Goal: Task Accomplishment & Management: Manage account settings

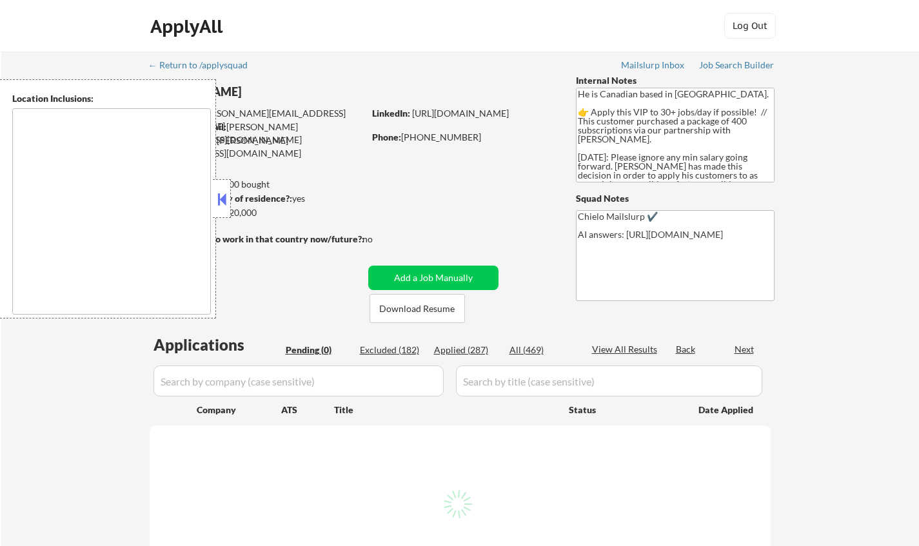
type textarea "[GEOGRAPHIC_DATA], ON [GEOGRAPHIC_DATA], ON [GEOGRAPHIC_DATA], ON [GEOGRAPHIC_D…"
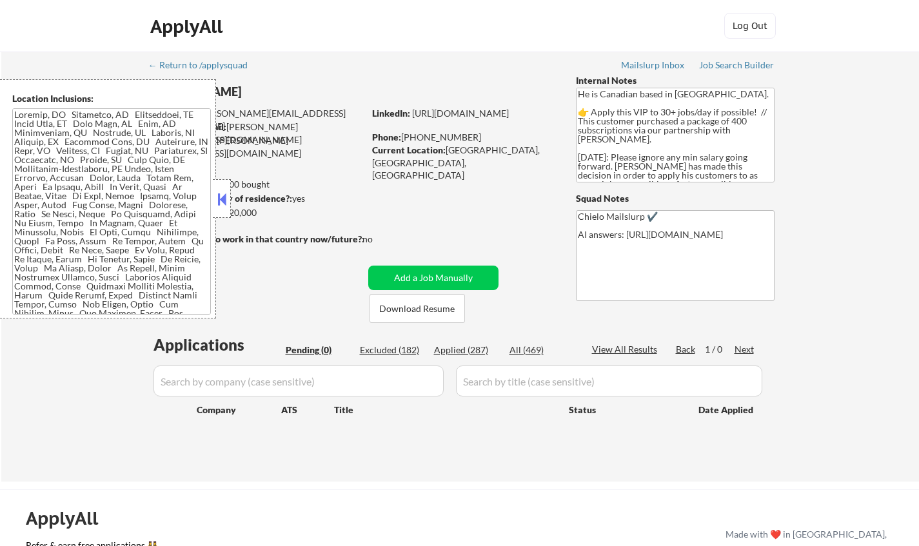
click at [223, 202] on button at bounding box center [222, 199] width 14 height 19
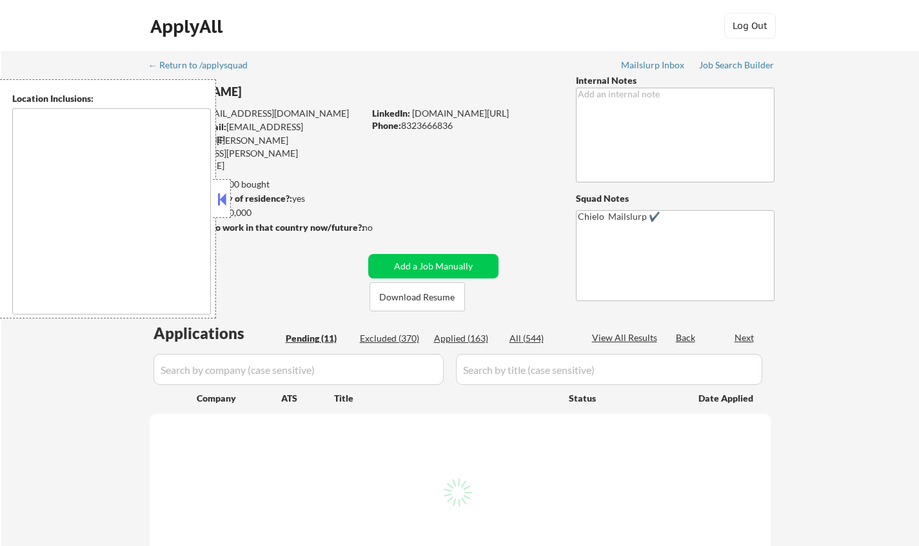
select select ""pending""
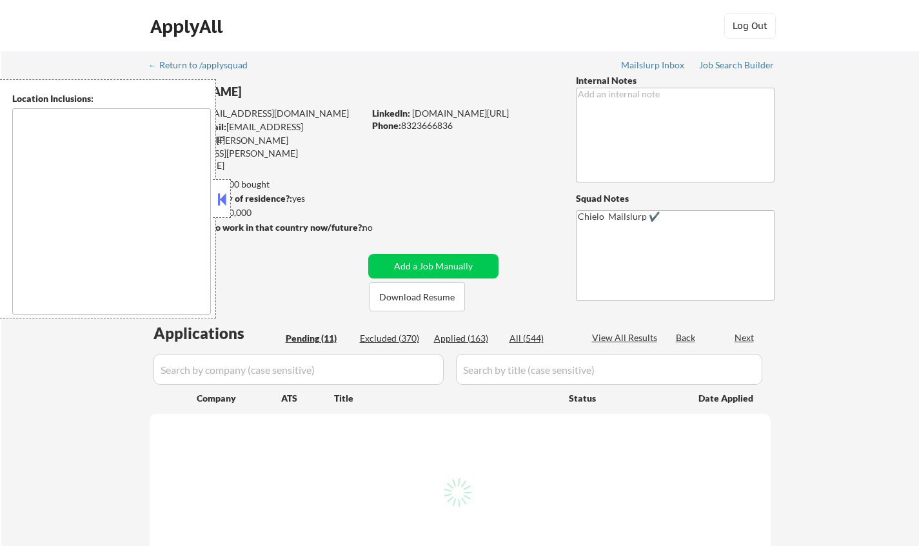
select select ""pending""
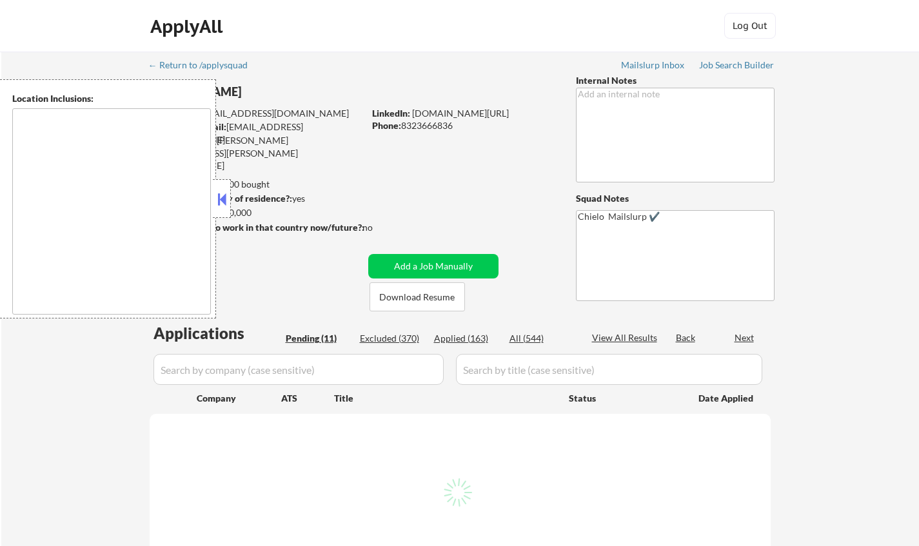
select select ""pending""
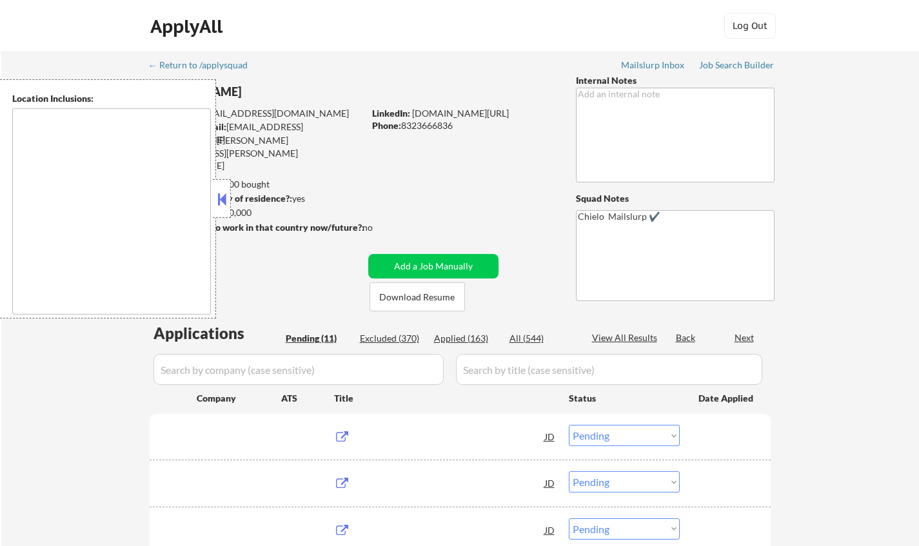
type textarea "Houston, TX Bellaire, TX West University Place, TX Southside Place, TX Hunters …"
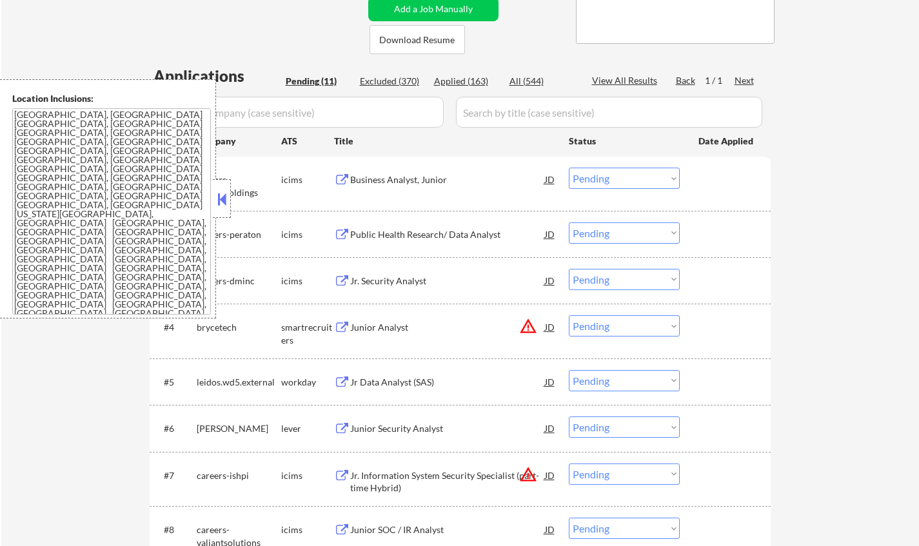
scroll to position [258, 0]
click at [217, 197] on button at bounding box center [222, 199] width 14 height 19
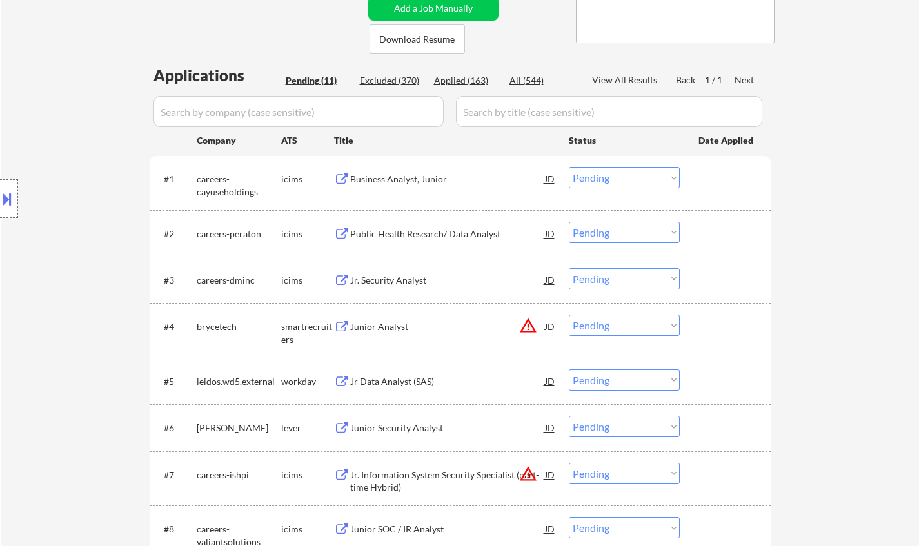
scroll to position [0, 0]
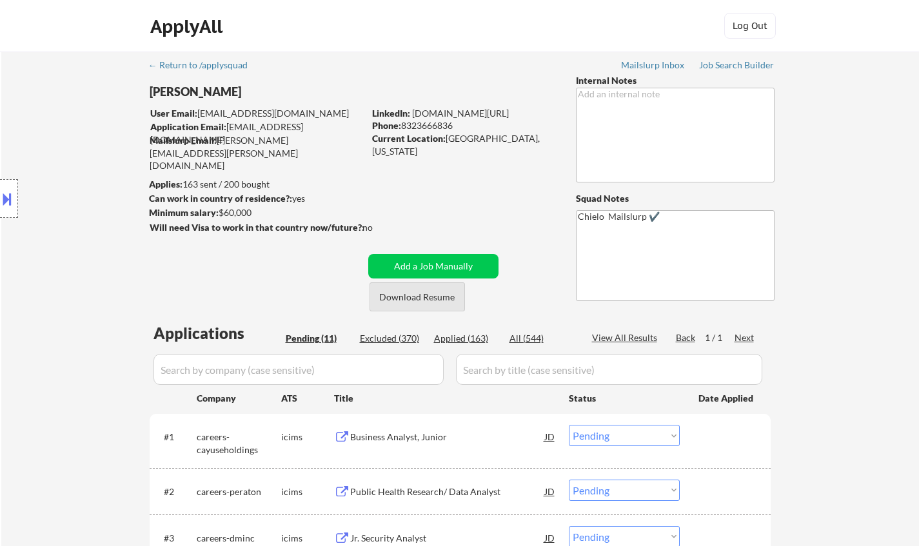
click at [433, 298] on button "Download Resume" at bounding box center [416, 296] width 95 height 29
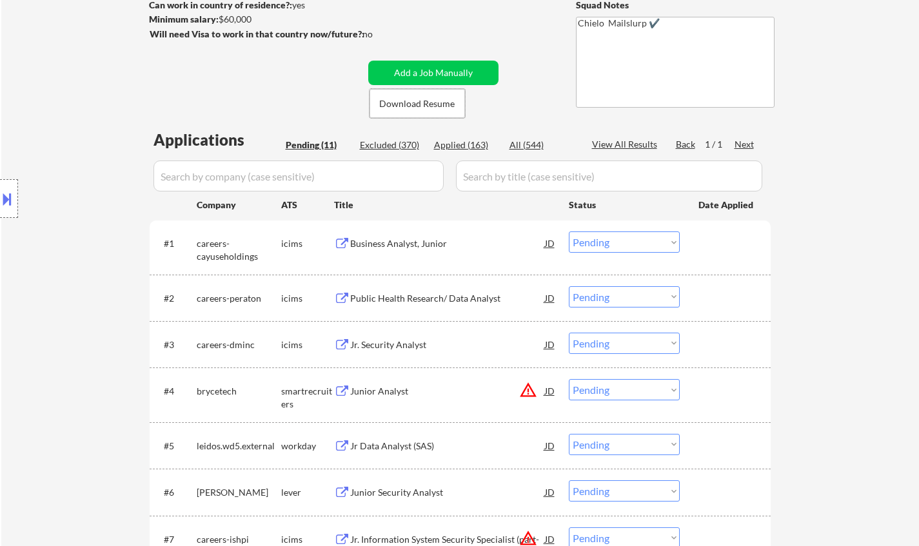
scroll to position [258, 0]
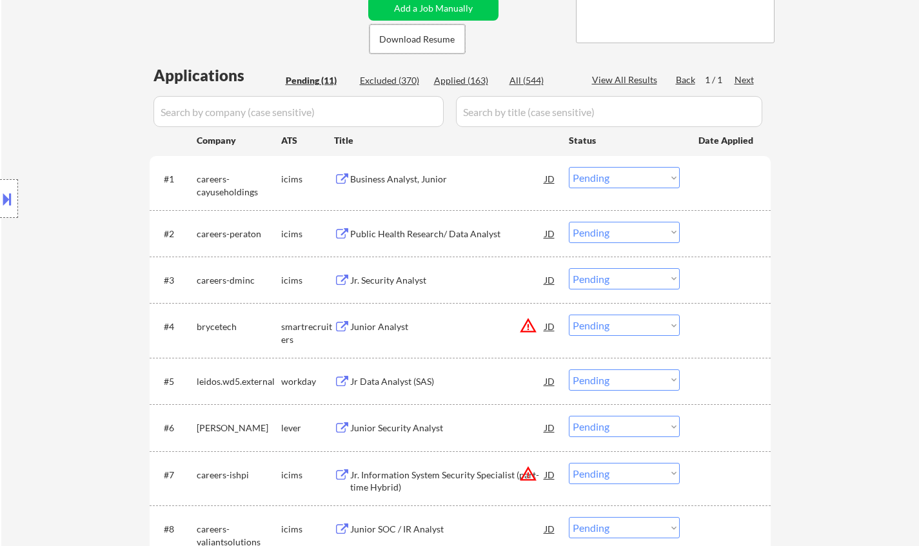
click at [551, 323] on div "JD" at bounding box center [549, 326] width 13 height 23
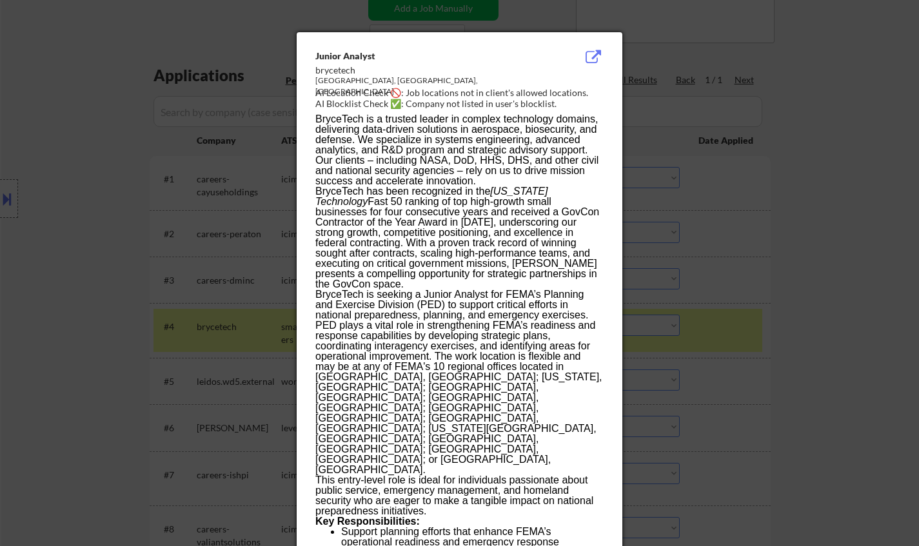
click at [770, 355] on div at bounding box center [459, 273] width 919 height 546
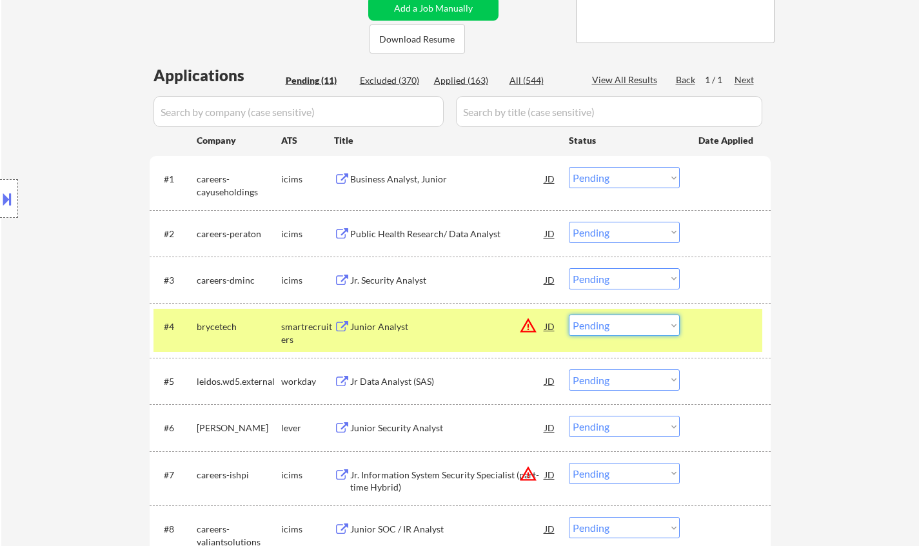
click at [634, 329] on select "Choose an option... Pending Applied Excluded (Questions) Excluded (Expired) Exc…" at bounding box center [624, 325] width 111 height 21
click at [569, 315] on select "Choose an option... Pending Applied Excluded (Questions) Excluded (Expired) Exc…" at bounding box center [624, 325] width 111 height 21
select select ""pending""
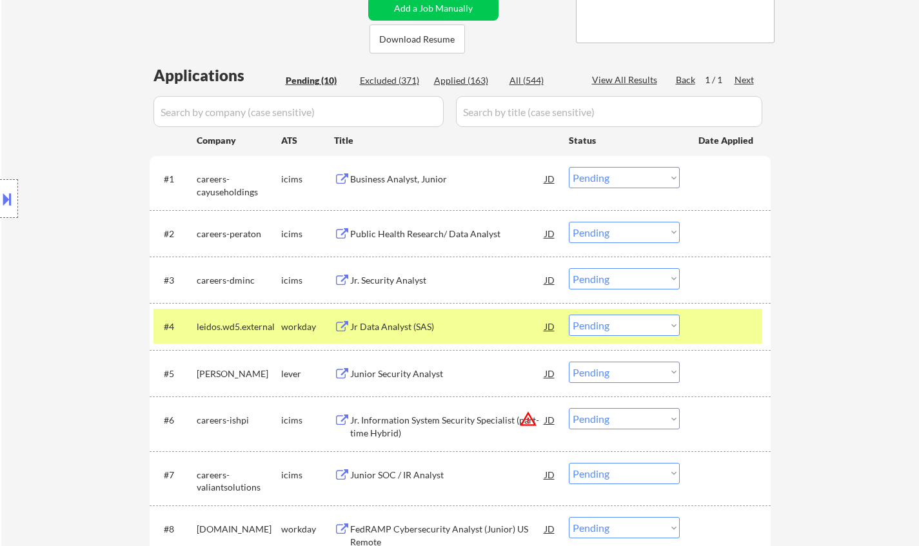
click at [400, 281] on div "Jr. Security Analyst" at bounding box center [447, 280] width 195 height 13
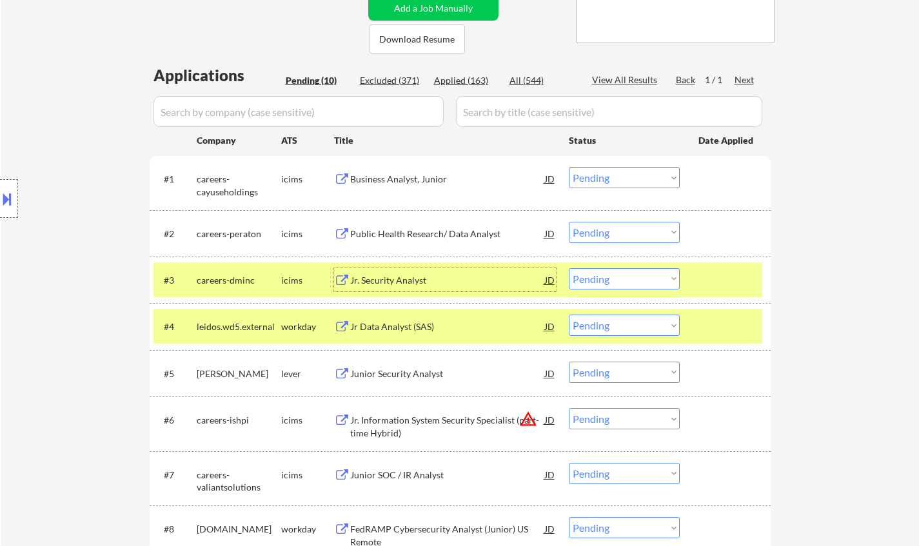
drag, startPoint x: 617, startPoint y: 282, endPoint x: 625, endPoint y: 288, distance: 9.3
click at [618, 282] on select "Choose an option... Pending Applied Excluded (Questions) Excluded (Expired) Exc…" at bounding box center [624, 278] width 111 height 21
click at [569, 268] on select "Choose an option... Pending Applied Excluded (Questions) Excluded (Expired) Exc…" at bounding box center [624, 278] width 111 height 21
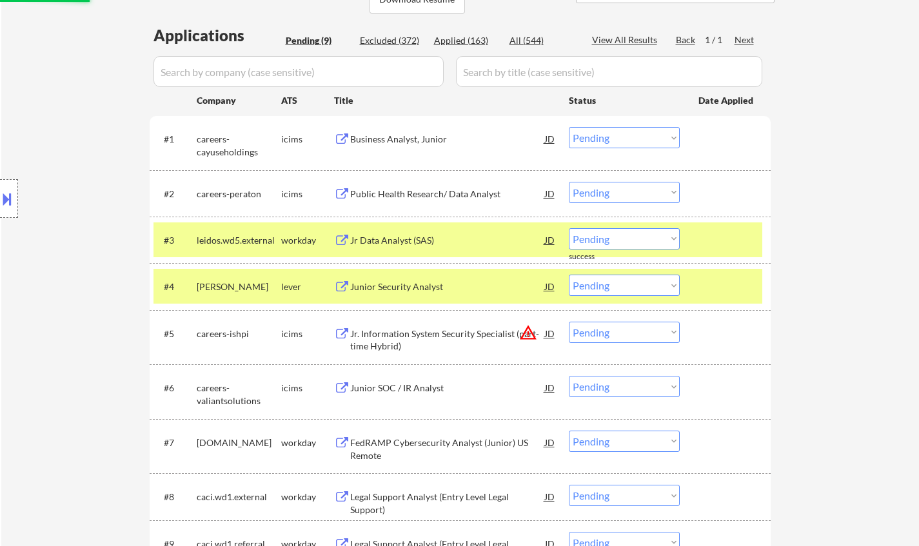
scroll to position [322, 0]
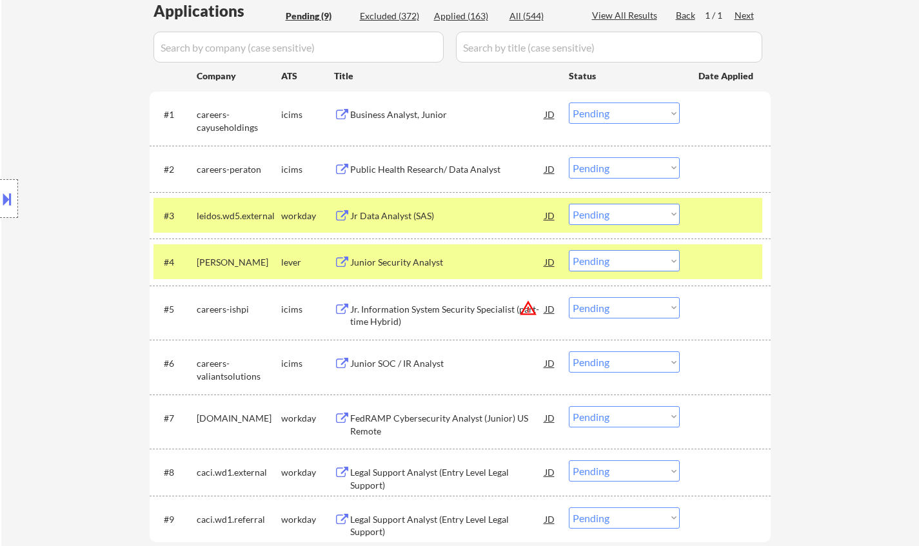
click at [393, 217] on div "Jr Data Analyst (SAS)" at bounding box center [447, 216] width 195 height 13
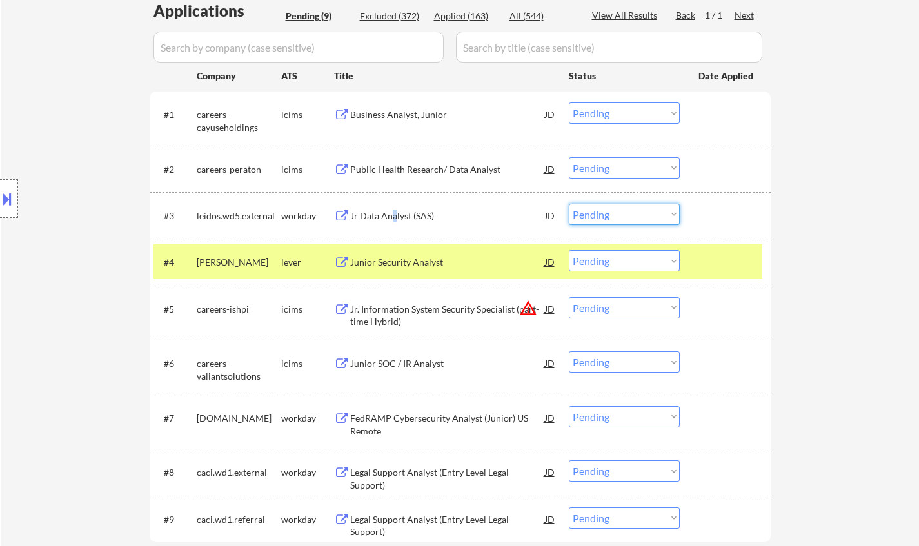
click at [629, 222] on select "Choose an option... Pending Applied Excluded (Questions) Excluded (Expired) Exc…" at bounding box center [624, 214] width 111 height 21
click at [569, 204] on select "Choose an option... Pending Applied Excluded (Questions) Excluded (Expired) Exc…" at bounding box center [624, 214] width 111 height 21
click at [393, 266] on div "Junior Security Analyst" at bounding box center [447, 262] width 195 height 13
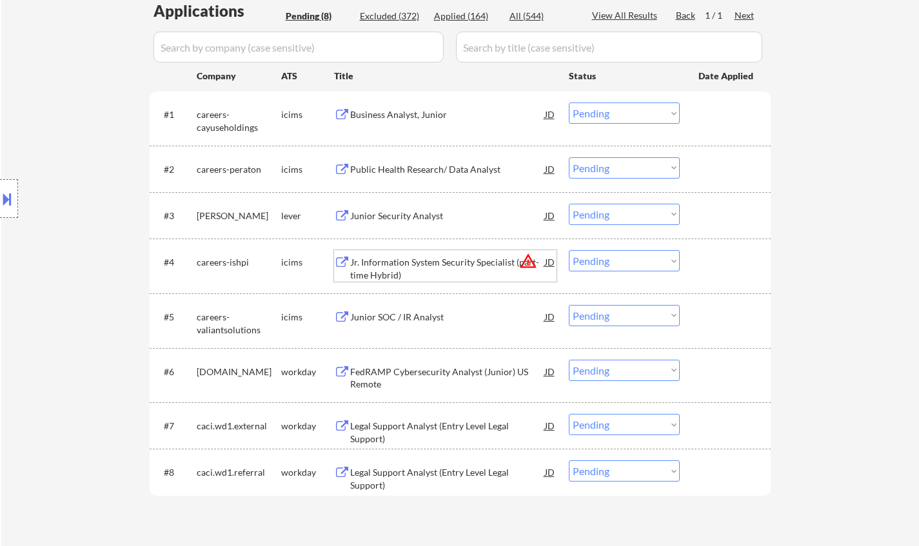
click at [610, 209] on select "Choose an option... Pending Applied Excluded (Questions) Excluded (Expired) Exc…" at bounding box center [624, 214] width 111 height 21
click at [569, 204] on select "Choose an option... Pending Applied Excluded (Questions) Excluded (Expired) Exc…" at bounding box center [624, 214] width 111 height 21
select select ""pending""
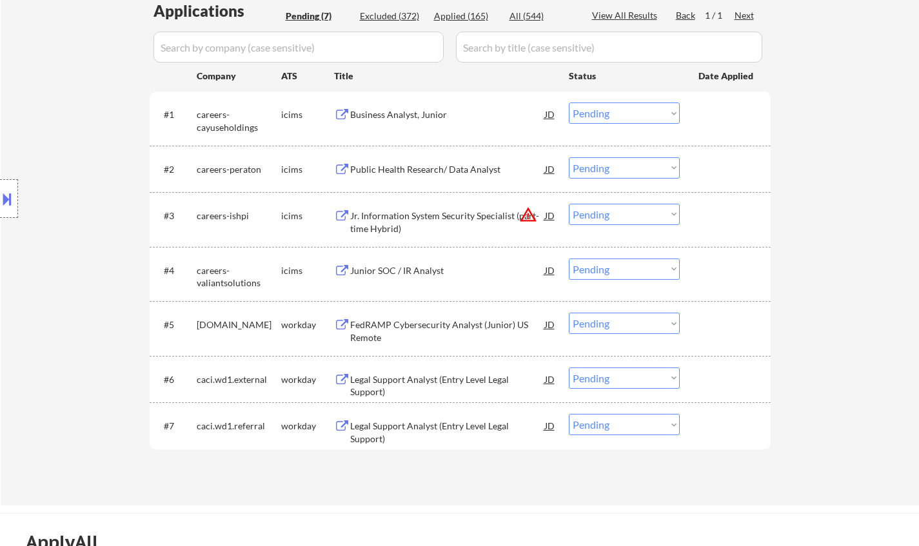
click at [395, 114] on div "Business Analyst, Junior" at bounding box center [447, 114] width 195 height 13
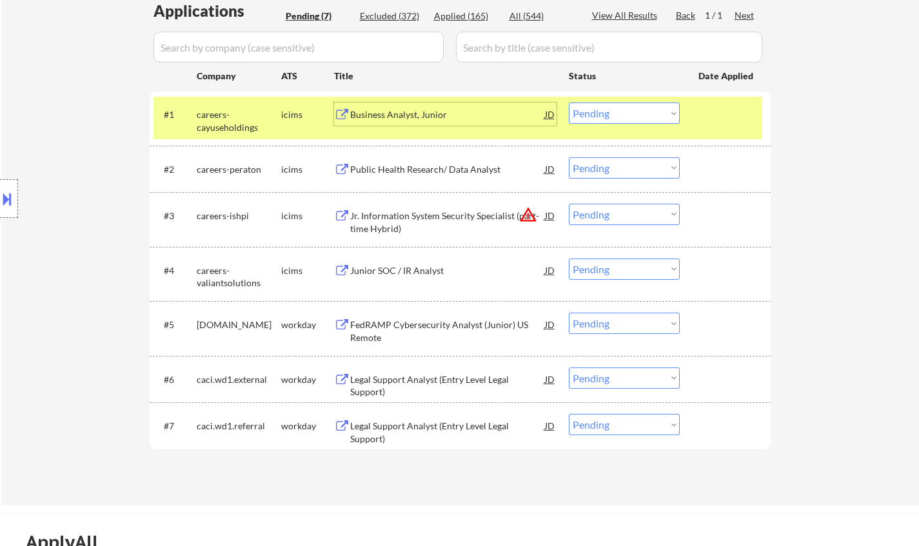
drag, startPoint x: 621, startPoint y: 109, endPoint x: 635, endPoint y: 122, distance: 18.7
click at [621, 109] on select "Choose an option... Pending Applied Excluded (Questions) Excluded (Expired) Exc…" at bounding box center [624, 112] width 111 height 21
click at [569, 102] on select "Choose an option... Pending Applied Excluded (Questions) Excluded (Expired) Exc…" at bounding box center [624, 112] width 111 height 21
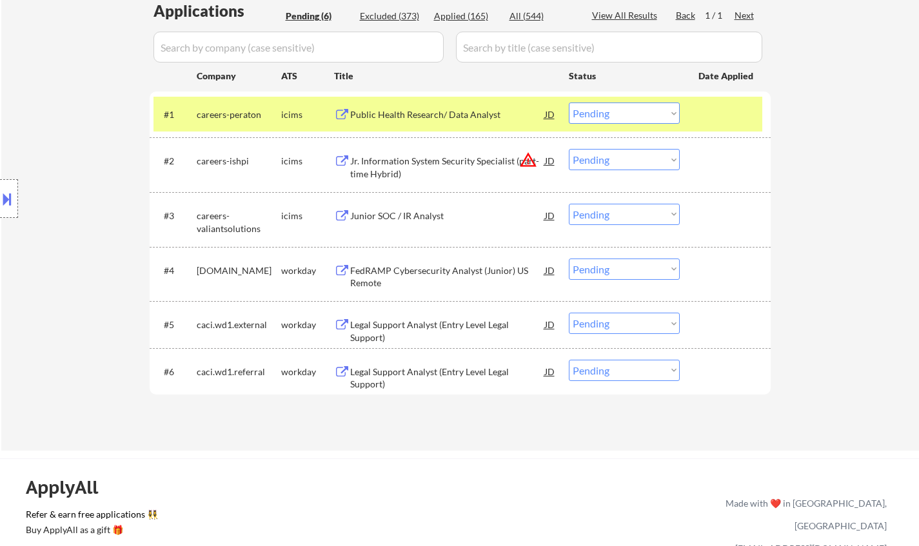
click at [417, 118] on div "Public Health Research/ Data Analyst" at bounding box center [447, 114] width 195 height 13
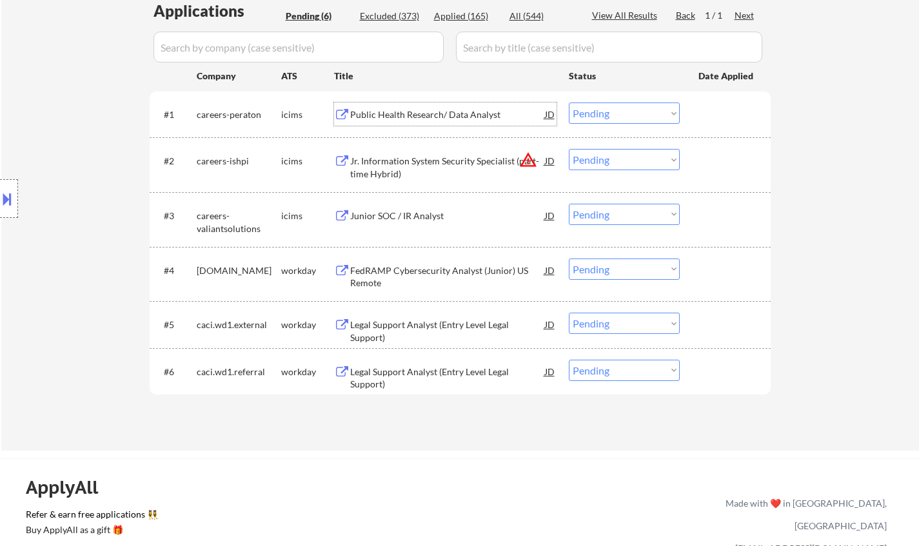
click at [649, 115] on select "Choose an option... Pending Applied Excluded (Questions) Excluded (Expired) Exc…" at bounding box center [624, 112] width 111 height 21
click at [569, 102] on select "Choose an option... Pending Applied Excluded (Questions) Excluded (Expired) Exc…" at bounding box center [624, 112] width 111 height 21
select select ""pending""
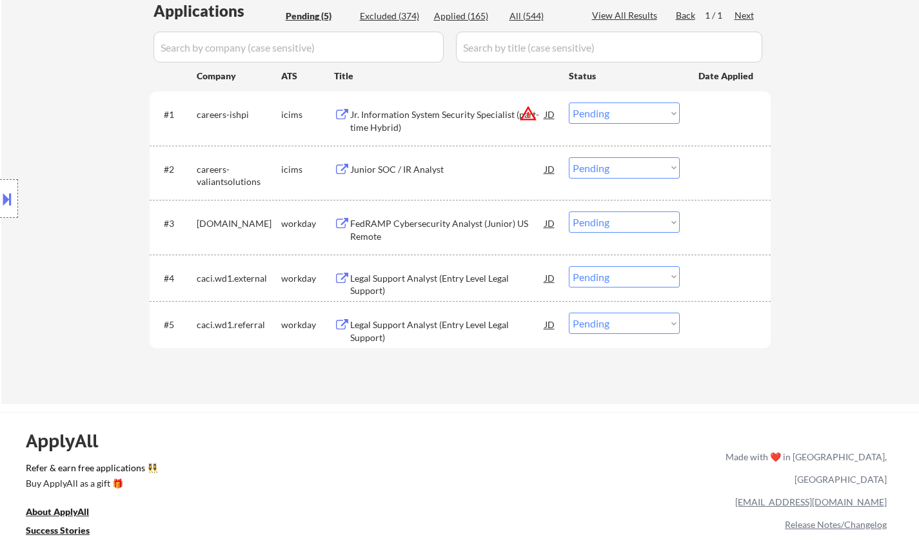
click at [425, 279] on div "Legal Support Analyst (Entry Level Legal Support)" at bounding box center [447, 284] width 195 height 25
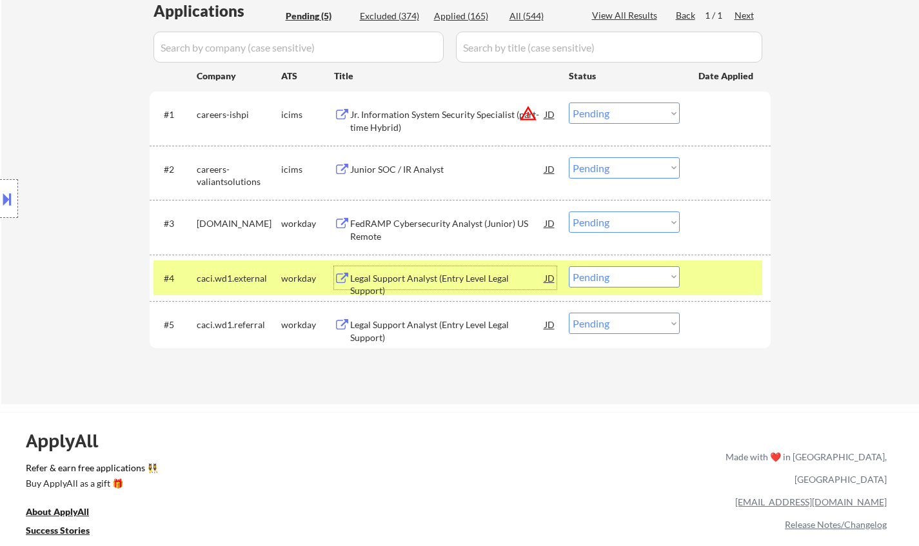
click at [648, 282] on select "Choose an option... Pending Applied Excluded (Questions) Excluded (Expired) Exc…" at bounding box center [624, 276] width 111 height 21
click at [569, 266] on select "Choose an option... Pending Applied Excluded (Questions) Excluded (Expired) Exc…" at bounding box center [624, 276] width 111 height 21
select select ""pending""
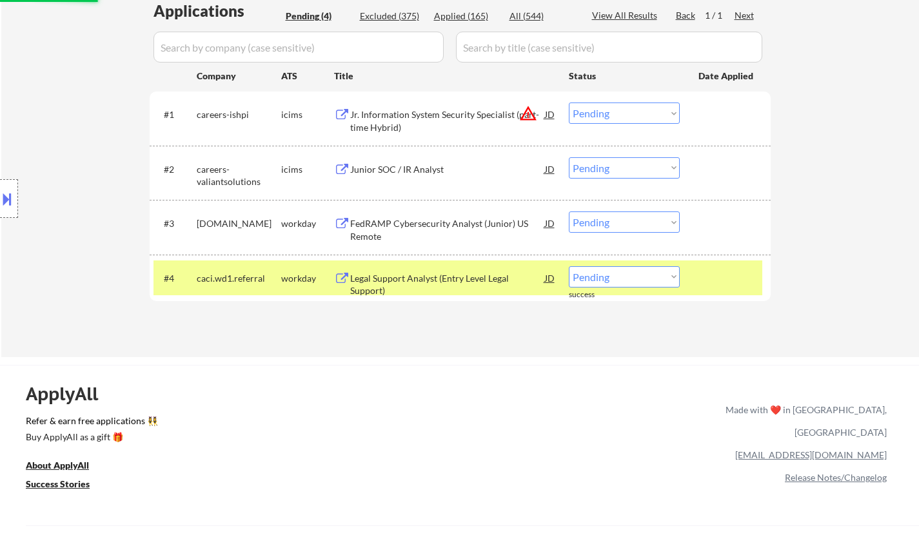
click at [435, 278] on div "Legal Support Analyst (Entry Level Legal Support)" at bounding box center [447, 284] width 195 height 25
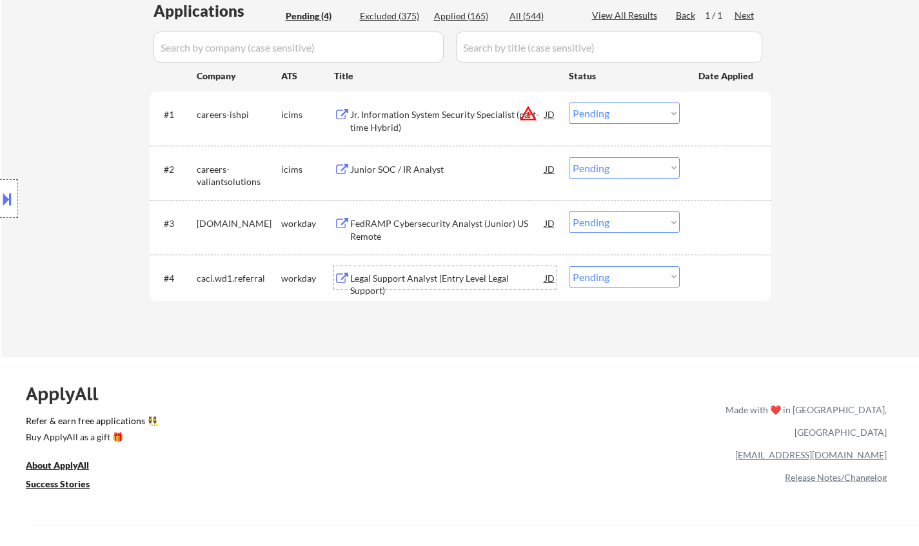
click at [395, 225] on div "FedRAMP Cybersecurity Analyst (Junior) US Remote" at bounding box center [447, 229] width 195 height 25
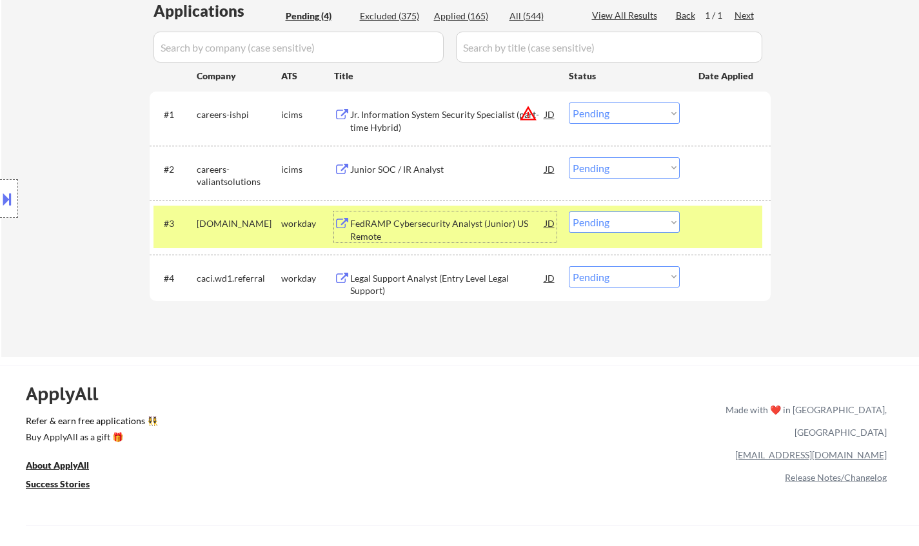
click at [625, 220] on select "Choose an option... Pending Applied Excluded (Questions) Excluded (Expired) Exc…" at bounding box center [624, 221] width 111 height 21
click at [569, 211] on select "Choose an option... Pending Applied Excluded (Questions) Excluded (Expired) Exc…" at bounding box center [624, 221] width 111 height 21
select select ""pending""
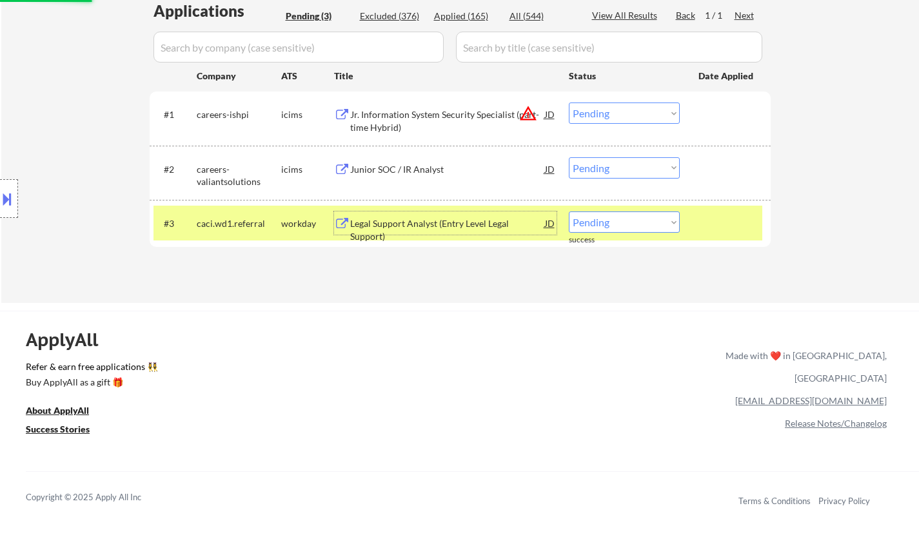
click at [442, 214] on div "Legal Support Analyst (Entry Level Legal Support)" at bounding box center [447, 222] width 195 height 23
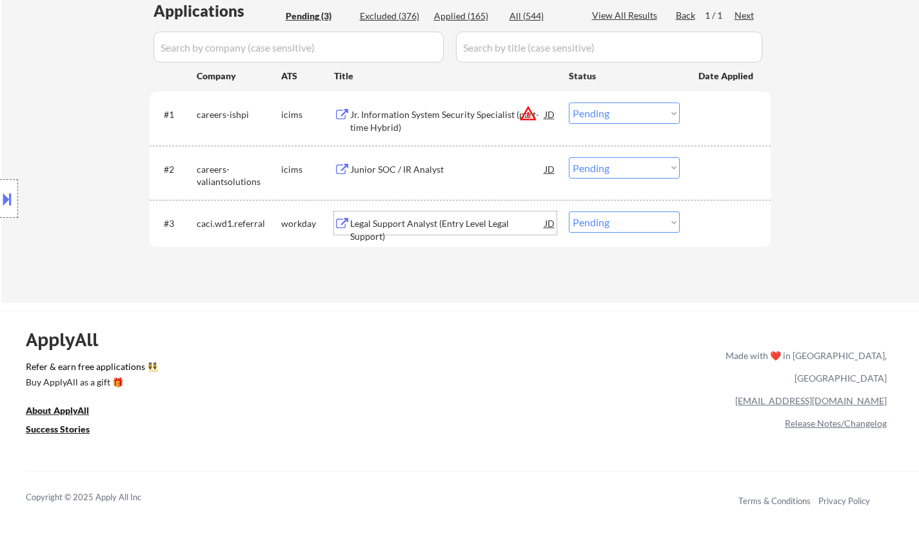
click at [408, 168] on div "Junior SOC / IR Analyst" at bounding box center [447, 169] width 195 height 13
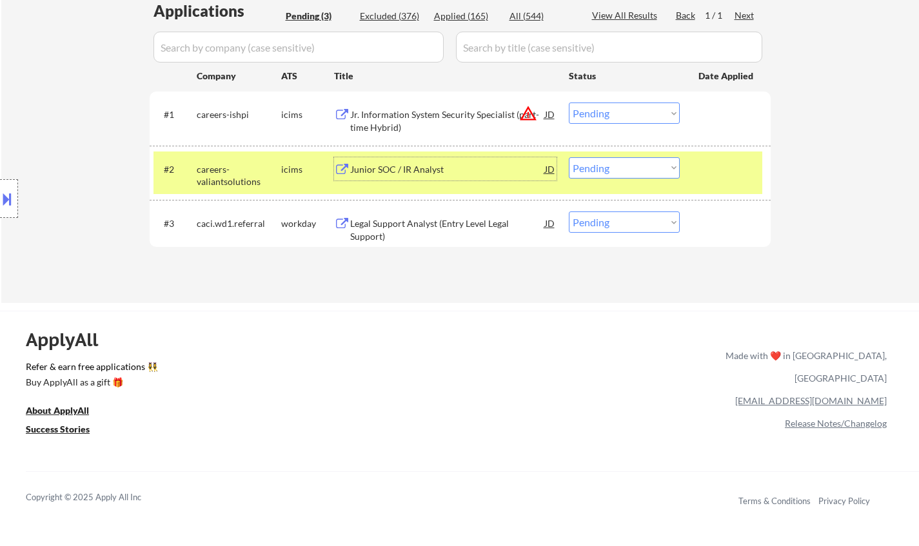
click at [624, 163] on select "Choose an option... Pending Applied Excluded (Questions) Excluded (Expired) Exc…" at bounding box center [624, 167] width 111 height 21
click at [569, 157] on select "Choose an option... Pending Applied Excluded (Questions) Excluded (Expired) Exc…" at bounding box center [624, 167] width 111 height 21
select select ""pending""
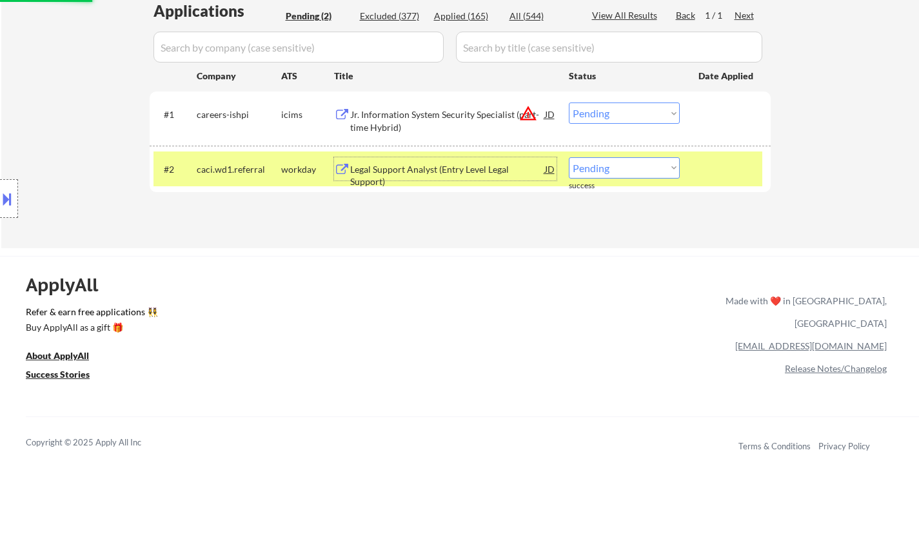
click at [405, 171] on div "Legal Support Analyst (Entry Level Legal Support)" at bounding box center [447, 175] width 195 height 25
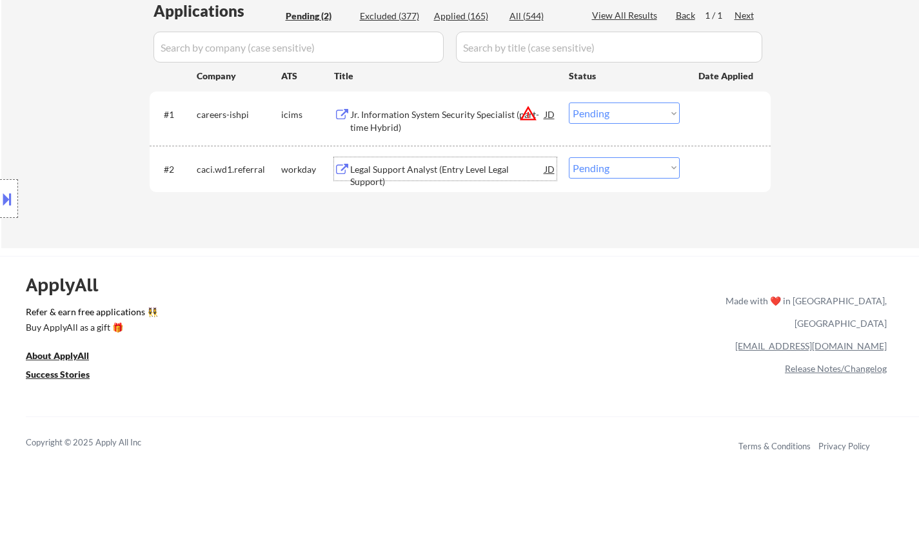
click at [548, 110] on div "JD" at bounding box center [549, 113] width 13 height 23
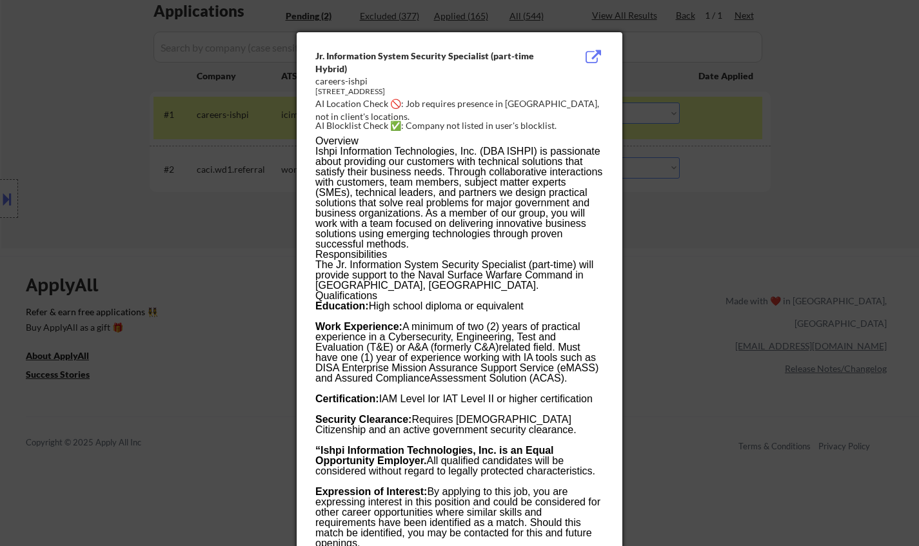
click at [756, 299] on div at bounding box center [459, 273] width 919 height 546
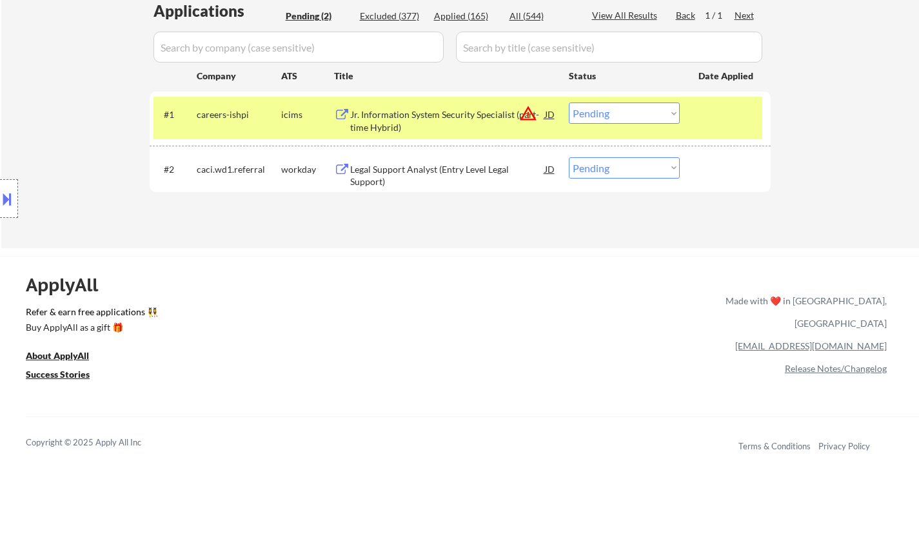
click at [654, 112] on select "Choose an option... Pending Applied Excluded (Questions) Excluded (Expired) Exc…" at bounding box center [624, 112] width 111 height 21
click at [569, 102] on select "Choose an option... Pending Applied Excluded (Questions) Excluded (Expired) Exc…" at bounding box center [624, 112] width 111 height 21
select select ""pending""
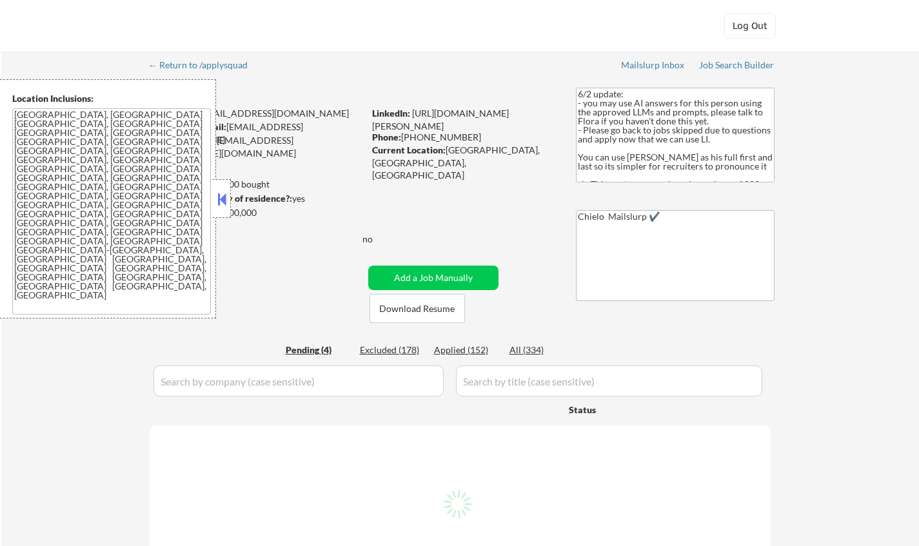
select select ""pending""
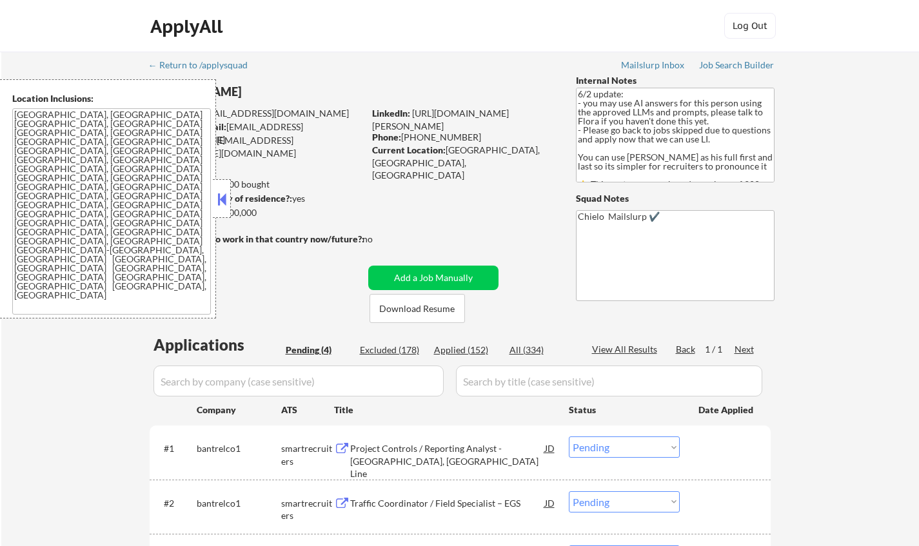
click at [220, 190] on button at bounding box center [222, 199] width 14 height 19
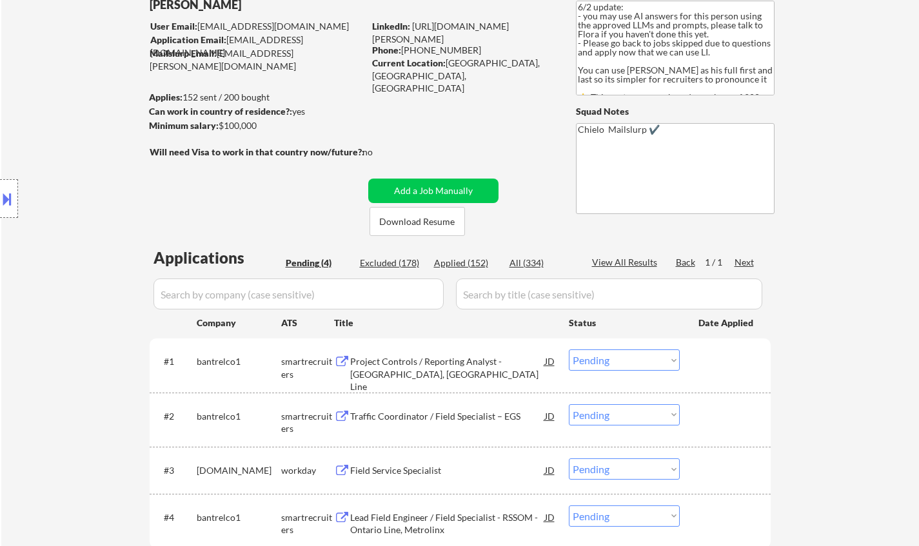
scroll to position [193, 0]
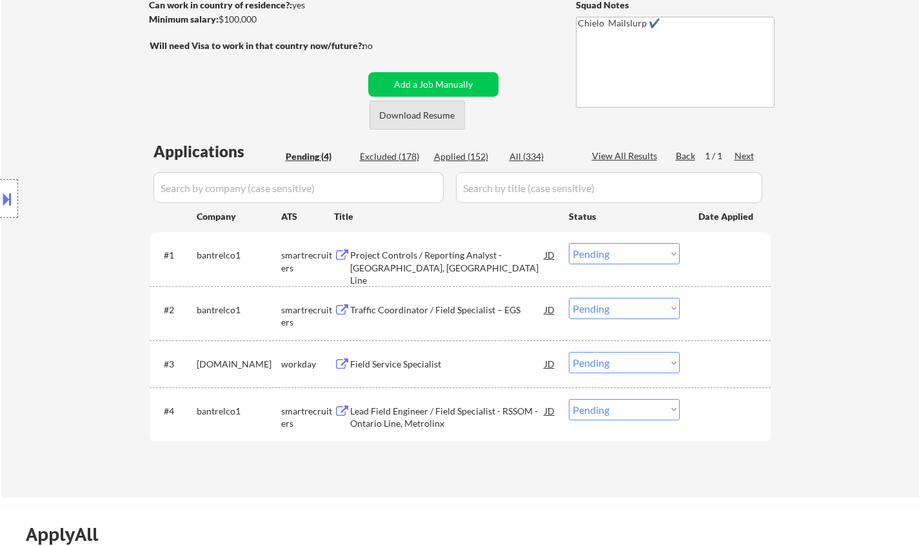
click at [432, 115] on button "Download Resume" at bounding box center [416, 115] width 95 height 29
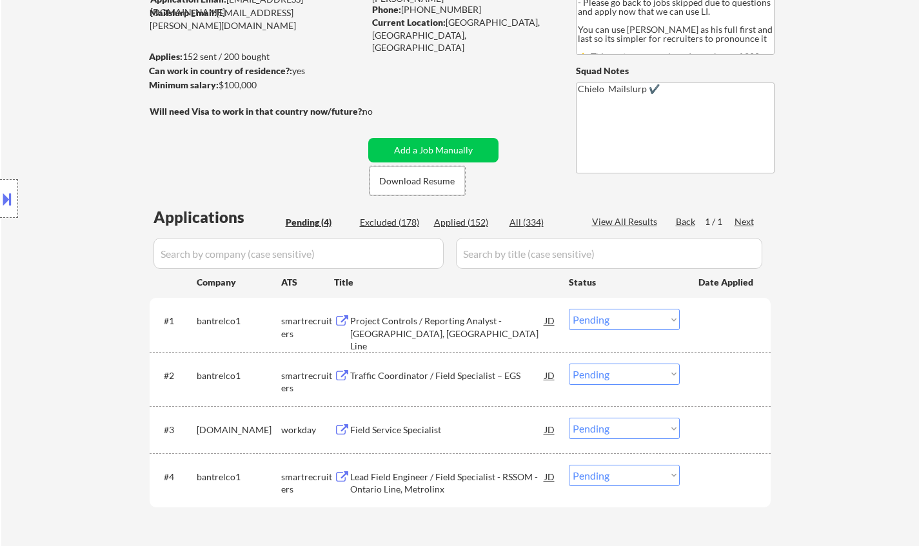
scroll to position [129, 0]
click at [395, 317] on div "Project Controls / Reporting Analyst - Metrolinx, Ontario Line" at bounding box center [447, 332] width 195 height 38
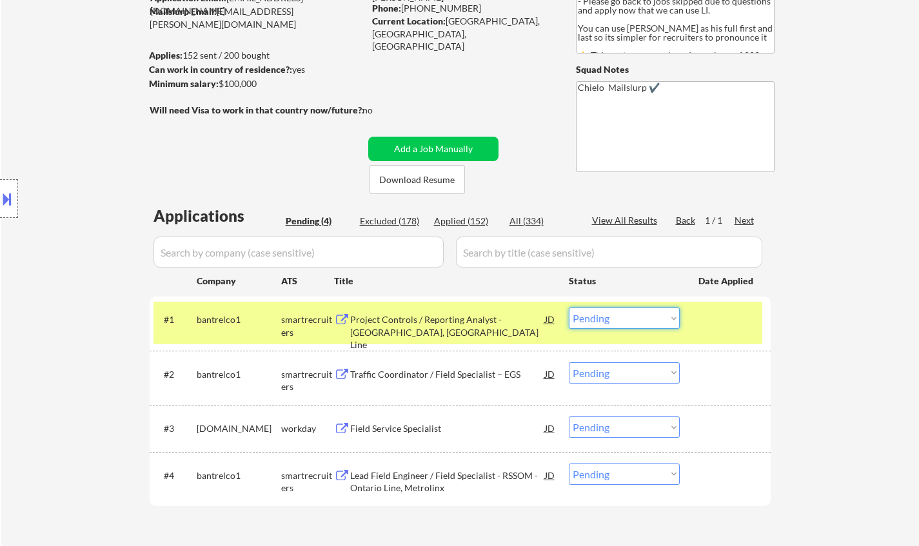
click at [641, 326] on select "Choose an option... Pending Applied Excluded (Questions) Excluded (Expired) Exc…" at bounding box center [624, 317] width 111 height 21
click at [569, 307] on select "Choose an option... Pending Applied Excluded (Questions) Excluded (Expired) Exc…" at bounding box center [624, 317] width 111 height 21
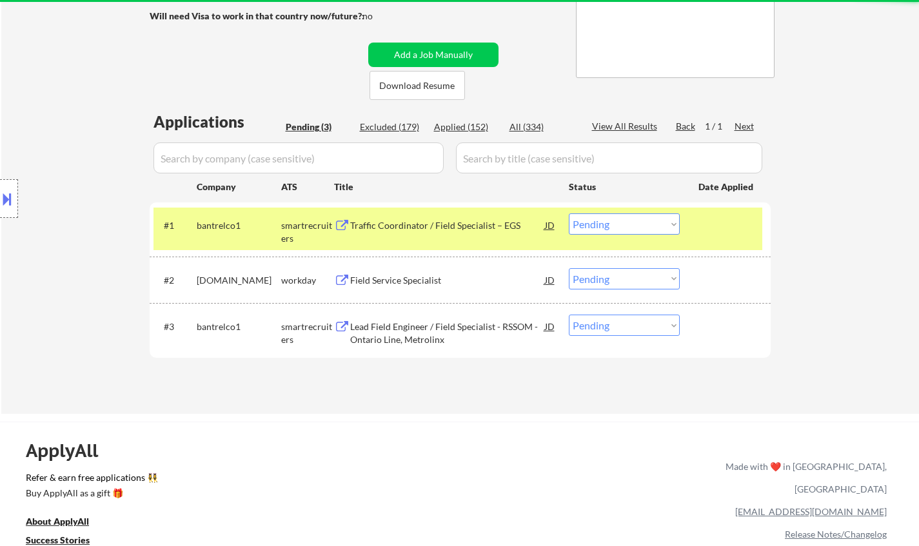
scroll to position [258, 0]
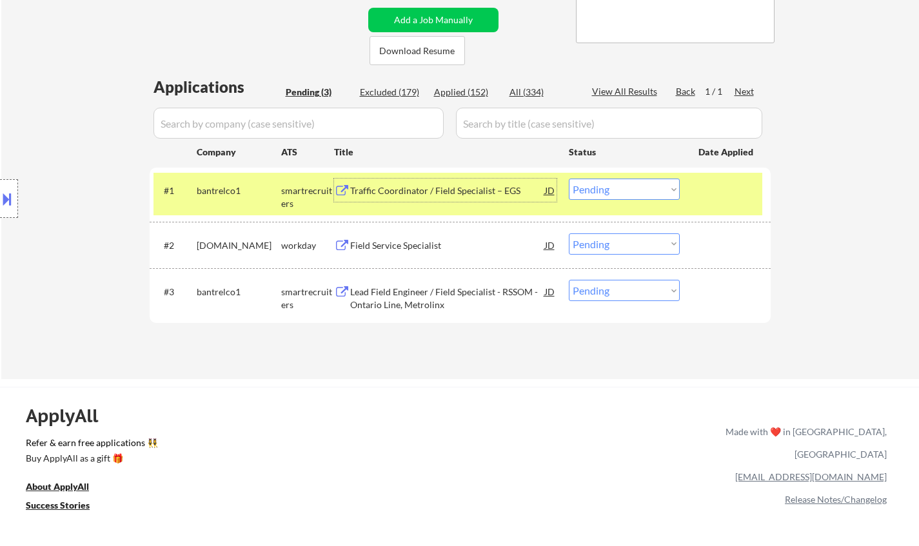
click at [406, 196] on div "Traffic Coordinator / Field Specialist – EGS" at bounding box center [447, 190] width 195 height 13
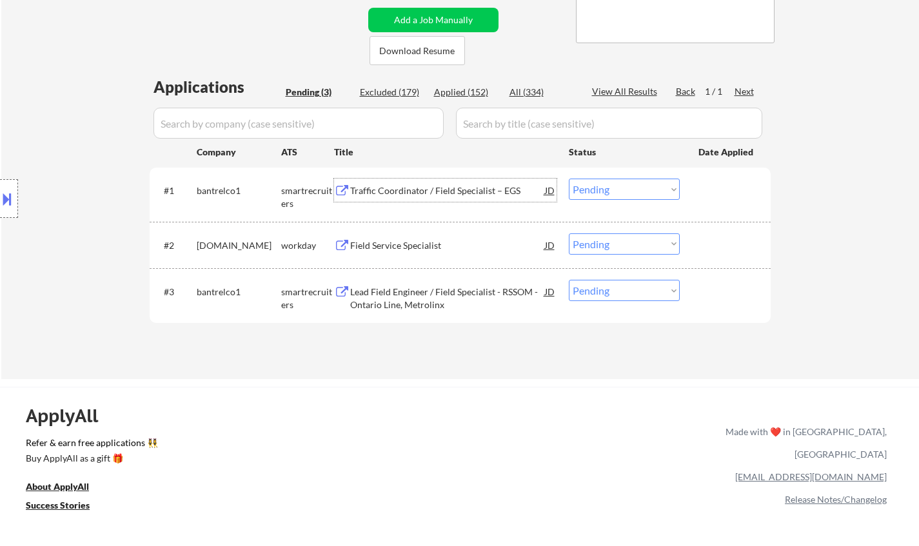
drag, startPoint x: 629, startPoint y: 193, endPoint x: 634, endPoint y: 199, distance: 7.3
click at [629, 193] on select "Choose an option... Pending Applied Excluded (Questions) Excluded (Expired) Exc…" at bounding box center [624, 189] width 111 height 21
click at [569, 179] on select "Choose an option... Pending Applied Excluded (Questions) Excluded (Expired) Exc…" at bounding box center [624, 189] width 111 height 21
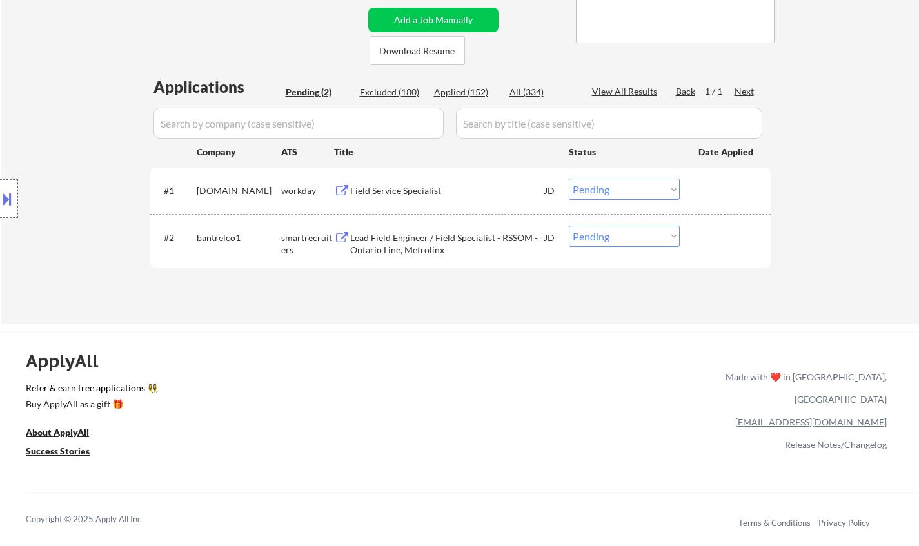
click at [393, 198] on div "Field Service Specialist" at bounding box center [447, 190] width 195 height 23
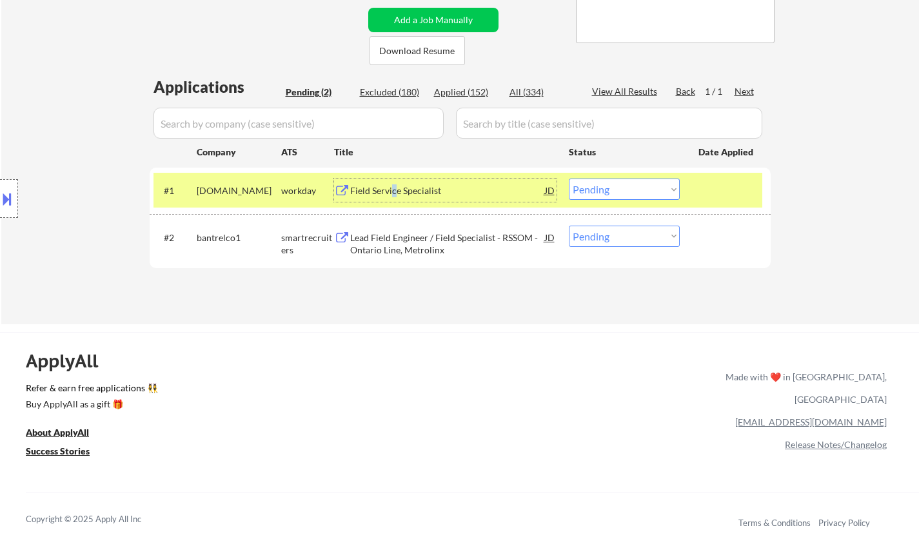
click at [636, 186] on select "Choose an option... Pending Applied Excluded (Questions) Excluded (Expired) Exc…" at bounding box center [624, 189] width 111 height 21
click at [569, 179] on select "Choose an option... Pending Applied Excluded (Questions) Excluded (Expired) Exc…" at bounding box center [624, 189] width 111 height 21
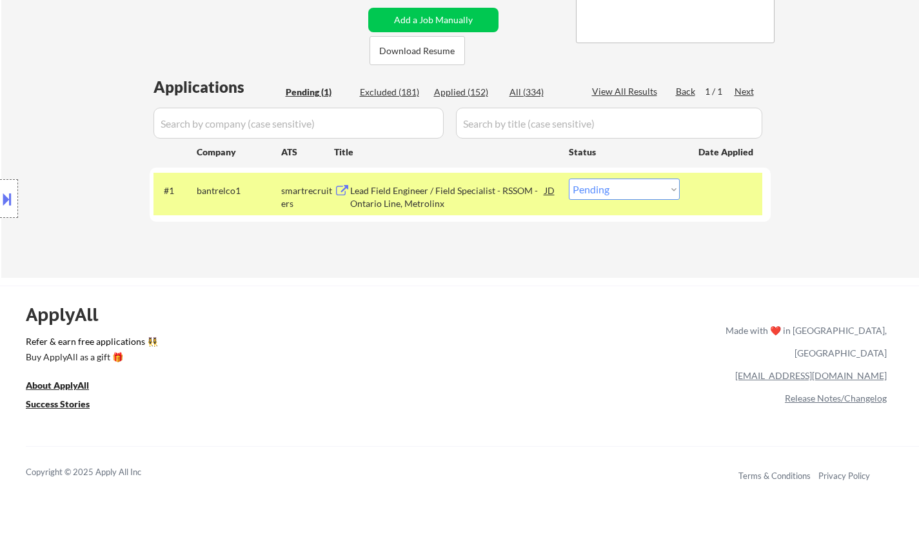
click at [420, 202] on div "Lead Field Engineer / Field Specialist - RSSOM - Ontario Line, Metrolinx" at bounding box center [447, 196] width 195 height 25
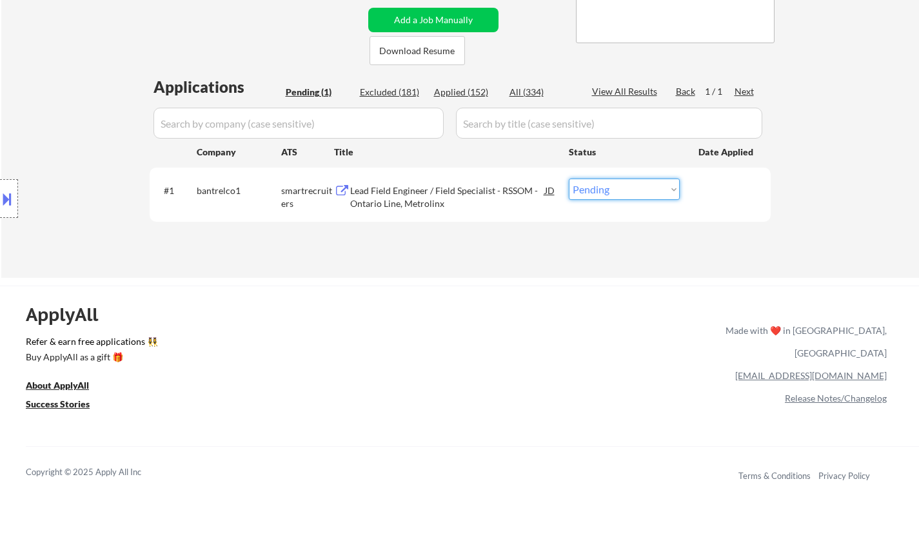
click at [667, 194] on select "Choose an option... Pending Applied Excluded (Questions) Excluded (Expired) Exc…" at bounding box center [624, 189] width 111 height 21
select select ""excluded__bad_match_""
click at [569, 179] on select "Choose an option... Pending Applied Excluded (Questions) Excluded (Expired) Exc…" at bounding box center [624, 189] width 111 height 21
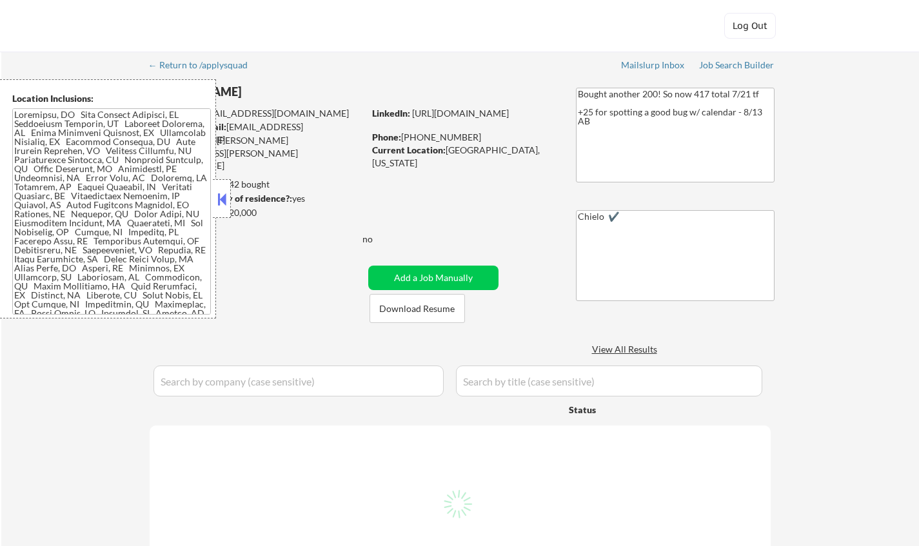
select select ""pending""
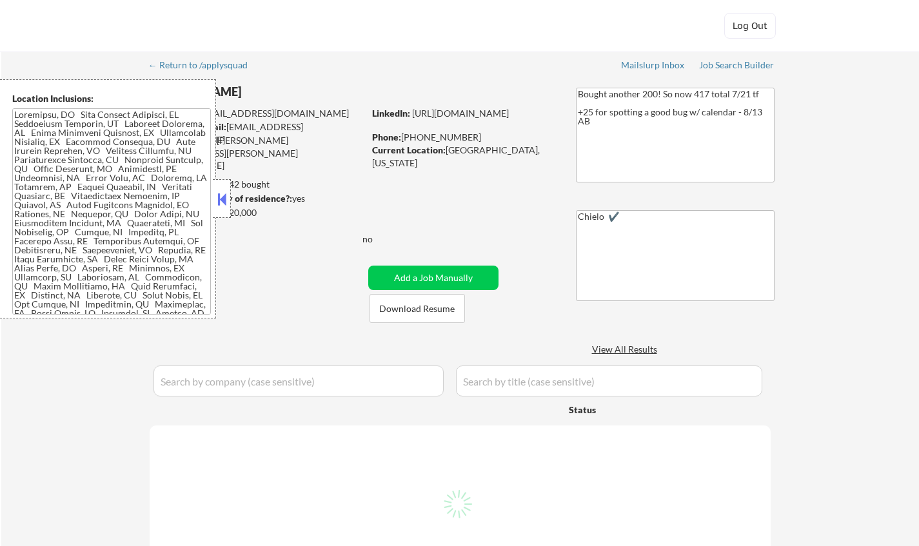
select select ""pending""
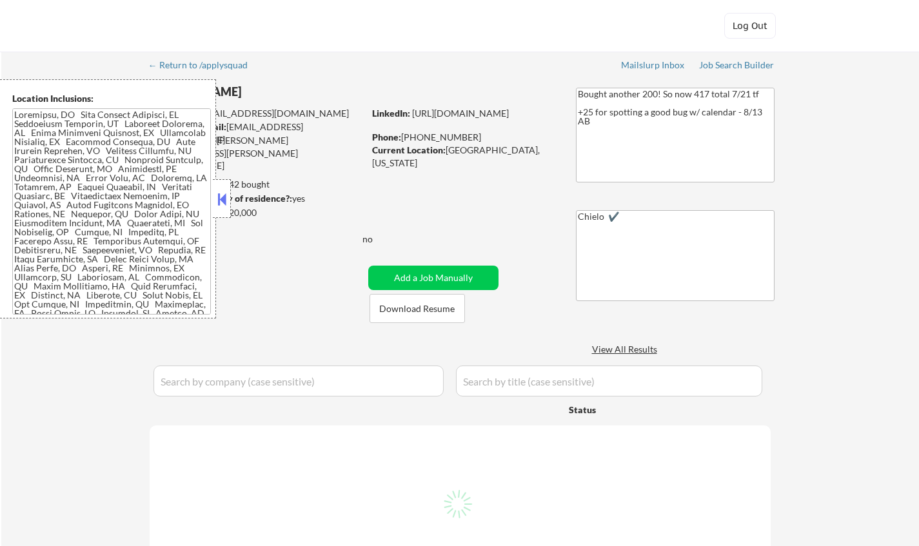
select select ""pending""
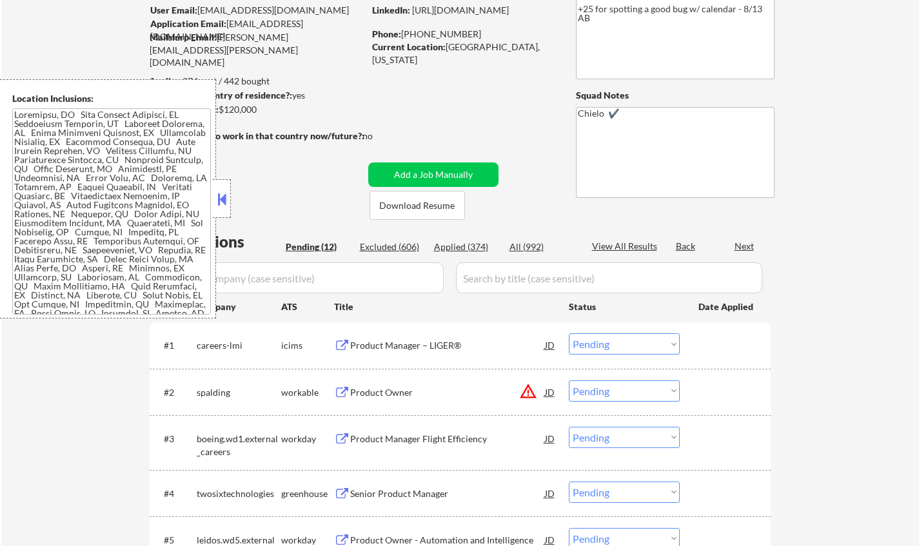
scroll to position [129, 0]
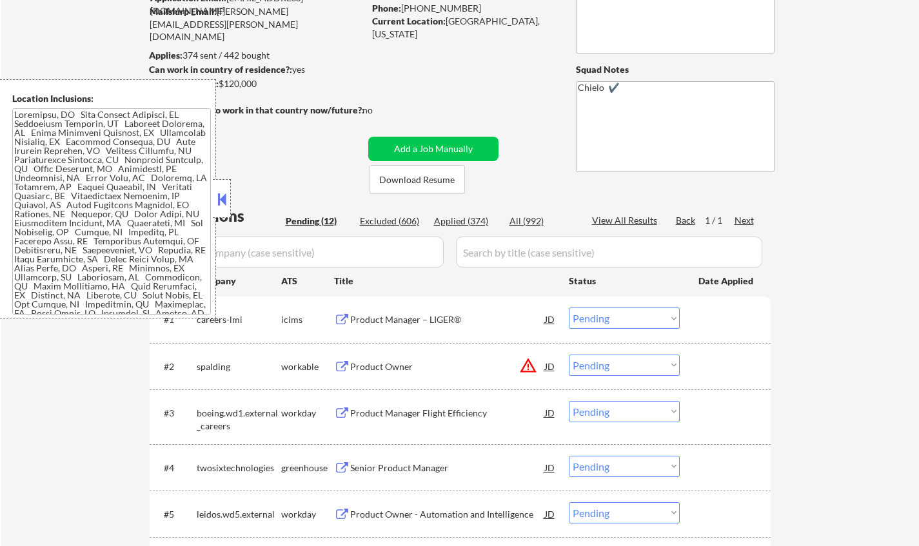
click at [224, 190] on button at bounding box center [222, 199] width 14 height 19
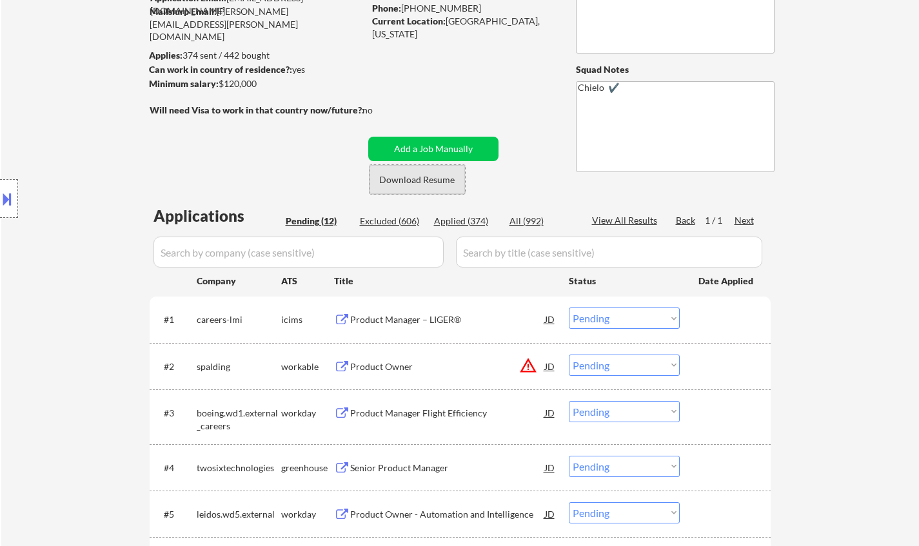
click at [419, 180] on button "Download Resume" at bounding box center [416, 179] width 95 height 29
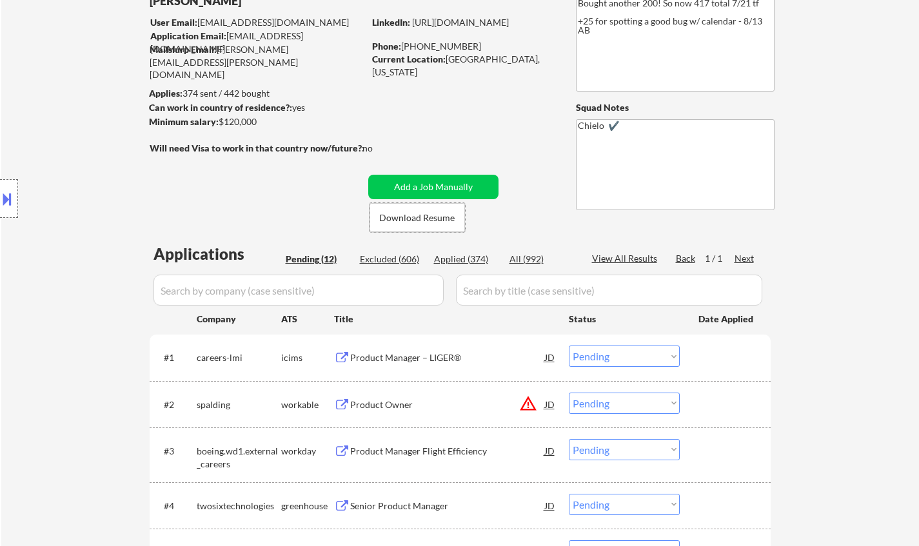
scroll to position [322, 0]
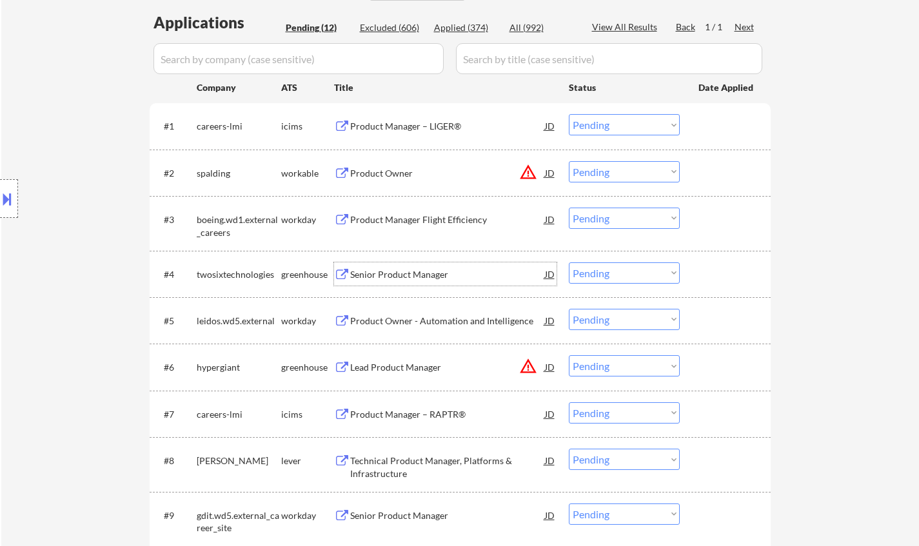
click at [375, 284] on div "Senior Product Manager" at bounding box center [447, 273] width 195 height 23
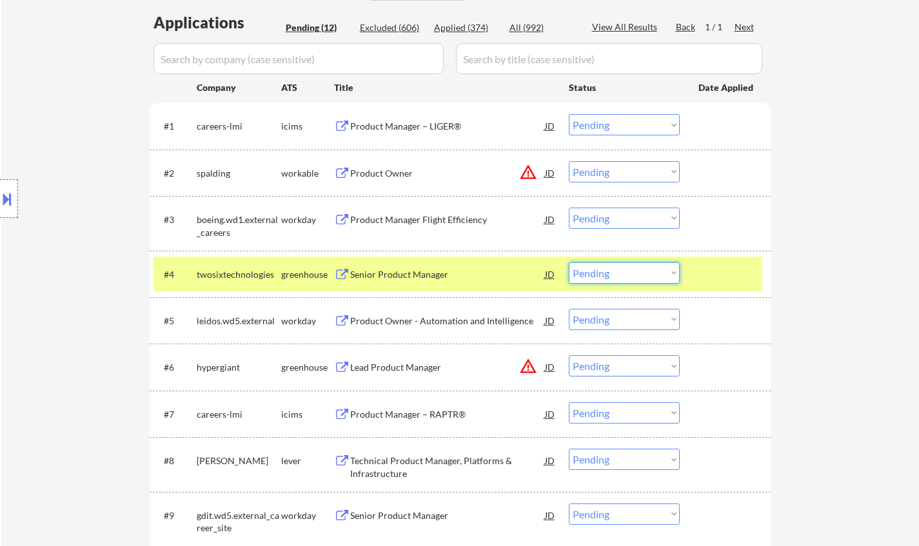
click at [642, 274] on select "Choose an option... Pending Applied Excluded (Questions) Excluded (Expired) Exc…" at bounding box center [624, 272] width 111 height 21
click at [569, 262] on select "Choose an option... Pending Applied Excluded (Questions) Excluded (Expired) Exc…" at bounding box center [624, 272] width 111 height 21
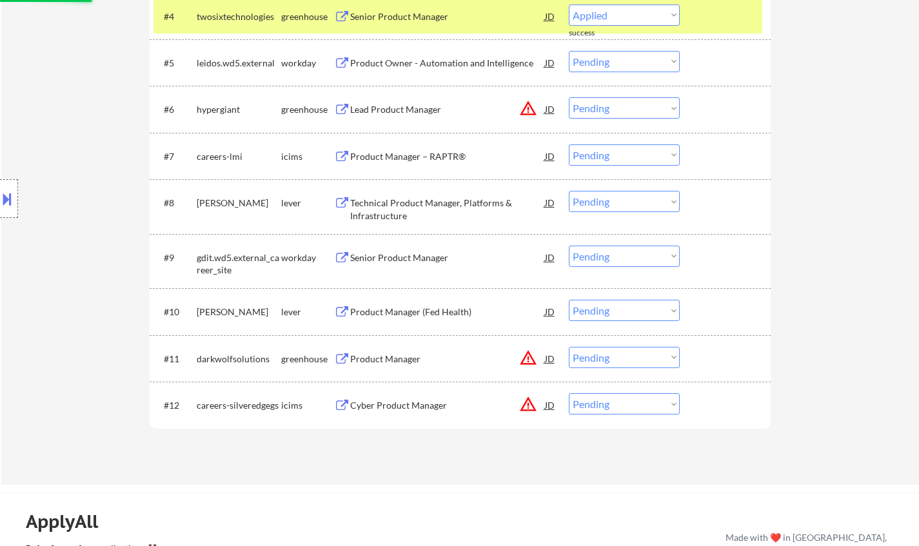
select select ""pending""
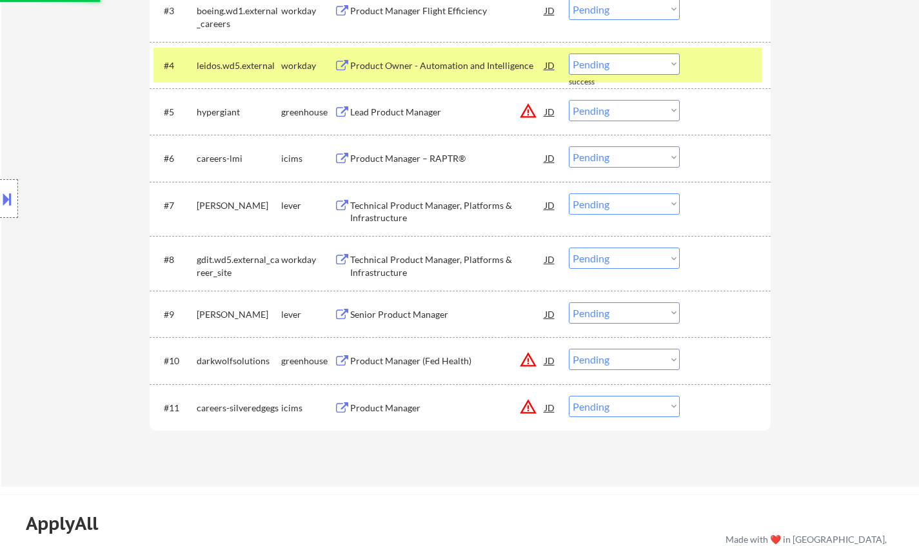
scroll to position [516, 0]
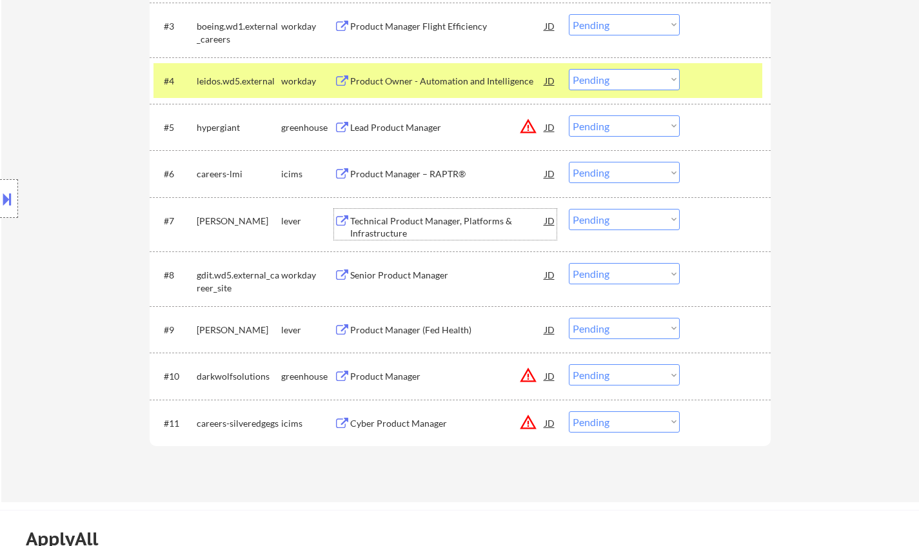
click at [399, 220] on div "Technical Product Manager, Platforms & Infrastructure" at bounding box center [447, 227] width 195 height 25
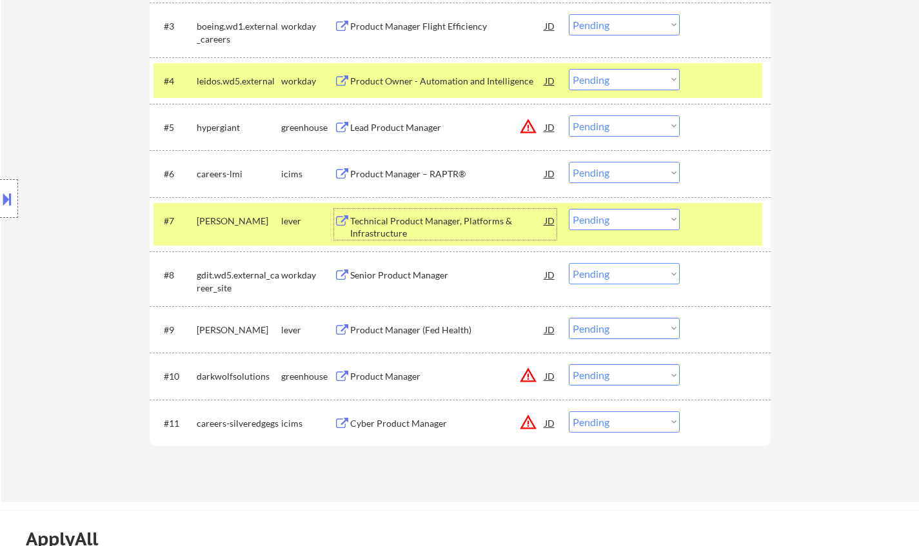
drag, startPoint x: 639, startPoint y: 220, endPoint x: 640, endPoint y: 226, distance: 6.6
click at [639, 220] on select "Choose an option... Pending Applied Excluded (Questions) Excluded (Expired) Exc…" at bounding box center [624, 219] width 111 height 21
click at [569, 209] on select "Choose an option... Pending Applied Excluded (Questions) Excluded (Expired) Exc…" at bounding box center [624, 219] width 111 height 21
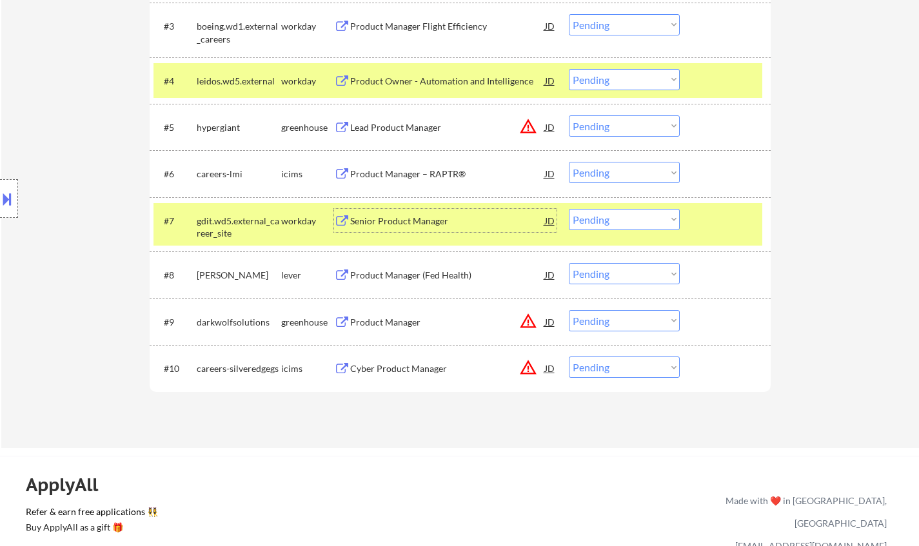
click at [403, 224] on div "Senior Product Manager" at bounding box center [447, 221] width 195 height 13
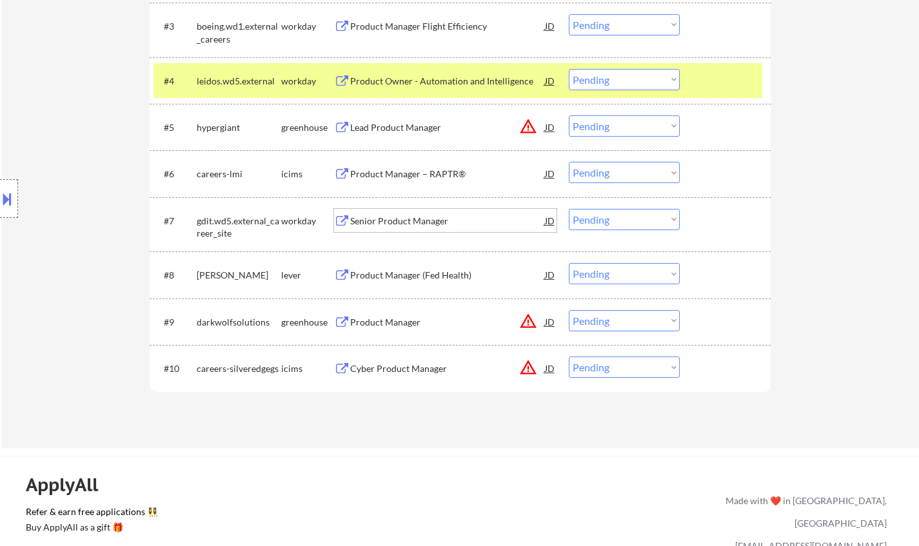
click at [601, 213] on select "Choose an option... Pending Applied Excluded (Questions) Excluded (Expired) Exc…" at bounding box center [624, 219] width 111 height 21
click at [569, 209] on select "Choose an option... Pending Applied Excluded (Questions) Excluded (Expired) Exc…" at bounding box center [624, 219] width 111 height 21
select select ""pending""
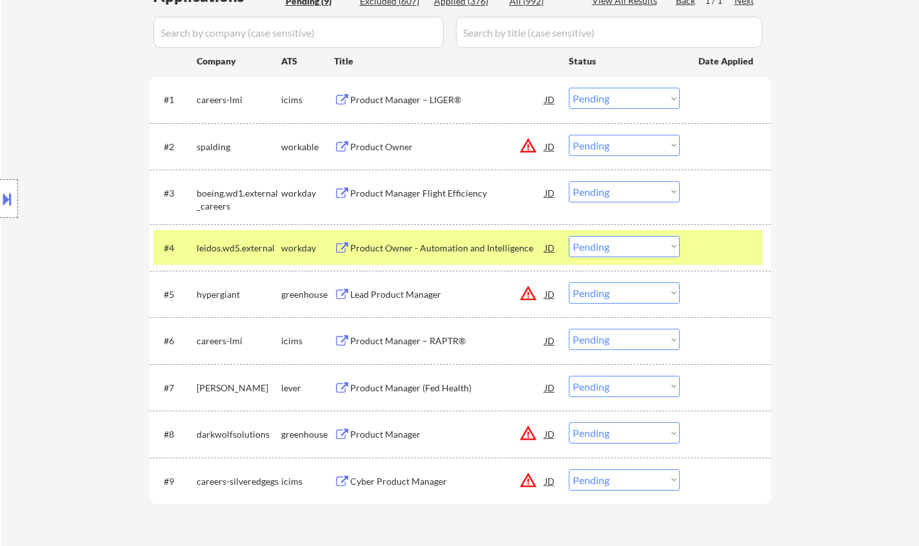
scroll to position [322, 0]
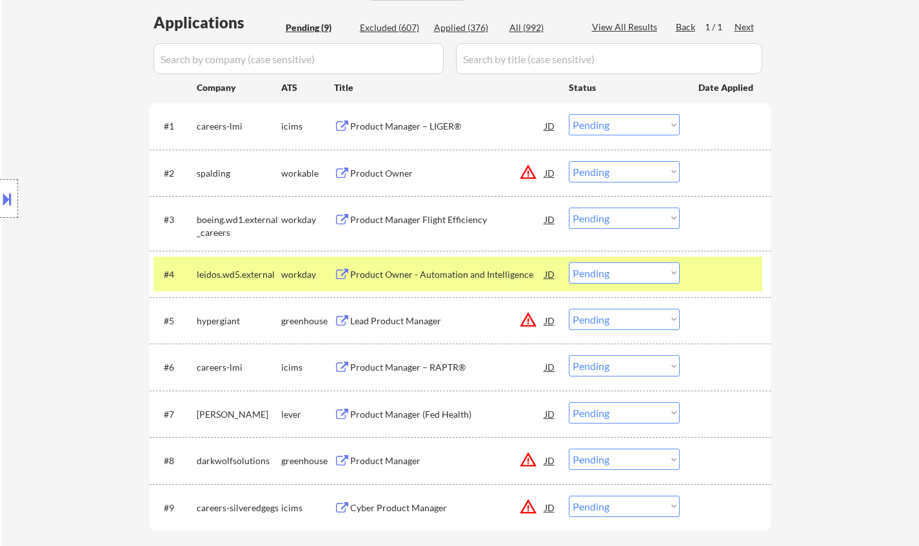
click at [409, 215] on div "Product Manager Flight Efficiency" at bounding box center [447, 219] width 195 height 13
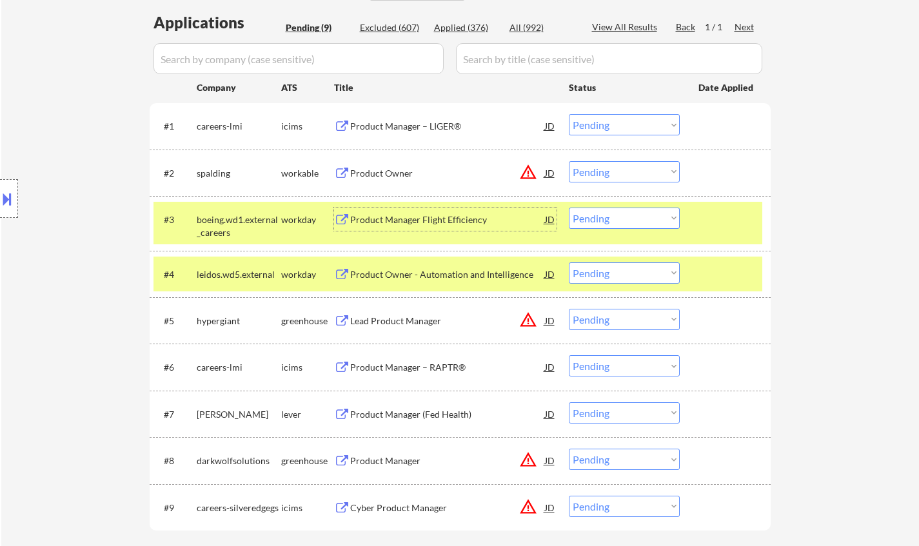
drag, startPoint x: 641, startPoint y: 220, endPoint x: 658, endPoint y: 228, distance: 19.0
click at [641, 220] on select "Choose an option... Pending Applied Excluded (Questions) Excluded (Expired) Exc…" at bounding box center [624, 218] width 111 height 21
click at [569, 208] on select "Choose an option... Pending Applied Excluded (Questions) Excluded (Expired) Exc…" at bounding box center [624, 218] width 111 height 21
select select ""pending""
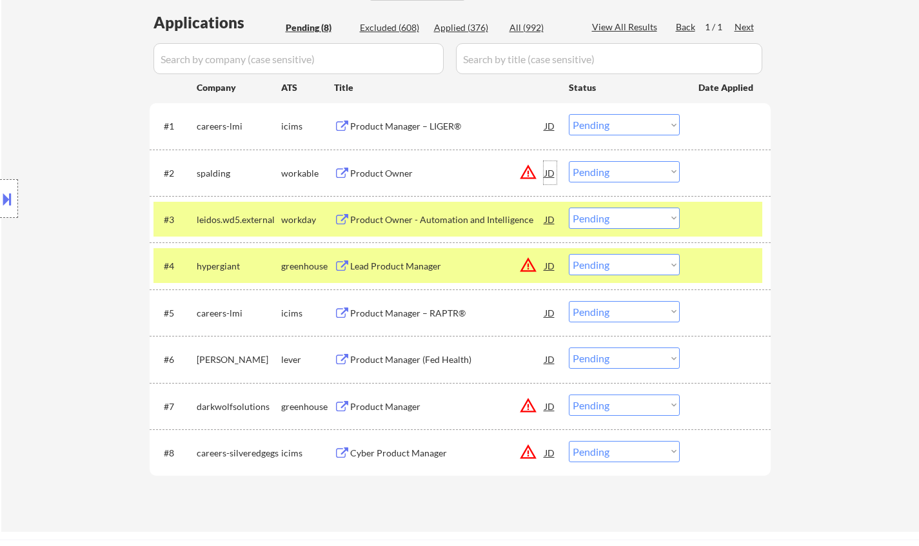
click at [553, 175] on div "JD" at bounding box center [549, 172] width 13 height 23
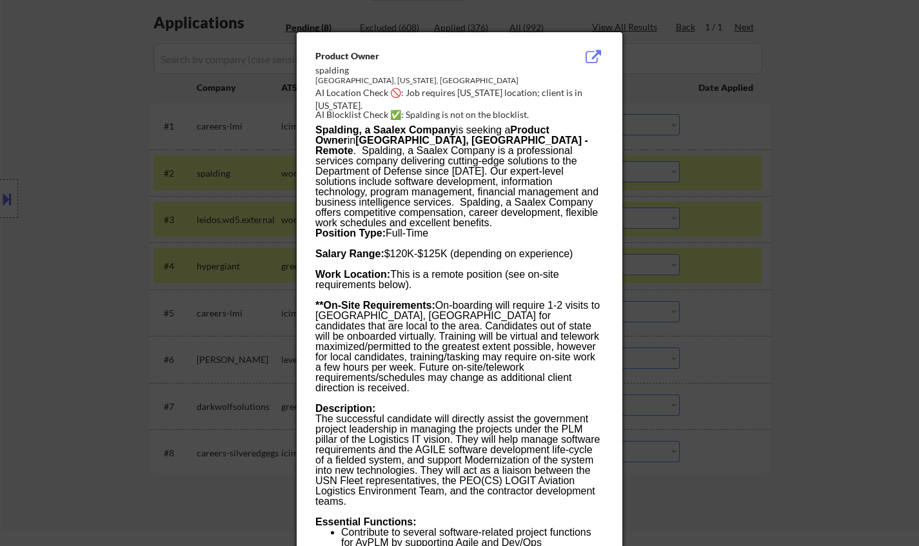
click at [762, 270] on div at bounding box center [459, 273] width 919 height 546
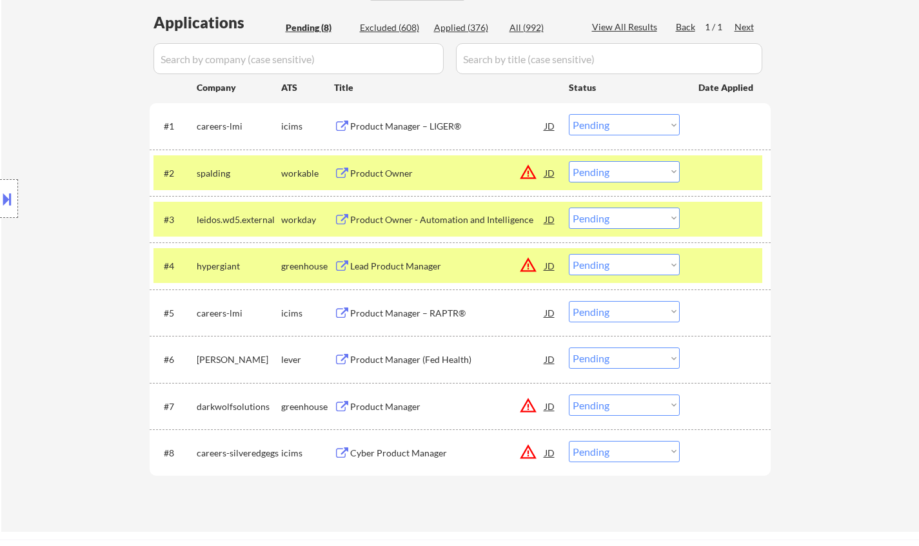
click at [0, 202] on button at bounding box center [7, 198] width 14 height 21
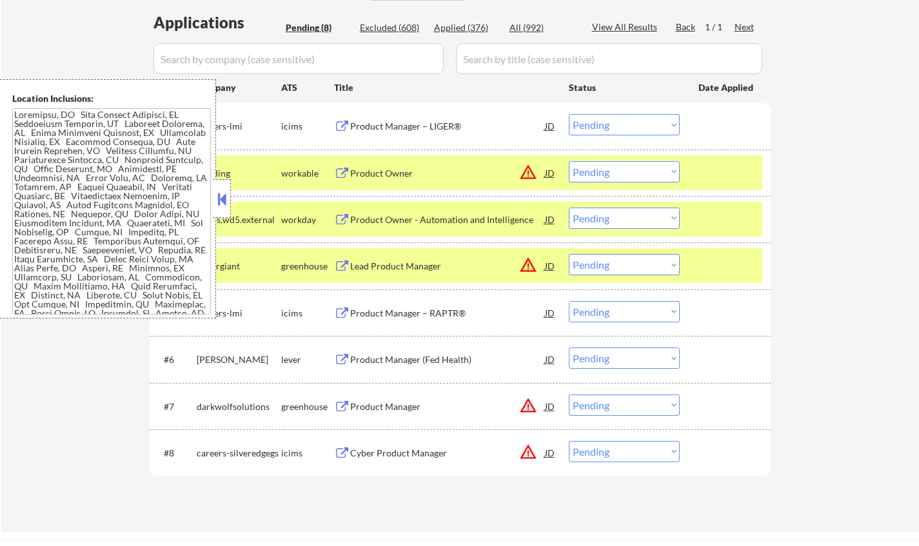
click at [607, 185] on div "#2 spalding workable Product Owner JD warning_amber Choose an option... Pending…" at bounding box center [457, 172] width 609 height 35
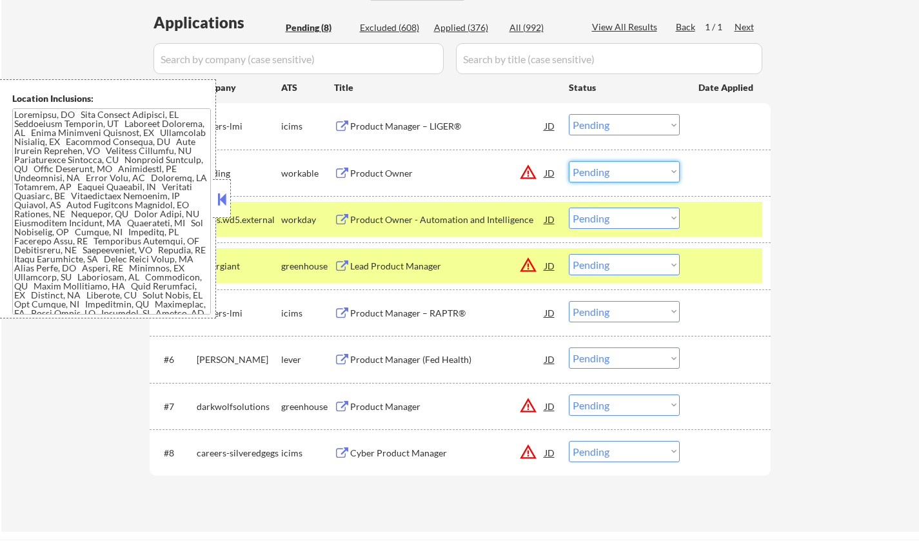
drag, startPoint x: 618, startPoint y: 176, endPoint x: 625, endPoint y: 181, distance: 8.3
click at [618, 176] on select "Choose an option... Pending Applied Excluded (Questions) Excluded (Expired) Exc…" at bounding box center [624, 171] width 111 height 21
click at [569, 161] on select "Choose an option... Pending Applied Excluded (Questions) Excluded (Expired) Exc…" at bounding box center [624, 171] width 111 height 21
click at [219, 195] on button at bounding box center [222, 199] width 14 height 19
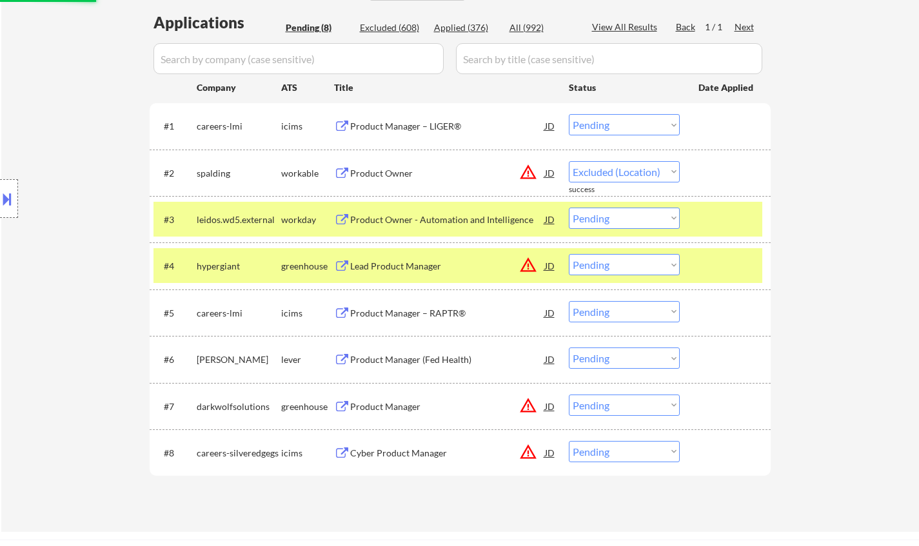
select select ""pending""
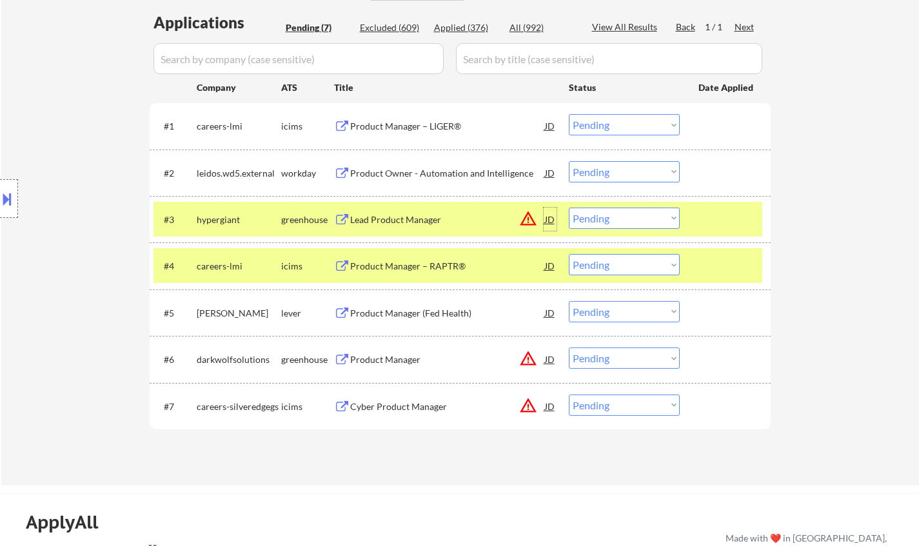
click at [552, 225] on div "JD" at bounding box center [549, 219] width 13 height 23
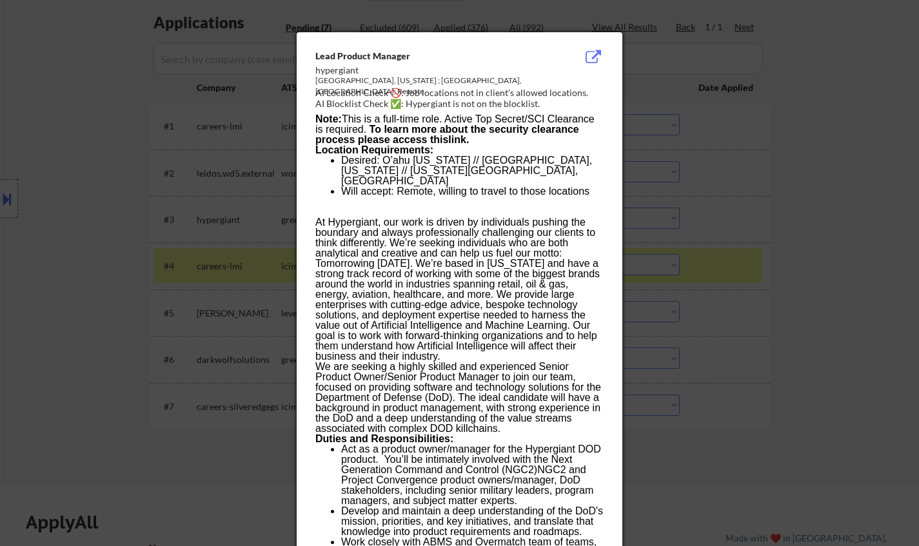
click at [750, 282] on div at bounding box center [459, 273] width 919 height 546
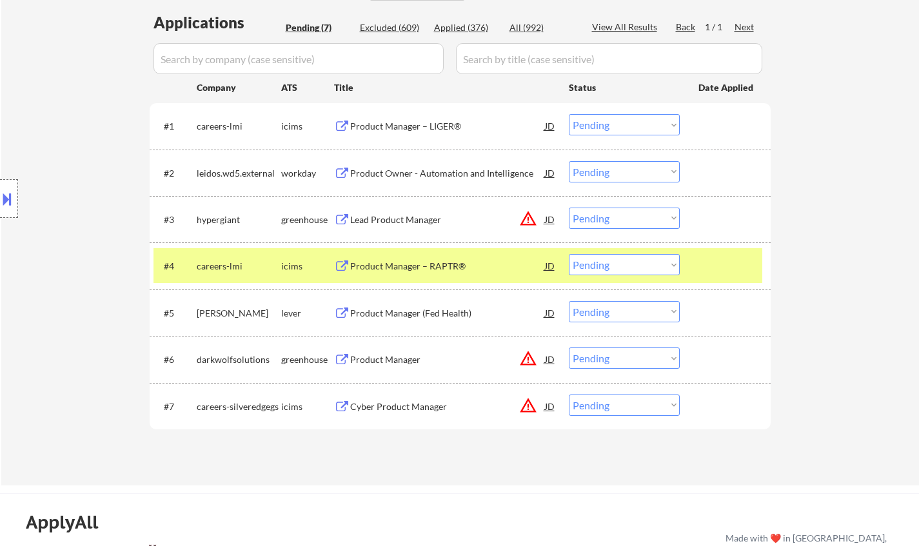
click at [616, 233] on div "#3 hypergiant greenhouse Lead Product Manager JD warning_amber Choose an option…" at bounding box center [457, 219] width 609 height 35
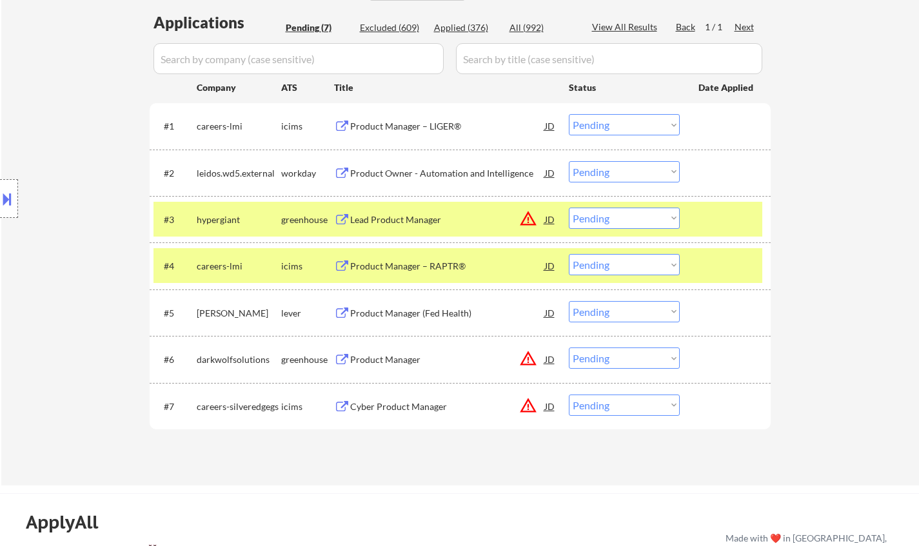
click at [623, 224] on select "Choose an option... Pending Applied Excluded (Questions) Excluded (Expired) Exc…" at bounding box center [624, 218] width 111 height 21
click at [569, 208] on select "Choose an option... Pending Applied Excluded (Questions) Excluded (Expired) Exc…" at bounding box center [624, 218] width 111 height 21
select select ""pending""
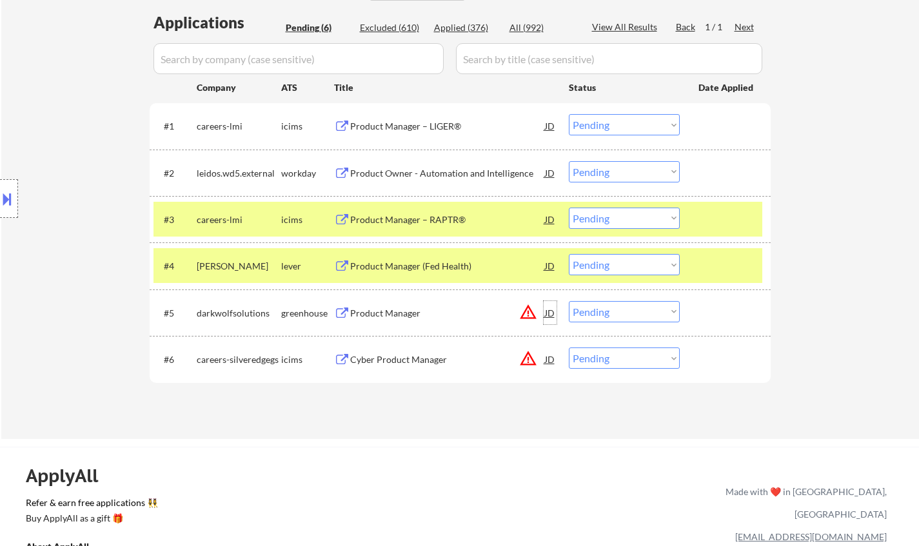
click at [545, 317] on div "JD" at bounding box center [549, 312] width 13 height 23
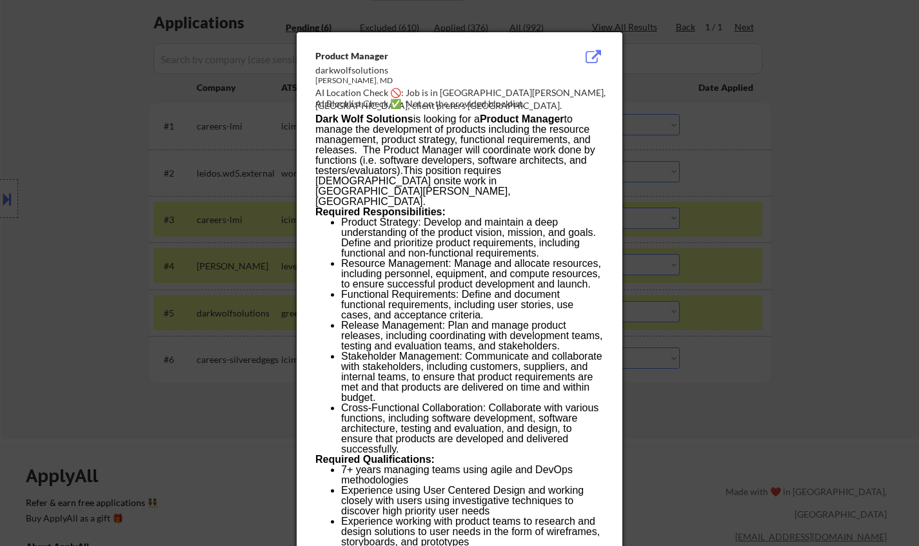
click at [772, 320] on div at bounding box center [459, 273] width 919 height 546
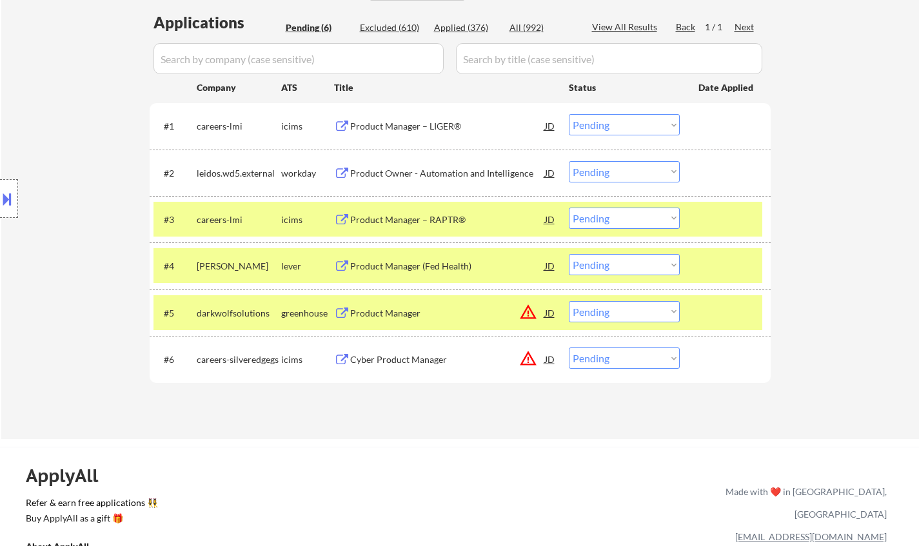
click at [0, 198] on button at bounding box center [7, 198] width 14 height 21
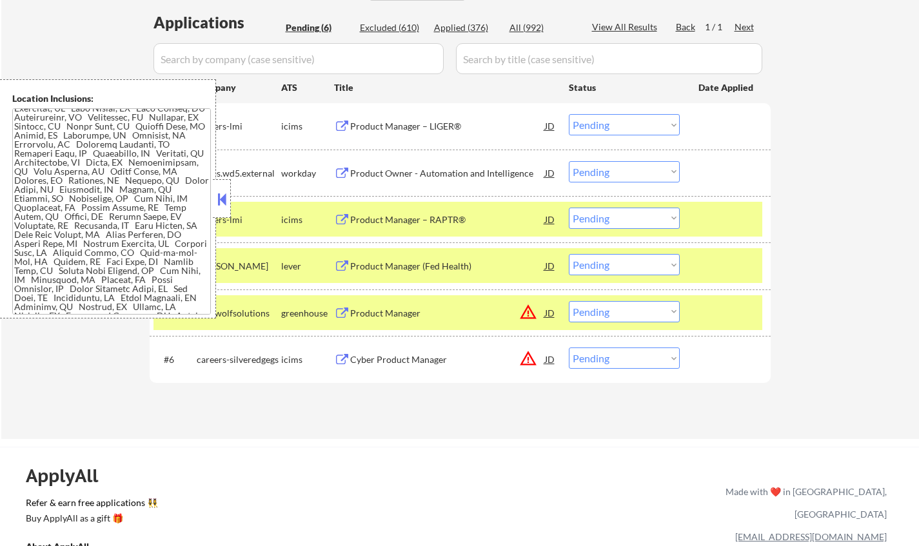
scroll to position [516, 0]
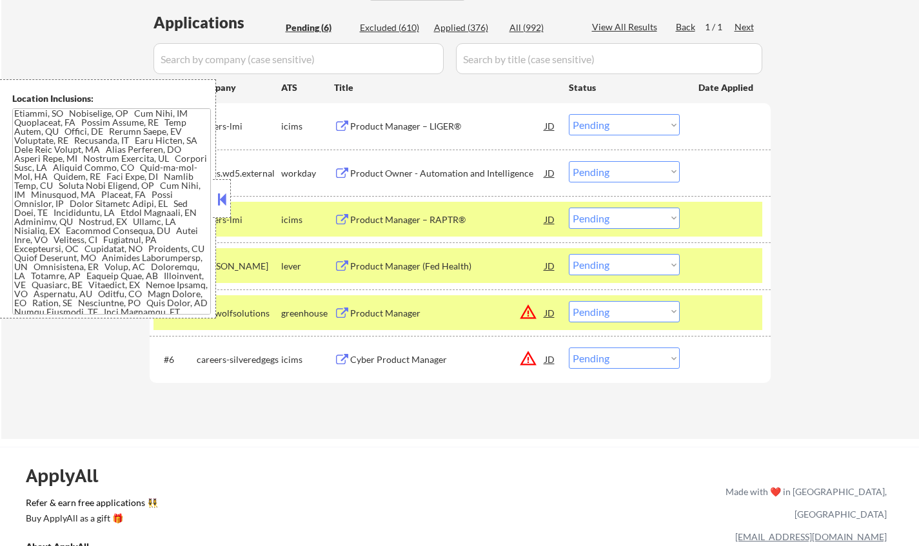
drag, startPoint x: 852, startPoint y: 335, endPoint x: 796, endPoint y: 335, distance: 56.1
click at [843, 335] on div "← Return to /applysquad Mailslurp Inbox Job Search Builder Timothy Phillips Use…" at bounding box center [459, 84] width 917 height 710
click at [646, 316] on select "Choose an option... Pending Applied Excluded (Questions) Excluded (Expired) Exc…" at bounding box center [624, 311] width 111 height 21
click at [569, 301] on select "Choose an option... Pending Applied Excluded (Questions) Excluded (Expired) Exc…" at bounding box center [624, 311] width 111 height 21
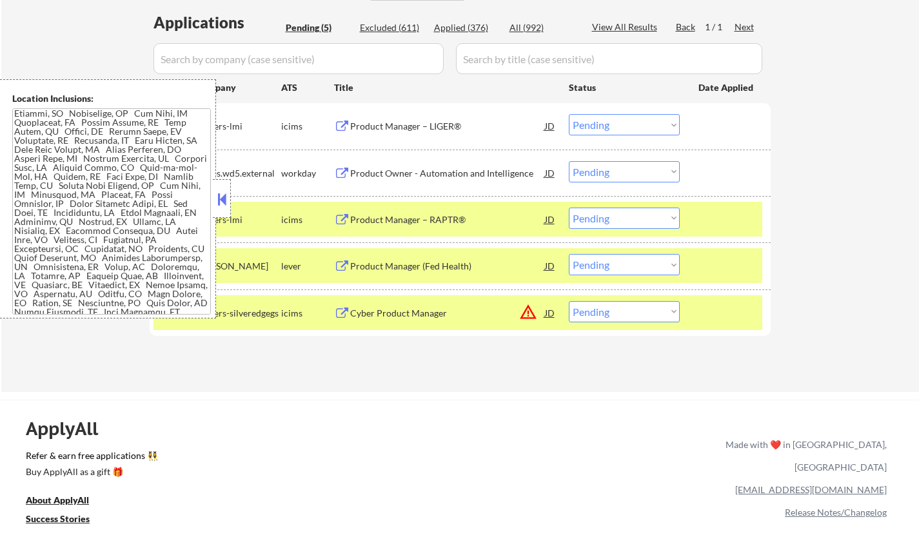
click at [220, 193] on button at bounding box center [222, 199] width 14 height 19
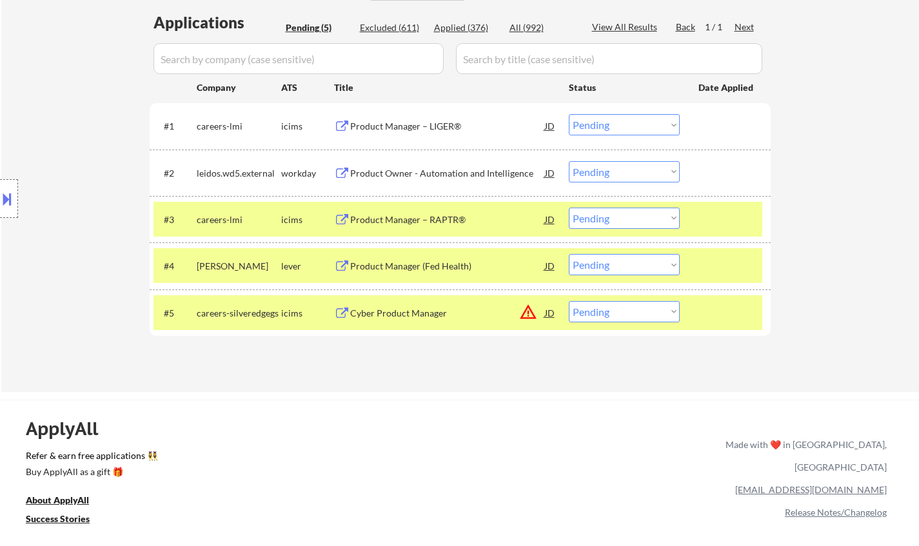
click at [549, 317] on div "JD" at bounding box center [549, 312] width 13 height 23
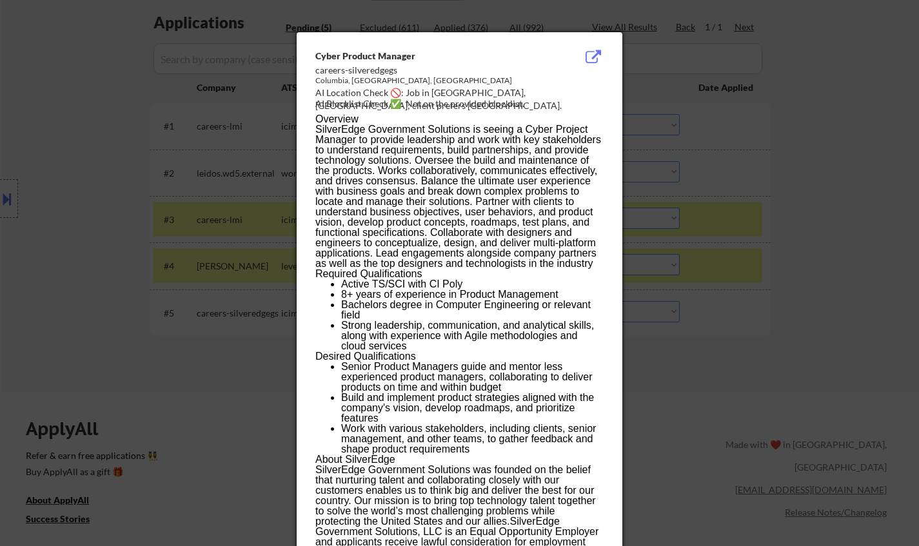
click at [746, 348] on div at bounding box center [459, 273] width 919 height 546
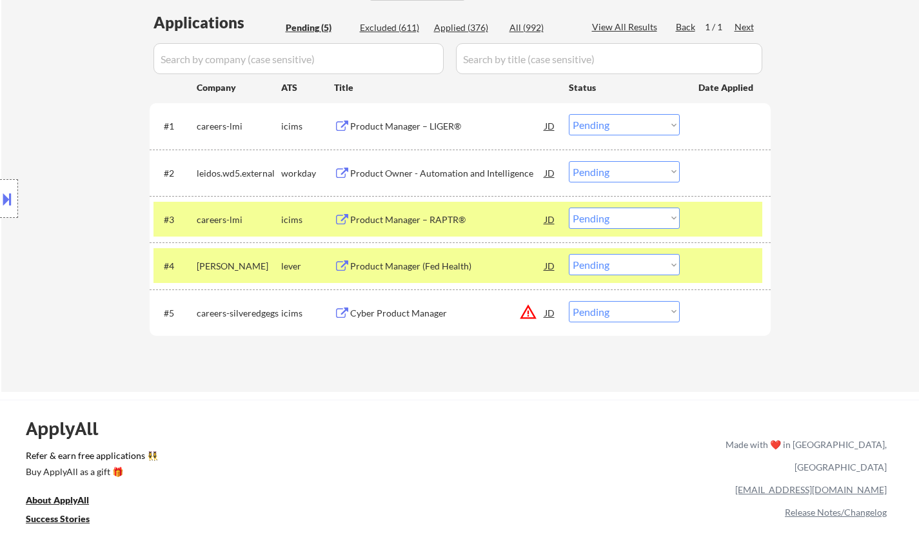
drag, startPoint x: 658, startPoint y: 307, endPoint x: 665, endPoint y: 320, distance: 15.3
click at [658, 307] on select "Choose an option... Pending Applied Excluded (Questions) Excluded (Expired) Exc…" at bounding box center [624, 311] width 111 height 21
select select ""excluded__location_""
click at [569, 301] on select "Choose an option... Pending Applied Excluded (Questions) Excluded (Expired) Exc…" at bounding box center [624, 311] width 111 height 21
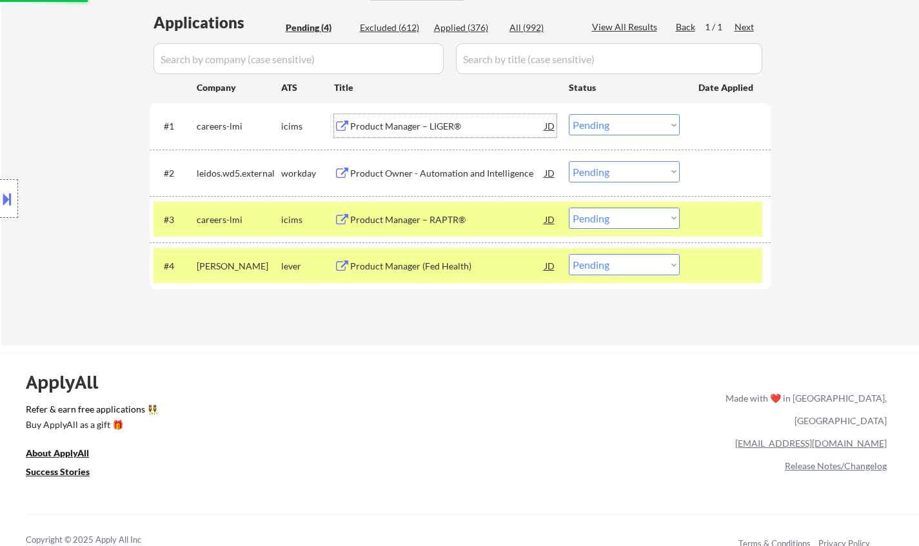
click at [384, 124] on div "Product Manager – LIGER®" at bounding box center [447, 126] width 195 height 13
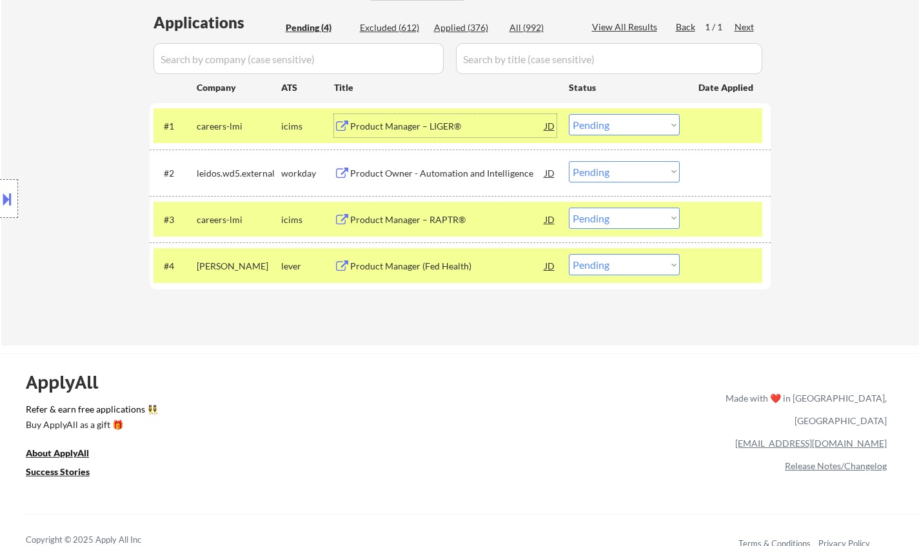
click at [637, 122] on select "Choose an option... Pending Applied Excluded (Questions) Excluded (Expired) Exc…" at bounding box center [624, 124] width 111 height 21
click at [569, 114] on select "Choose an option... Pending Applied Excluded (Questions) Excluded (Expired) Exc…" at bounding box center [624, 124] width 111 height 21
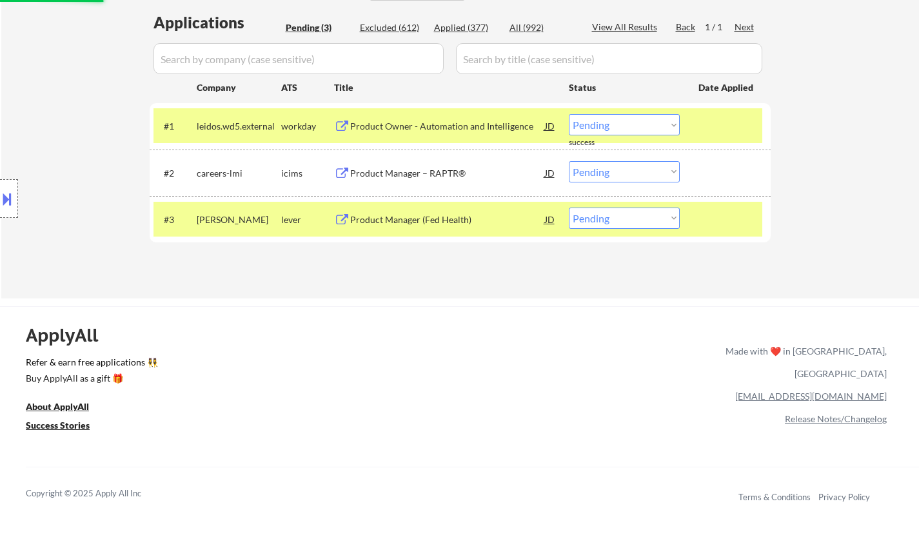
click at [412, 135] on div "Product Owner - Automation and Intelligence" at bounding box center [447, 125] width 195 height 23
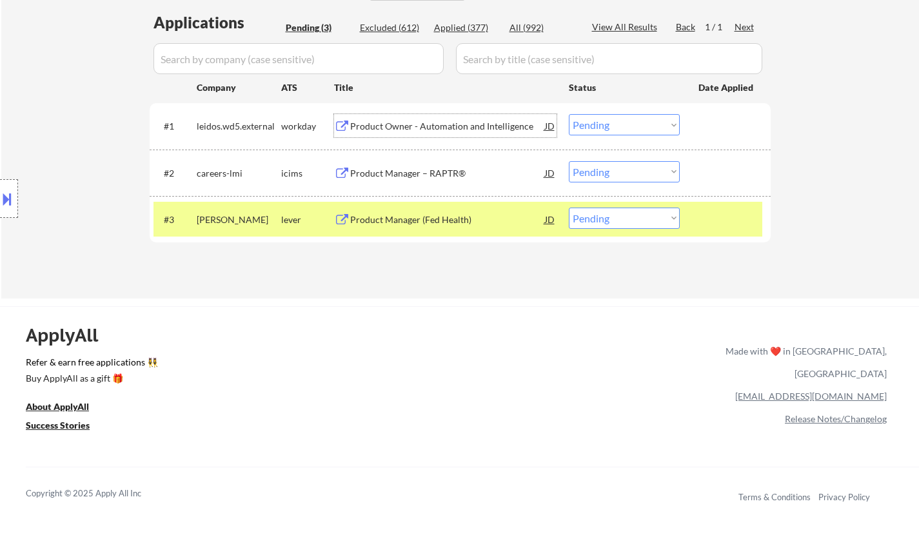
drag, startPoint x: 639, startPoint y: 125, endPoint x: 641, endPoint y: 135, distance: 10.0
click at [639, 125] on select "Choose an option... Pending Applied Excluded (Questions) Excluded (Expired) Exc…" at bounding box center [624, 124] width 111 height 21
click at [569, 114] on select "Choose an option... Pending Applied Excluded (Questions) Excluded (Expired) Exc…" at bounding box center [624, 124] width 111 height 21
select select ""pending""
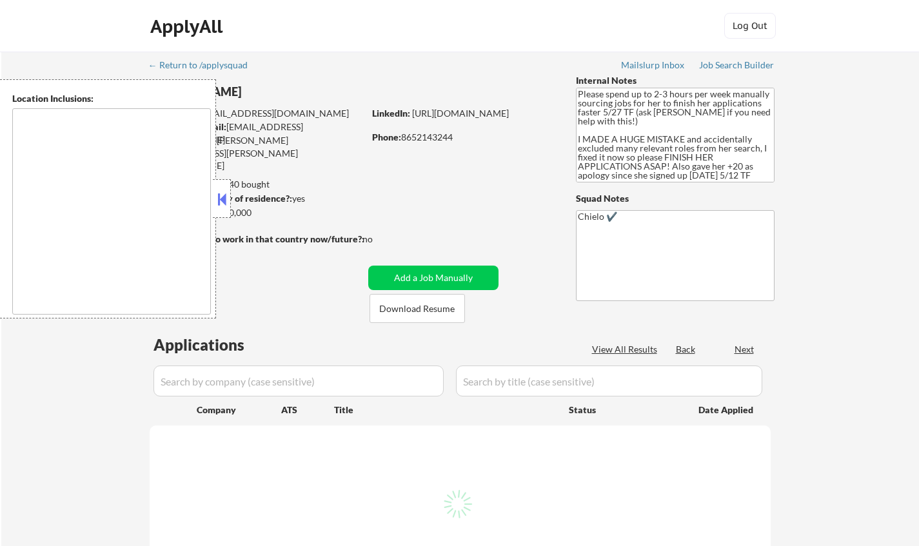
type textarea "[GEOGRAPHIC_DATA], [GEOGRAPHIC_DATA] [GEOGRAPHIC_DATA], [GEOGRAPHIC_DATA] [GEOG…"
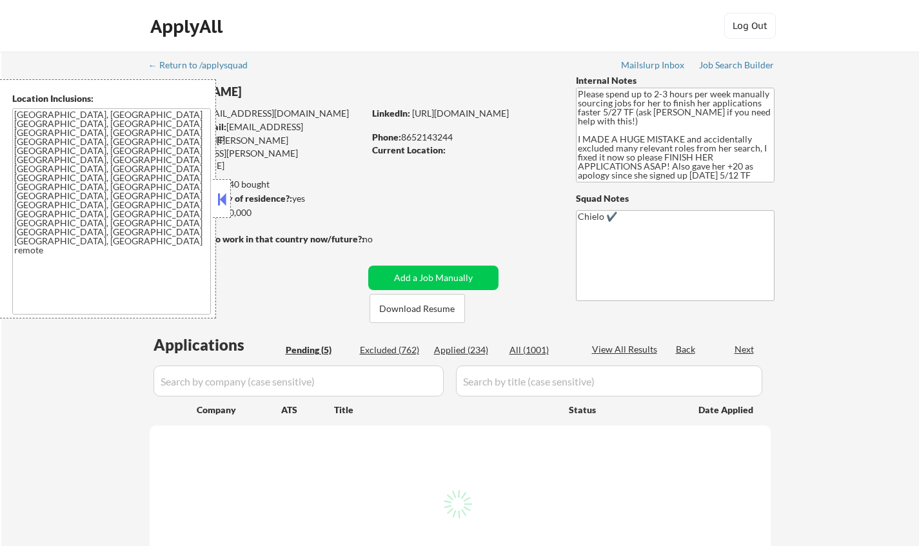
select select ""pending""
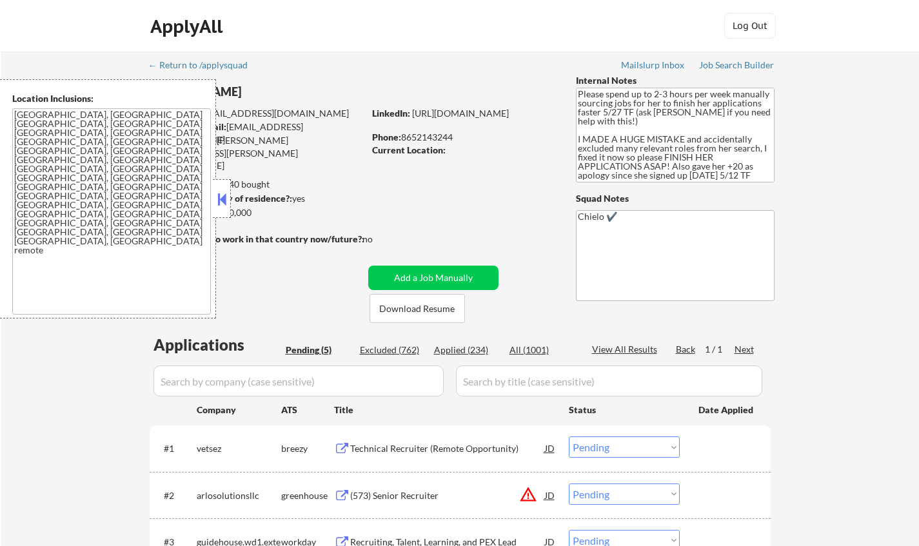
click at [228, 202] on button at bounding box center [222, 199] width 14 height 19
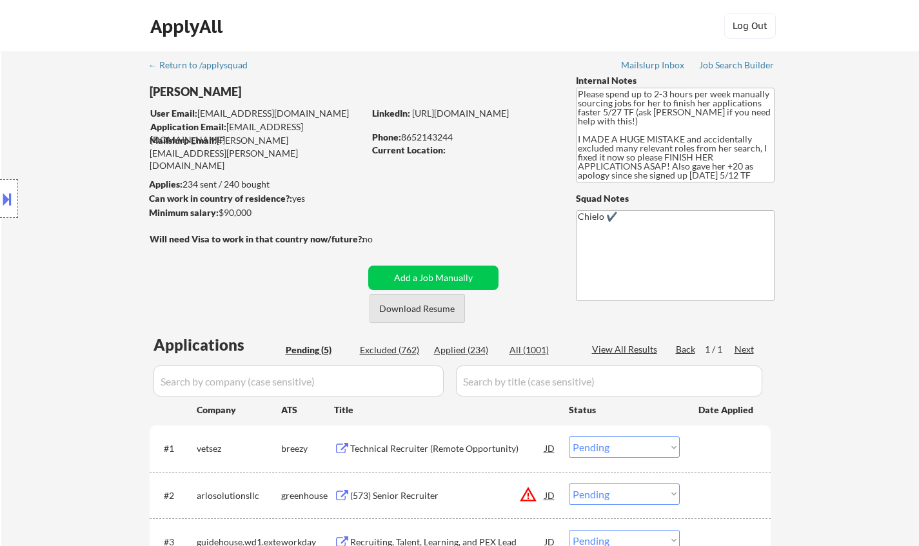
click at [430, 307] on button "Download Resume" at bounding box center [416, 308] width 95 height 29
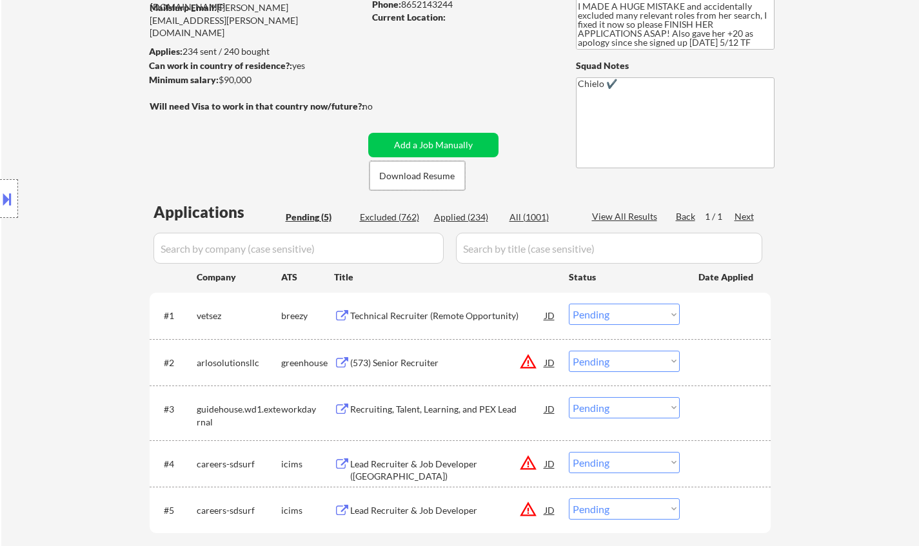
scroll to position [258, 0]
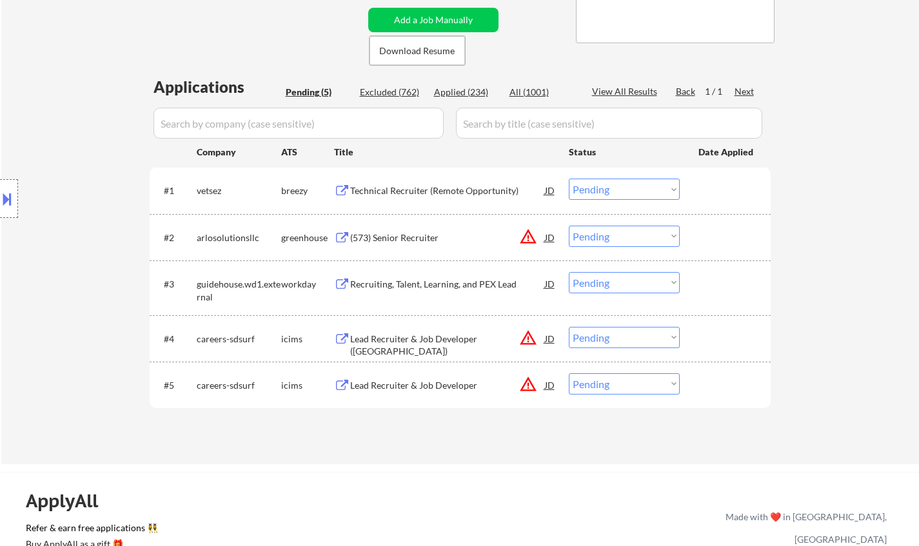
click at [407, 191] on div "Technical Recruiter (Remote Opportunity)" at bounding box center [447, 190] width 195 height 13
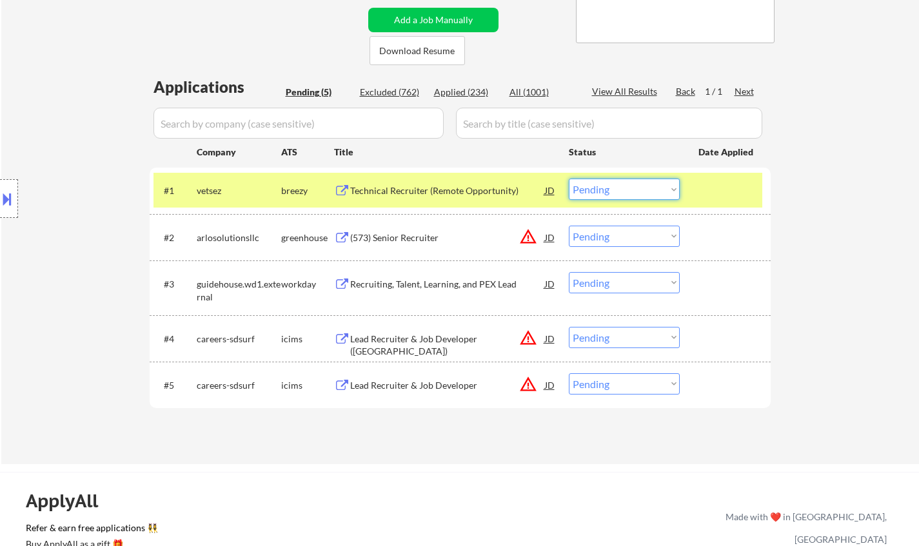
click at [623, 188] on select "Choose an option... Pending Applied Excluded (Questions) Excluded (Expired) Exc…" at bounding box center [624, 189] width 111 height 21
select select ""excluded__expired_""
click at [569, 179] on select "Choose an option... Pending Applied Excluded (Questions) Excluded (Expired) Exc…" at bounding box center [624, 189] width 111 height 21
click at [551, 237] on div "JD" at bounding box center [549, 237] width 13 height 23
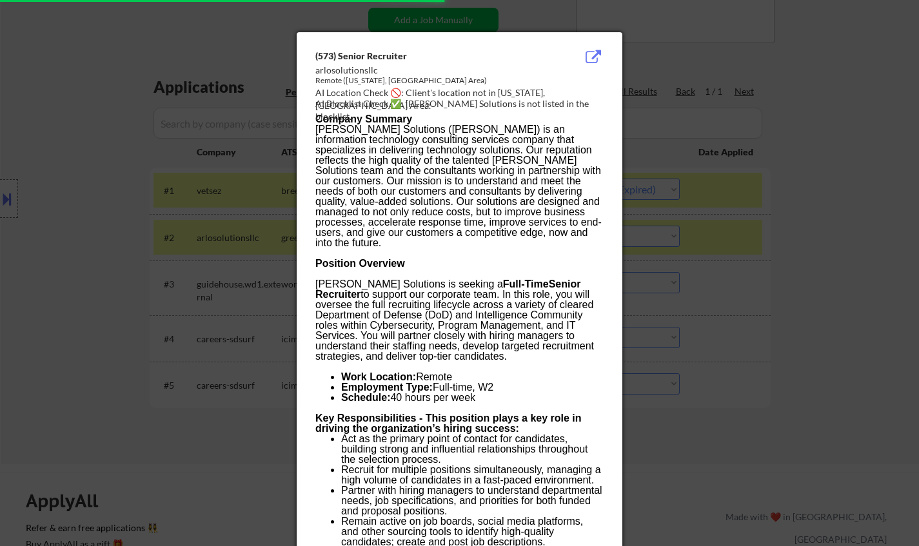
click at [789, 268] on div at bounding box center [459, 273] width 919 height 546
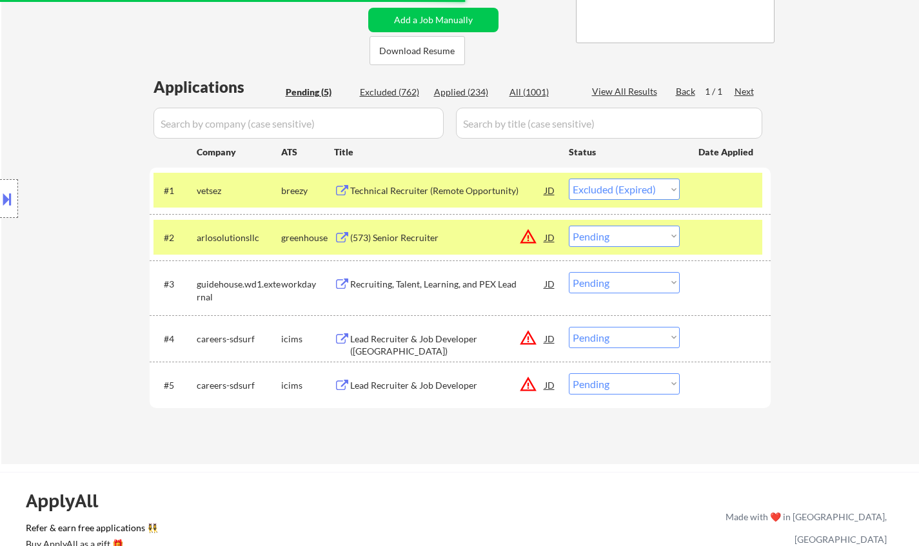
drag, startPoint x: 598, startPoint y: 237, endPoint x: 609, endPoint y: 242, distance: 11.5
click at [599, 237] on select "Choose an option... Pending Applied Excluded (Questions) Excluded (Expired) Exc…" at bounding box center [624, 236] width 111 height 21
select select ""excluded__location_""
click at [569, 226] on select "Choose an option... Pending Applied Excluded (Questions) Excluded (Expired) Exc…" at bounding box center [624, 236] width 111 height 21
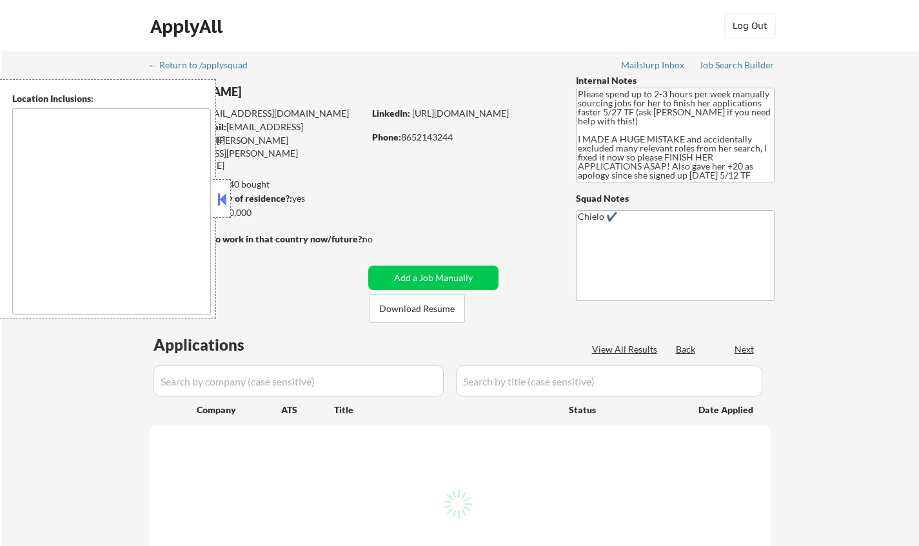
scroll to position [309, 0]
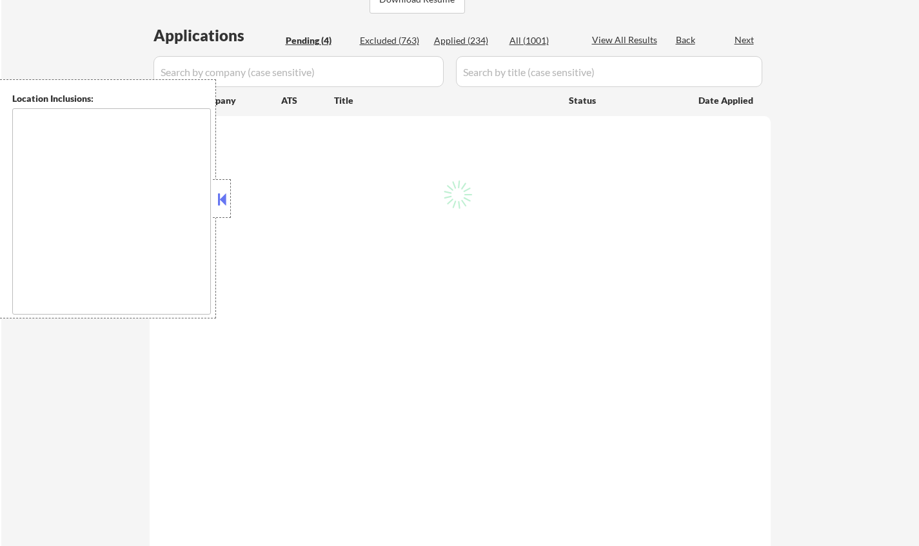
select select ""pending""
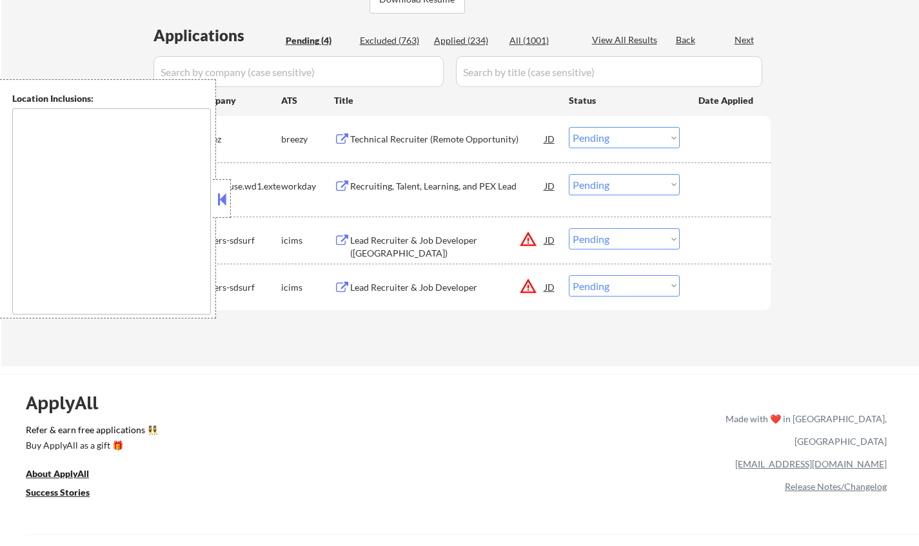
scroll to position [258, 0]
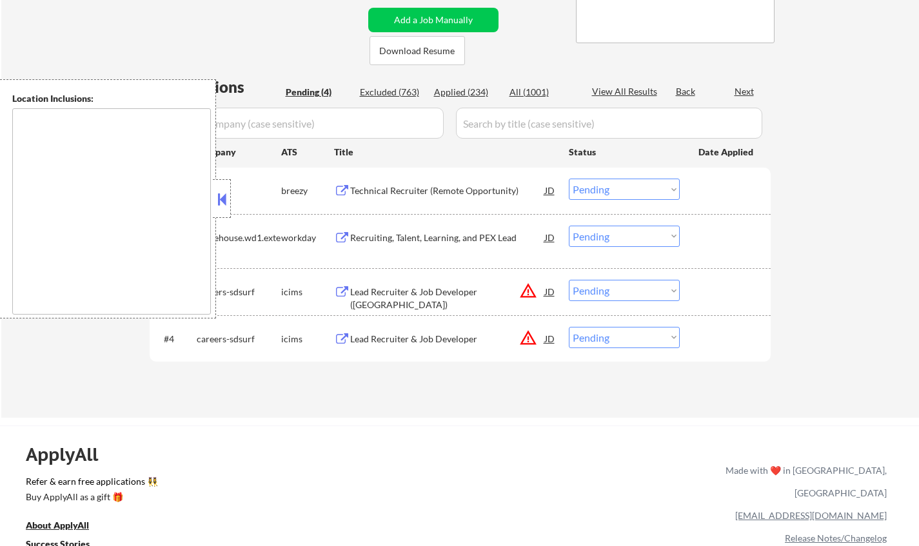
type textarea "[GEOGRAPHIC_DATA], [GEOGRAPHIC_DATA] [GEOGRAPHIC_DATA], [GEOGRAPHIC_DATA] [GEOG…"
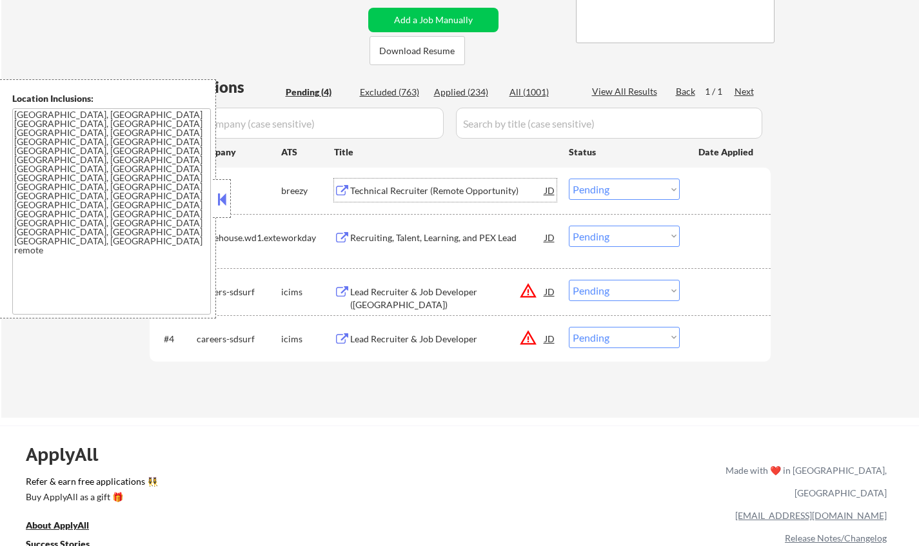
click at [420, 195] on div "Technical Recruiter (Remote Opportunity)" at bounding box center [447, 190] width 195 height 13
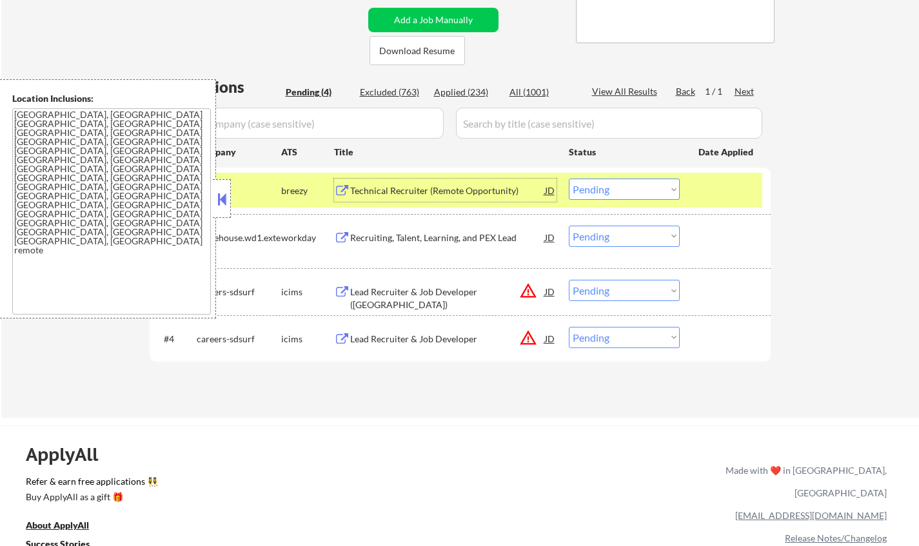
drag, startPoint x: 649, startPoint y: 185, endPoint x: 645, endPoint y: 190, distance: 6.9
click at [648, 184] on select "Choose an option... Pending Applied Excluded (Questions) Excluded (Expired) Exc…" at bounding box center [624, 189] width 111 height 21
click at [569, 179] on select "Choose an option... Pending Applied Excluded (Questions) Excluded (Expired) Exc…" at bounding box center [624, 189] width 111 height 21
drag, startPoint x: 222, startPoint y: 202, endPoint x: 243, endPoint y: 225, distance: 31.0
click at [223, 202] on button at bounding box center [222, 199] width 14 height 19
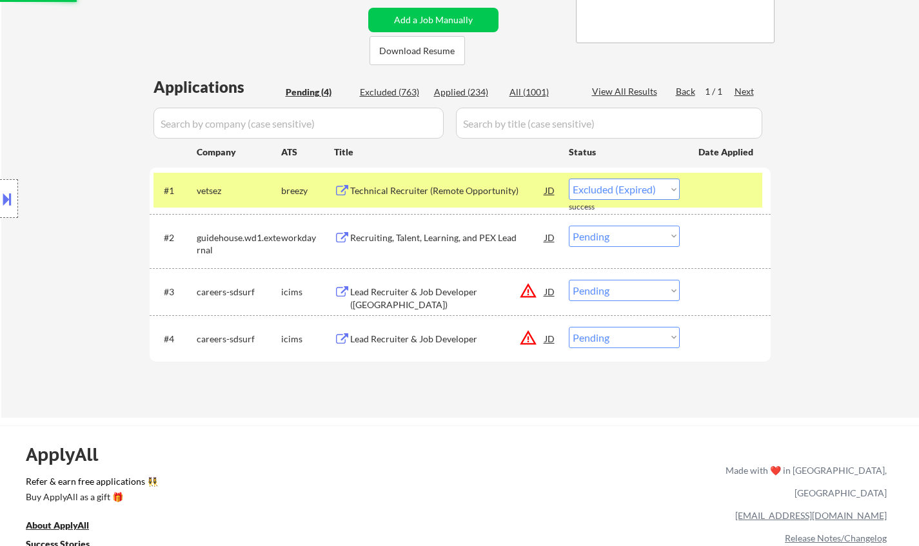
select select ""pending""
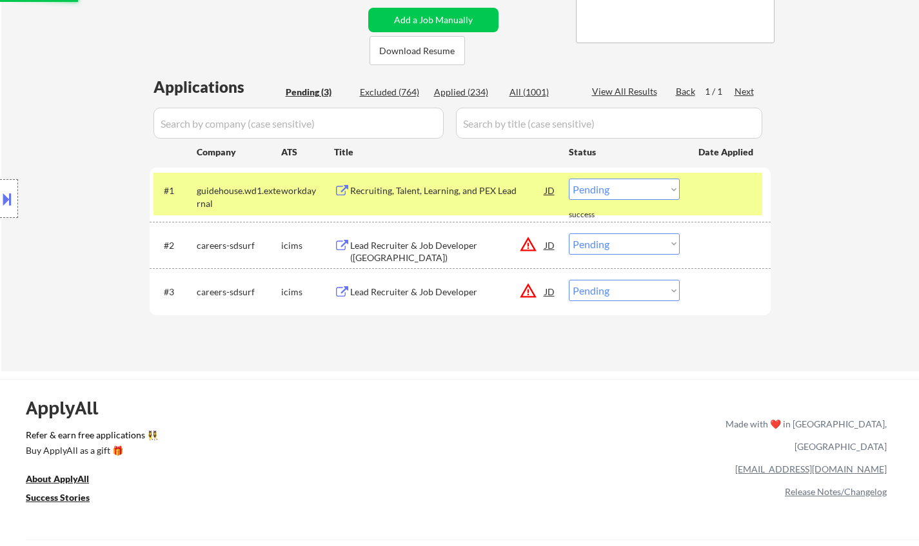
drag, startPoint x: 3, startPoint y: 196, endPoint x: 17, endPoint y: 218, distance: 25.8
click at [2, 196] on button at bounding box center [7, 198] width 14 height 21
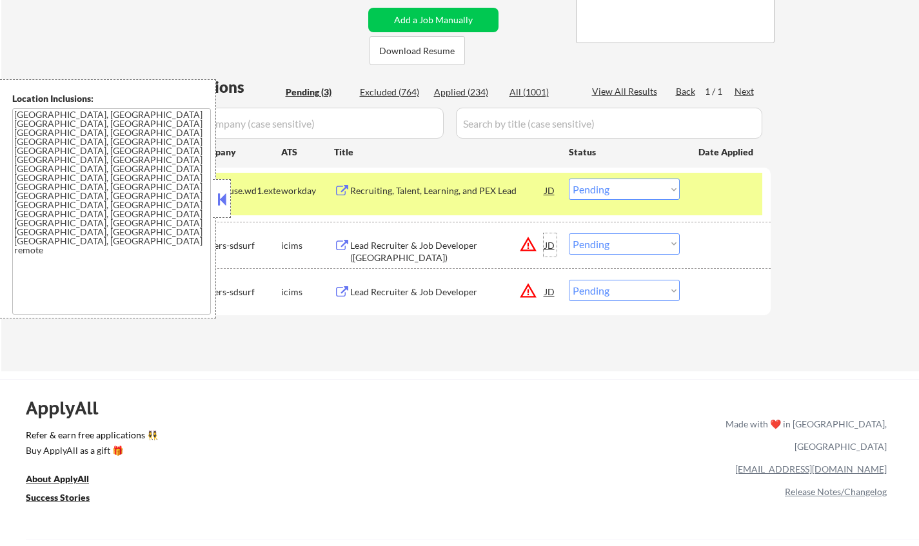
click at [552, 246] on div "JD" at bounding box center [549, 244] width 13 height 23
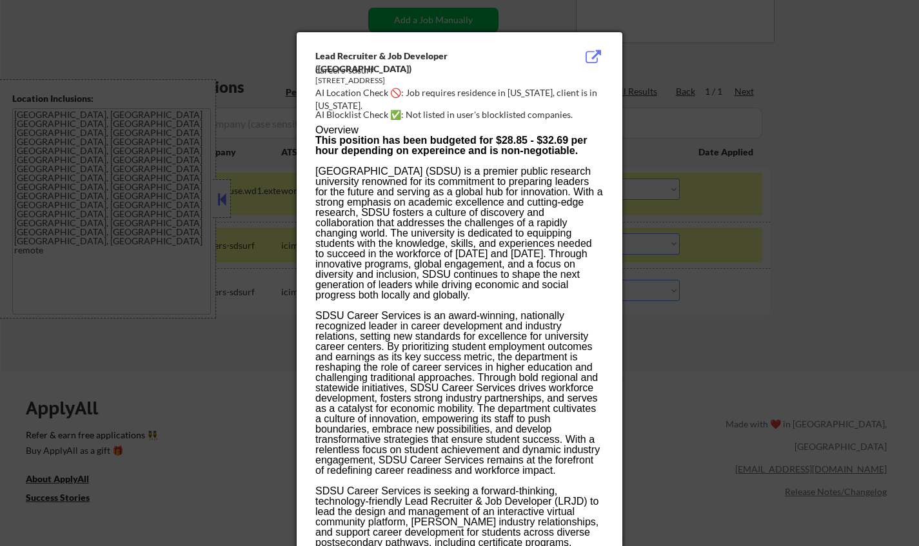
click at [750, 381] on div at bounding box center [459, 273] width 919 height 546
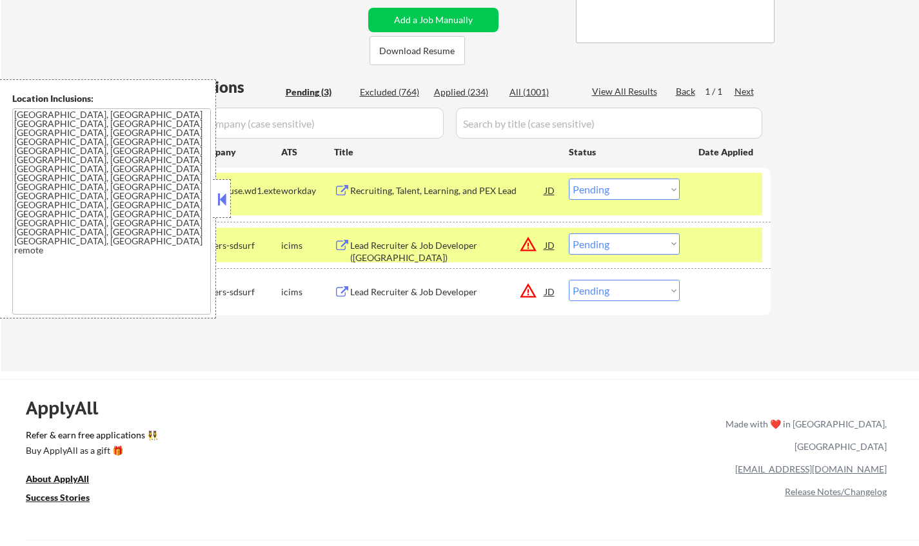
click at [634, 243] on select "Choose an option... Pending Applied Excluded (Questions) Excluded (Expired) Exc…" at bounding box center [624, 243] width 111 height 21
click at [569, 233] on select "Choose an option... Pending Applied Excluded (Questions) Excluded (Expired) Exc…" at bounding box center [624, 243] width 111 height 21
click at [224, 204] on button at bounding box center [222, 199] width 14 height 19
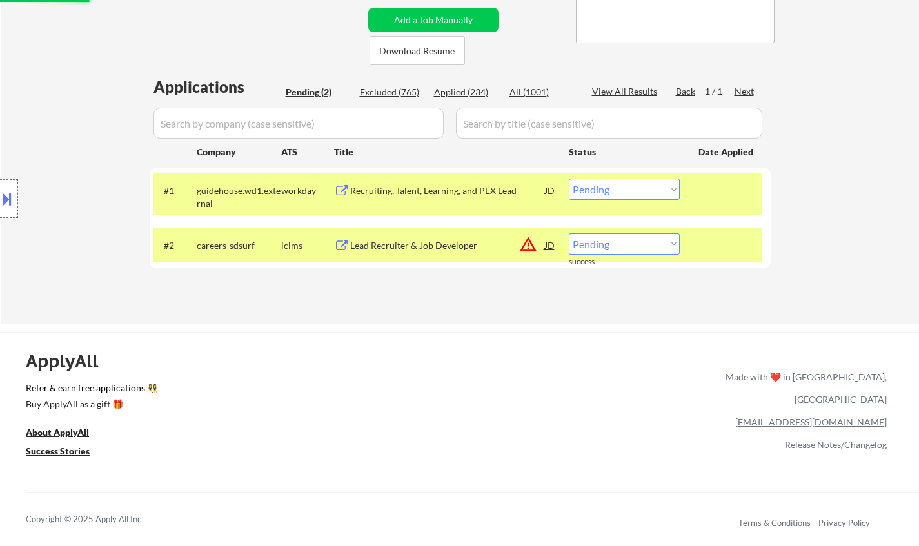
click at [549, 245] on div "JD" at bounding box center [549, 244] width 13 height 23
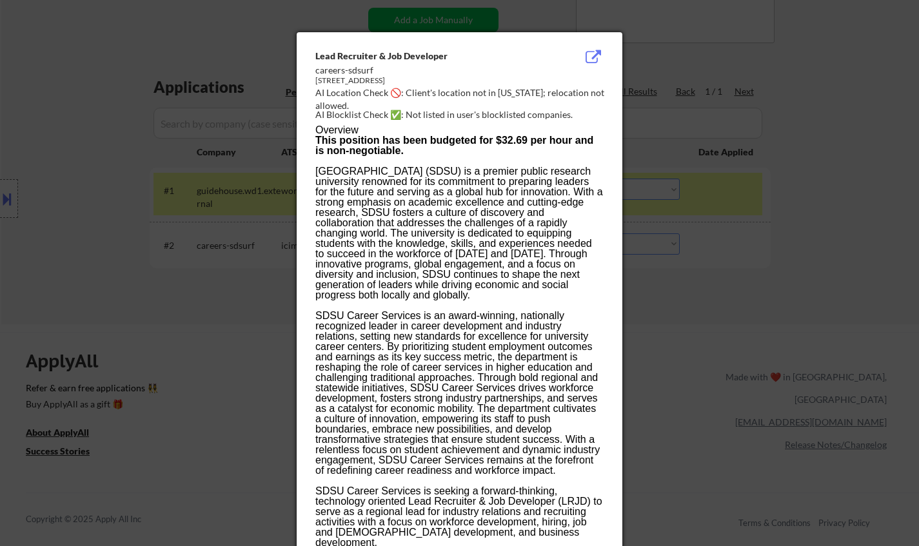
click at [810, 313] on div at bounding box center [459, 273] width 919 height 546
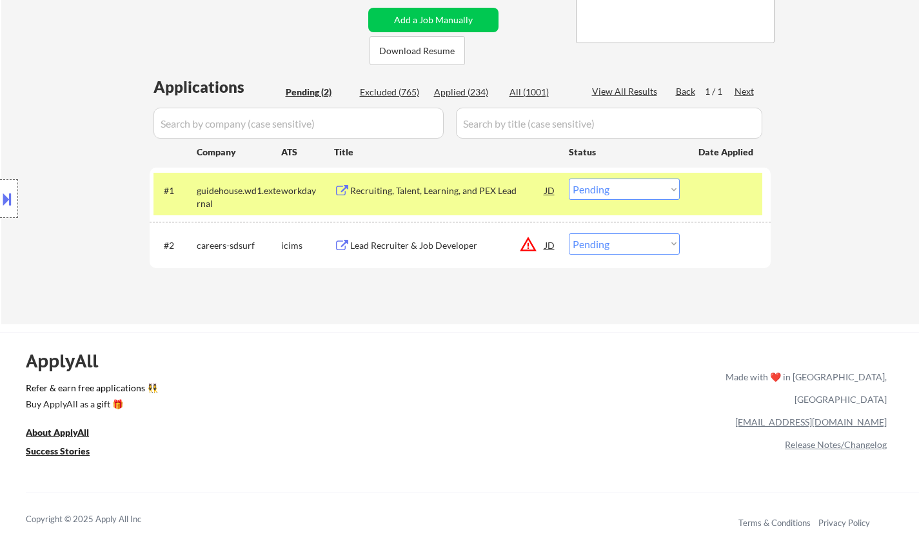
click at [642, 240] on select "Choose an option... Pending Applied Excluded (Questions) Excluded (Expired) Exc…" at bounding box center [624, 243] width 111 height 21
select select ""excluded__location_""
click at [569, 233] on select "Choose an option... Pending Applied Excluded (Questions) Excluded (Expired) Exc…" at bounding box center [624, 243] width 111 height 21
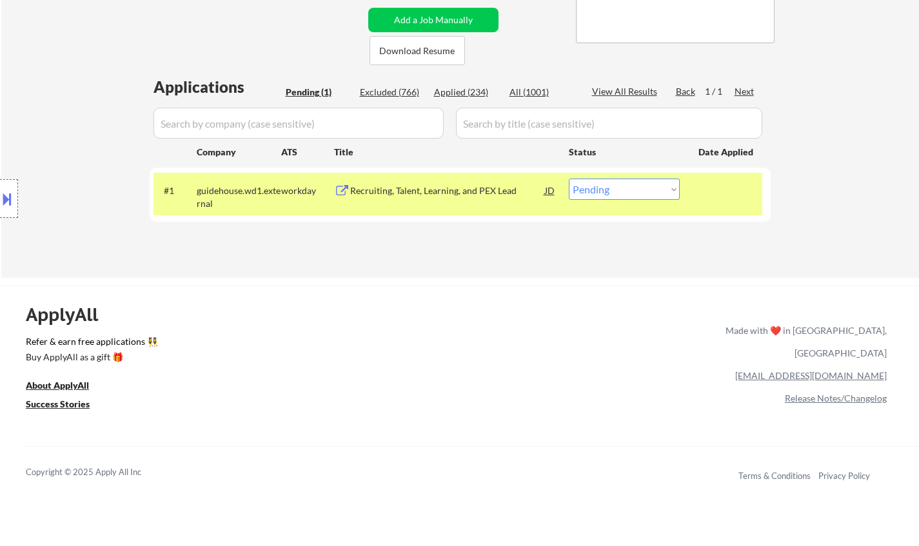
click at [425, 190] on div "Recruiting, Talent, Learning, and PEX Lead" at bounding box center [447, 190] width 195 height 13
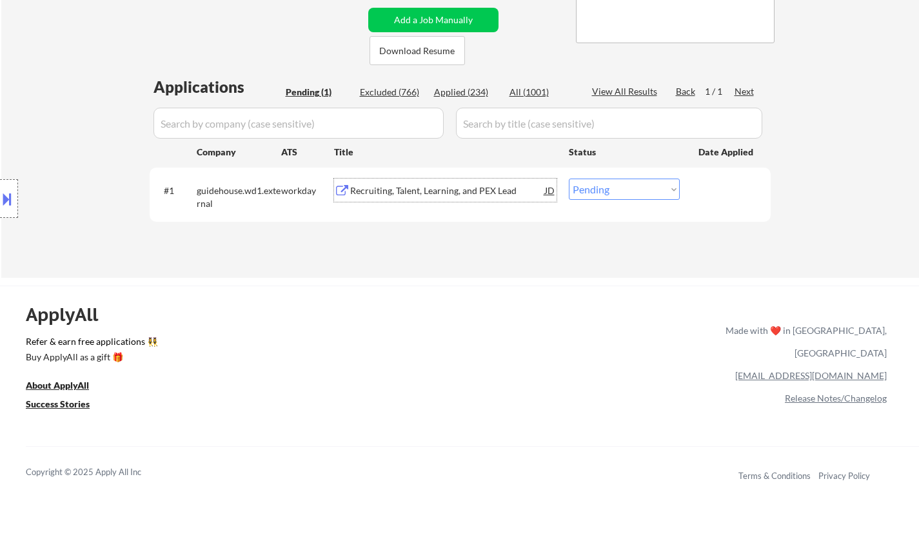
click at [653, 191] on select "Choose an option... Pending Applied Excluded (Questions) Excluded (Expired) Exc…" at bounding box center [624, 189] width 111 height 21
select select ""excluded__bad_match_""
click at [569, 179] on select "Choose an option... Pending Applied Excluded (Questions) Excluded (Expired) Exc…" at bounding box center [624, 189] width 111 height 21
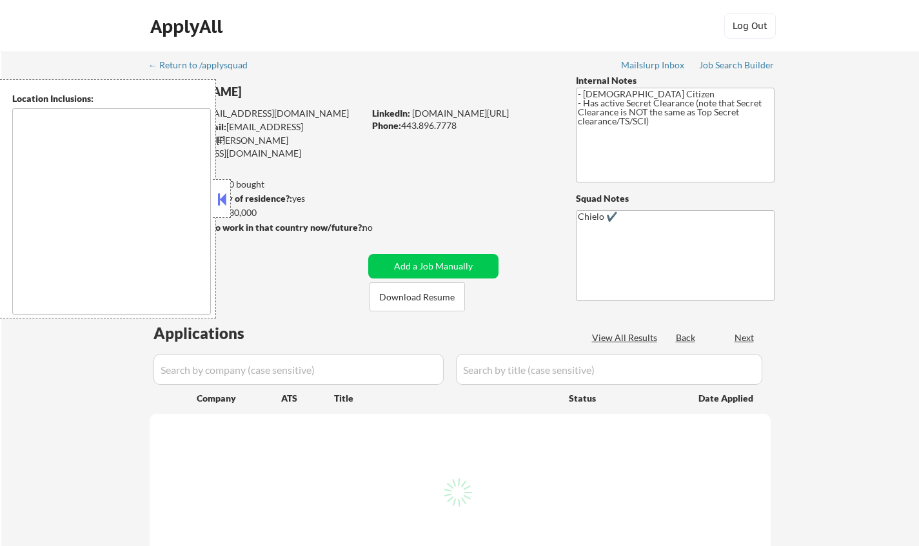
type textarea "[GEOGRAPHIC_DATA], [GEOGRAPHIC_DATA] [GEOGRAPHIC_DATA], [GEOGRAPHIC_DATA] [GEOG…"
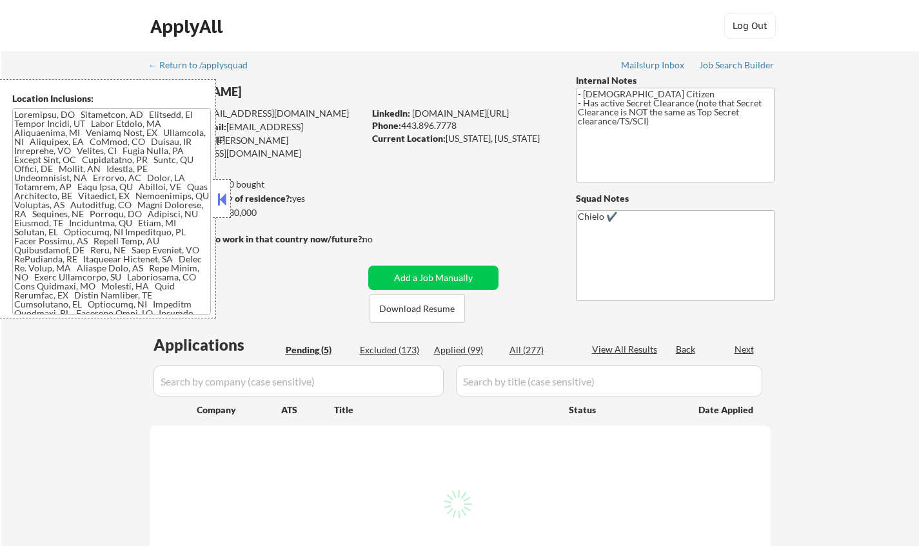
select select ""pending""
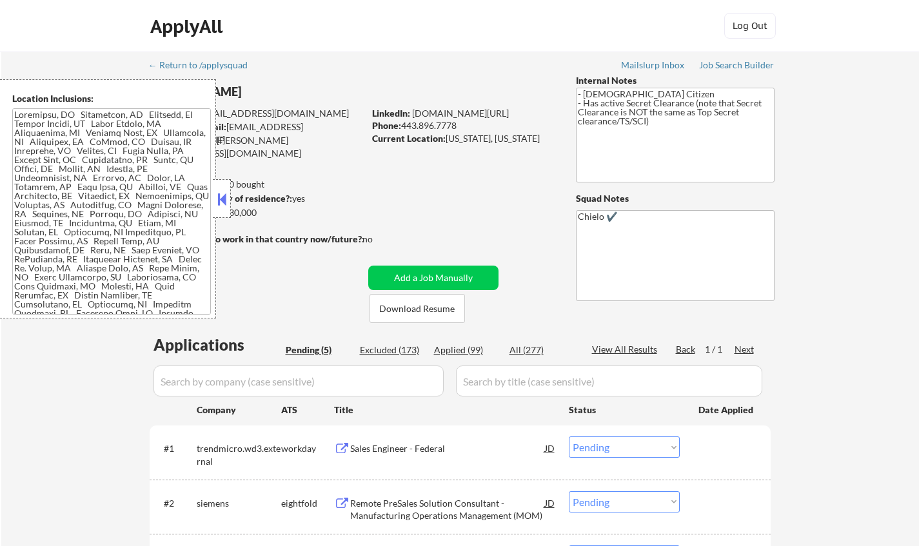
drag, startPoint x: 220, startPoint y: 203, endPoint x: 322, endPoint y: 246, distance: 110.6
click at [222, 203] on button at bounding box center [222, 199] width 14 height 19
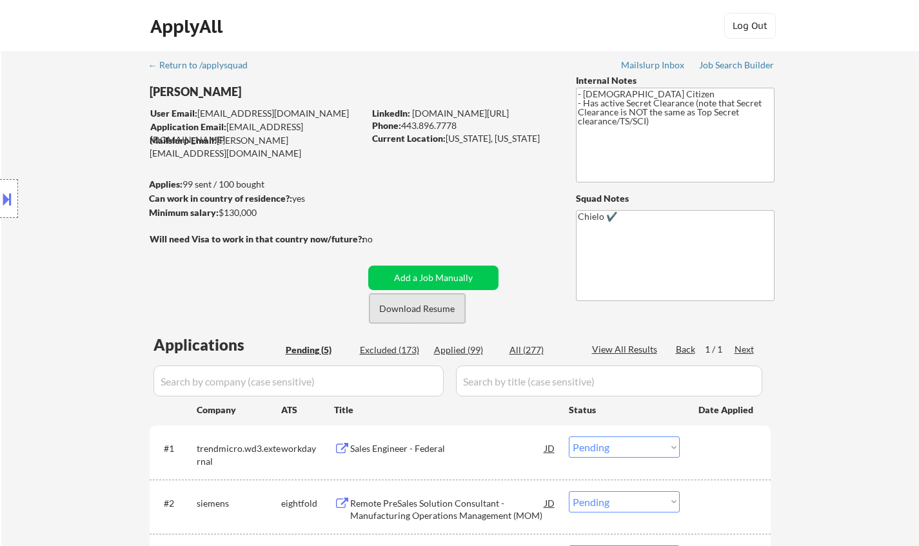
click at [419, 311] on button "Download Resume" at bounding box center [416, 308] width 95 height 29
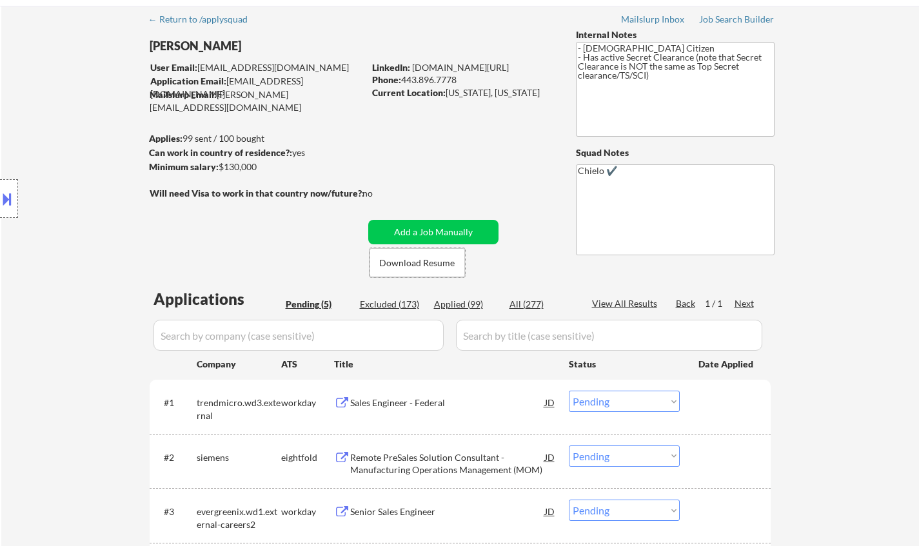
scroll to position [129, 0]
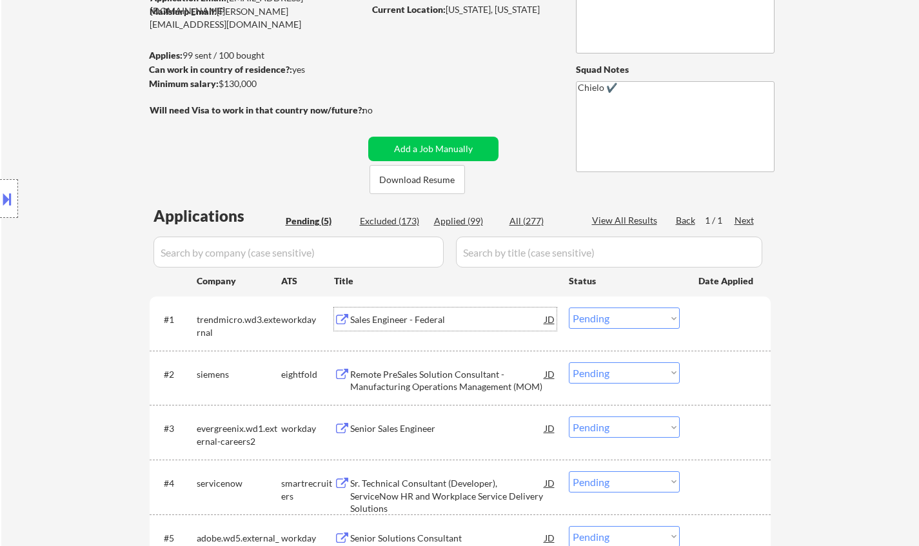
click at [402, 321] on div "Sales Engineer - Federal" at bounding box center [447, 319] width 195 height 13
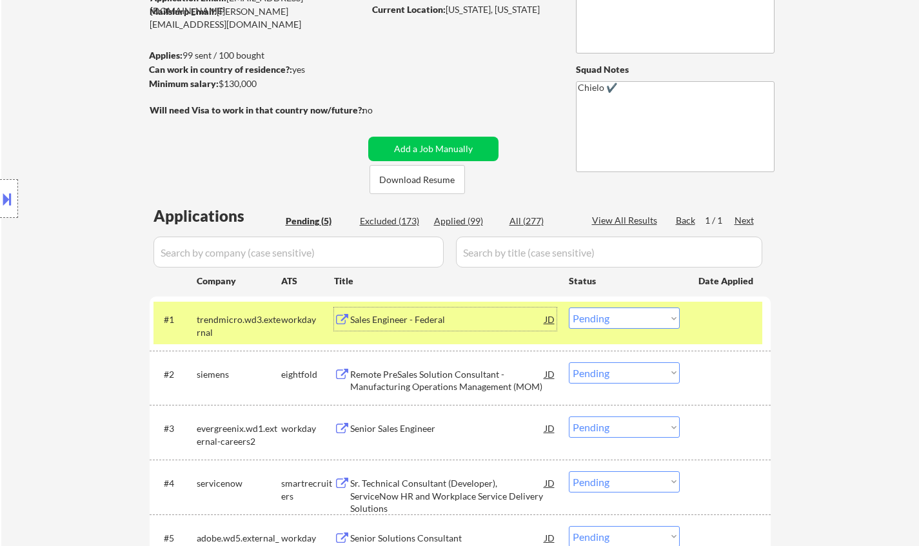
click at [627, 317] on select "Choose an option... Pending Applied Excluded (Questions) Excluded (Expired) Exc…" at bounding box center [624, 317] width 111 height 21
click at [569, 307] on select "Choose an option... Pending Applied Excluded (Questions) Excluded (Expired) Exc…" at bounding box center [624, 317] width 111 height 21
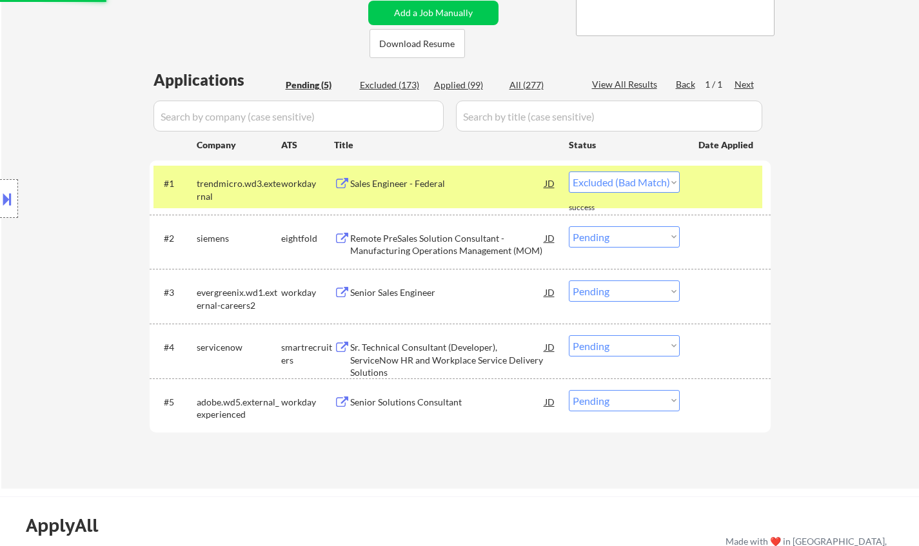
select select ""pending""
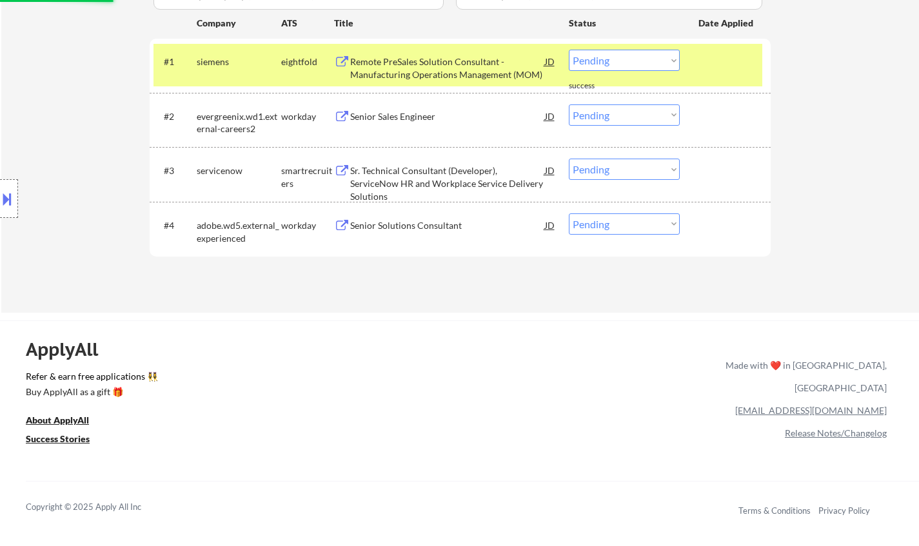
click at [394, 111] on div "Senior Sales Engineer" at bounding box center [447, 116] width 195 height 13
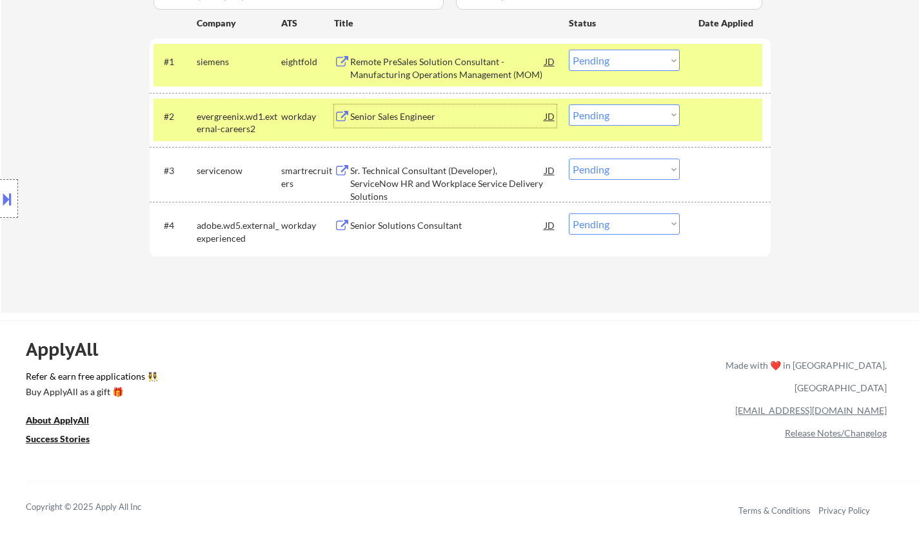
click at [618, 119] on select "Choose an option... Pending Applied Excluded (Questions) Excluded (Expired) Exc…" at bounding box center [624, 114] width 111 height 21
click at [569, 104] on select "Choose an option... Pending Applied Excluded (Questions) Excluded (Expired) Exc…" at bounding box center [624, 114] width 111 height 21
select select ""pending""
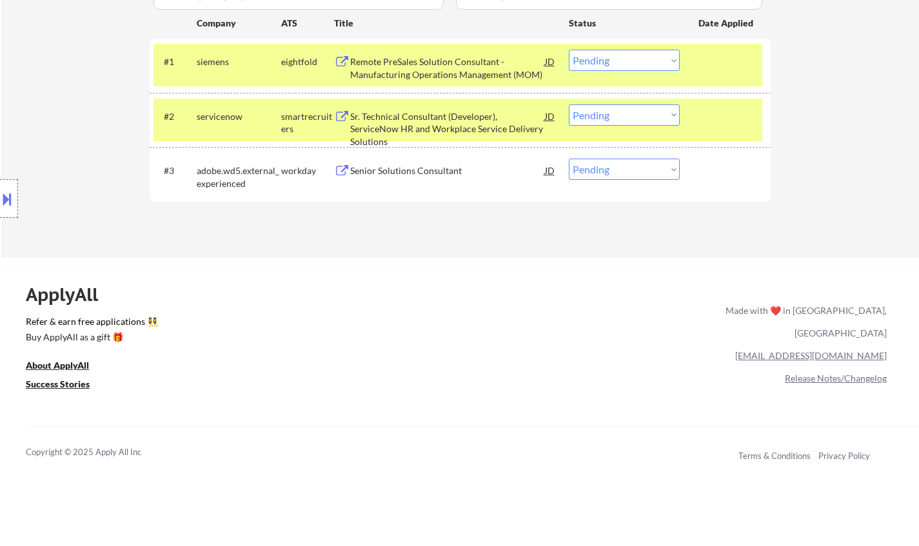
click at [427, 168] on div "Senior Solutions Consultant" at bounding box center [447, 170] width 195 height 13
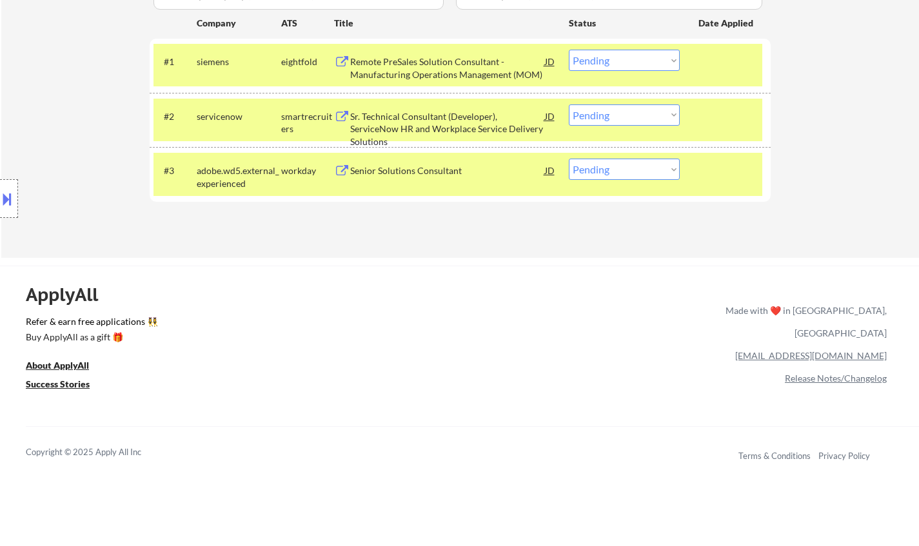
click at [411, 168] on div "Senior Solutions Consultant" at bounding box center [447, 170] width 195 height 13
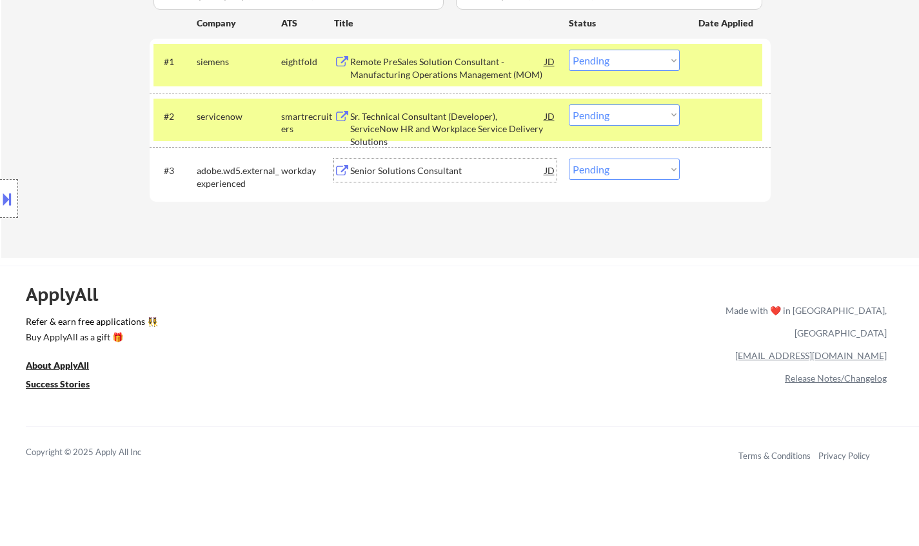
click at [404, 169] on div "Senior Solutions Consultant" at bounding box center [447, 170] width 195 height 13
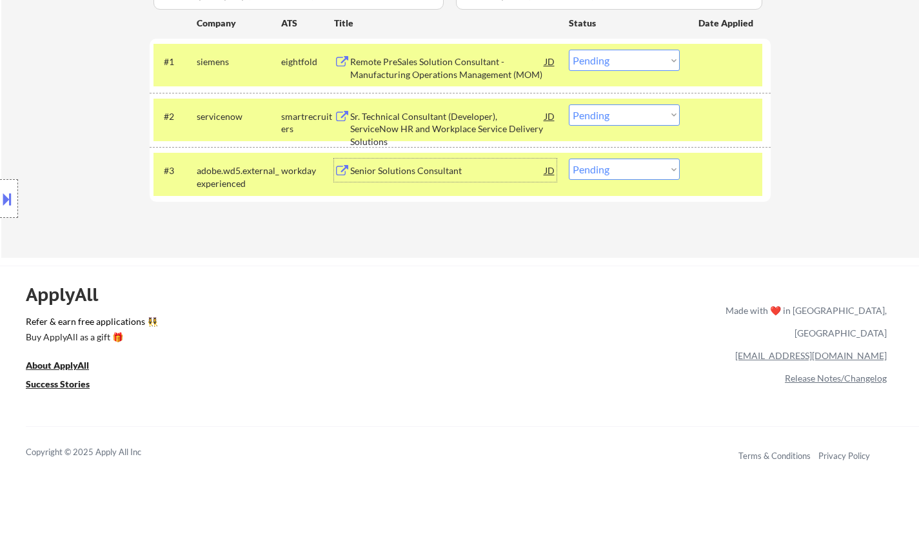
click at [0, 197] on button at bounding box center [7, 198] width 14 height 21
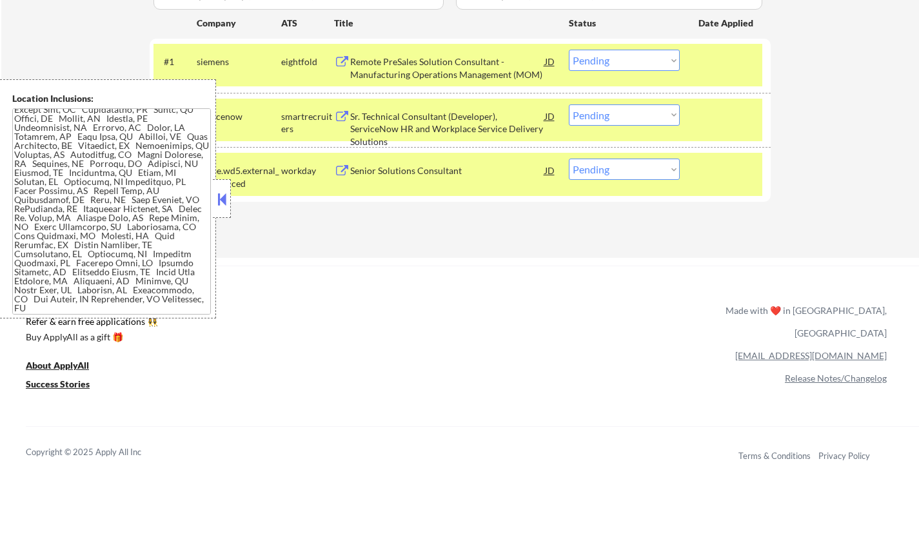
scroll to position [0, 0]
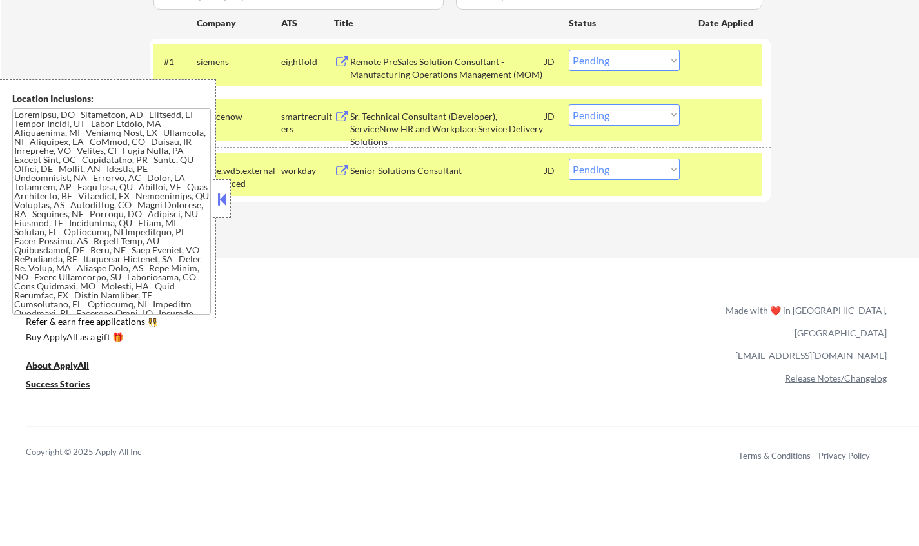
click at [222, 198] on button at bounding box center [222, 199] width 14 height 19
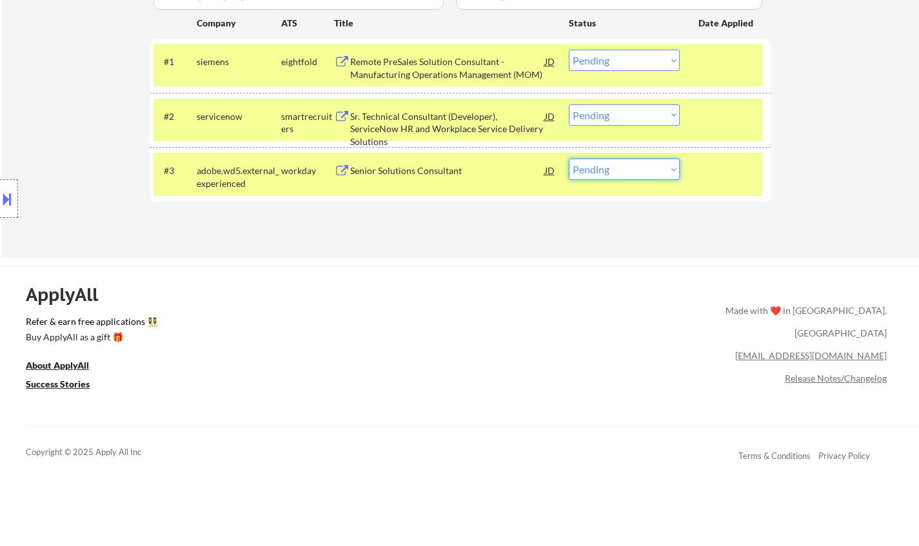
drag, startPoint x: 660, startPoint y: 168, endPoint x: 659, endPoint y: 178, distance: 10.3
click at [659, 170] on select "Choose an option... Pending Applied Excluded (Questions) Excluded (Expired) Exc…" at bounding box center [624, 169] width 111 height 21
select select ""applied""
click at [569, 159] on select "Choose an option... Pending Applied Excluded (Questions) Excluded (Expired) Exc…" at bounding box center [624, 169] width 111 height 21
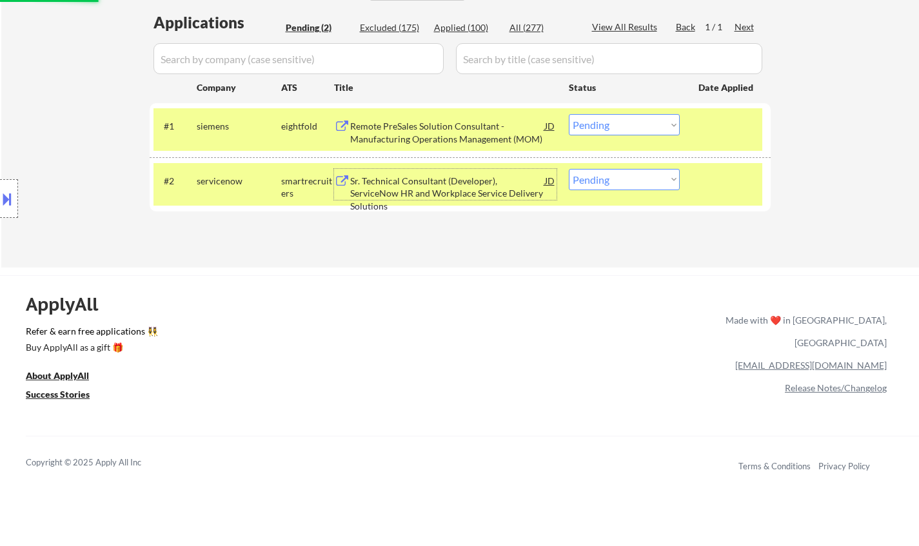
click at [444, 180] on div "Sr. Technical Consultant (Developer), ServiceNow HR and Workplace Service Deliv…" at bounding box center [447, 194] width 195 height 38
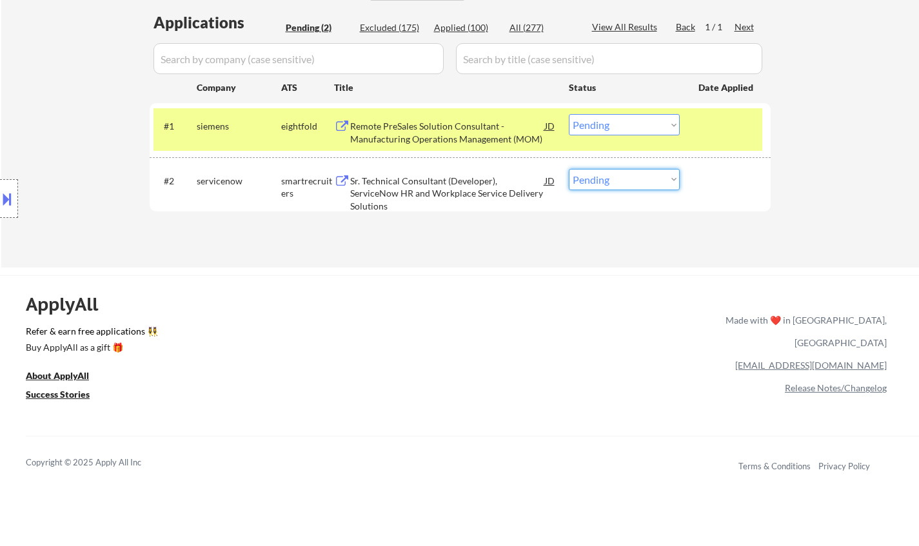
drag, startPoint x: 616, startPoint y: 177, endPoint x: 634, endPoint y: 188, distance: 20.8
click at [616, 177] on select "Choose an option... Pending Applied Excluded (Questions) Excluded (Expired) Exc…" at bounding box center [624, 179] width 111 height 21
select select ""excluded__bad_match_""
click at [569, 169] on select "Choose an option... Pending Applied Excluded (Questions) Excluded (Expired) Exc…" at bounding box center [624, 179] width 111 height 21
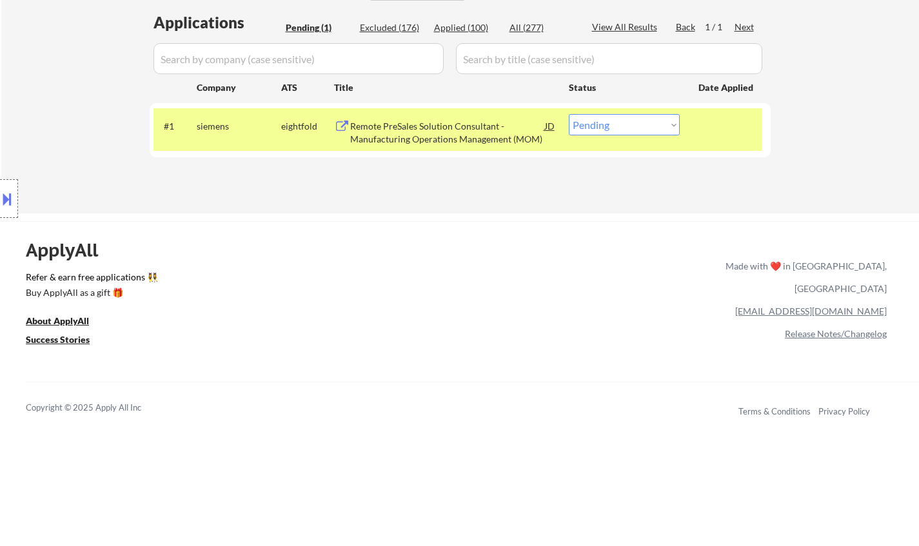
click at [415, 124] on div "Remote PreSales Solution Consultant - Manufacturing Operations Management (MOM)" at bounding box center [447, 132] width 195 height 25
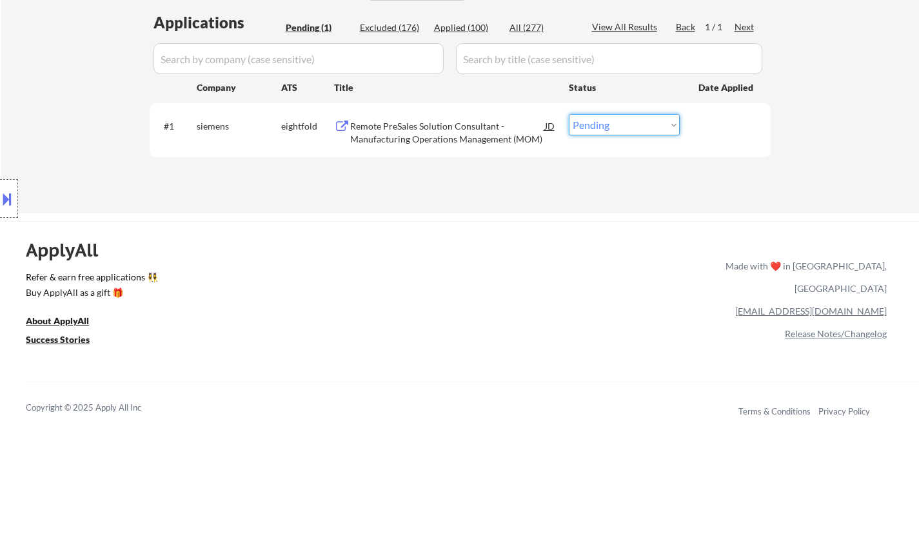
drag, startPoint x: 636, startPoint y: 121, endPoint x: 641, endPoint y: 134, distance: 13.9
click at [636, 121] on select "Choose an option... Pending Applied Excluded (Questions) Excluded (Expired) Exc…" at bounding box center [624, 124] width 111 height 21
select select ""excluded__bad_match_""
click at [569, 114] on select "Choose an option... Pending Applied Excluded (Questions) Excluded (Expired) Exc…" at bounding box center [624, 124] width 111 height 21
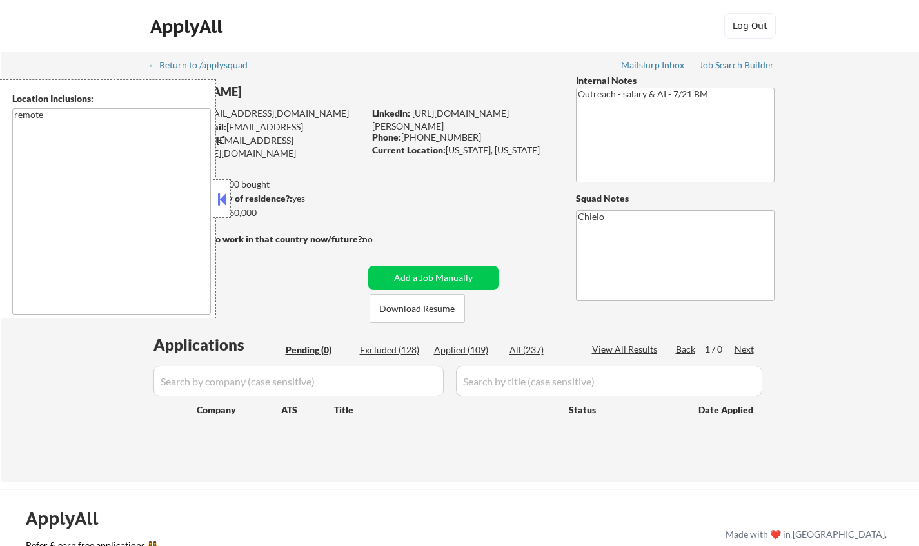
click at [222, 202] on button at bounding box center [222, 199] width 14 height 19
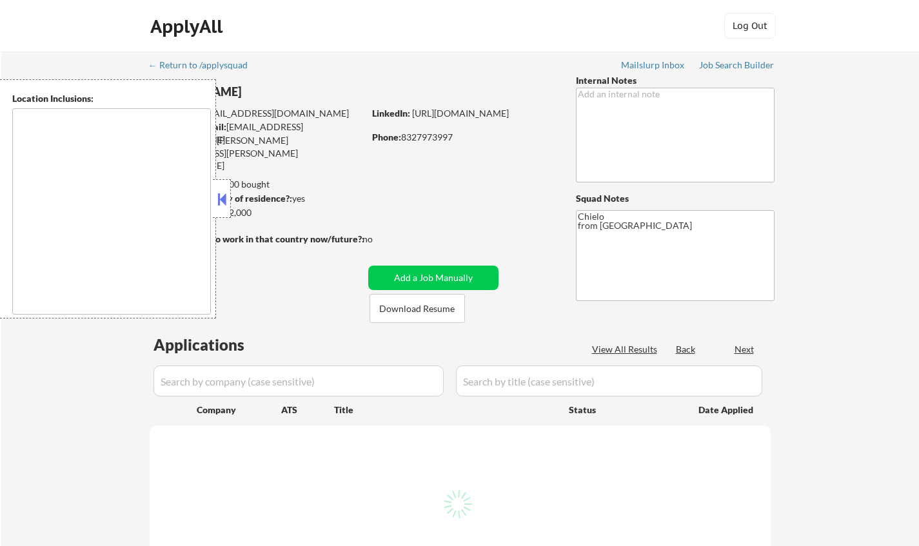
select select ""pending""
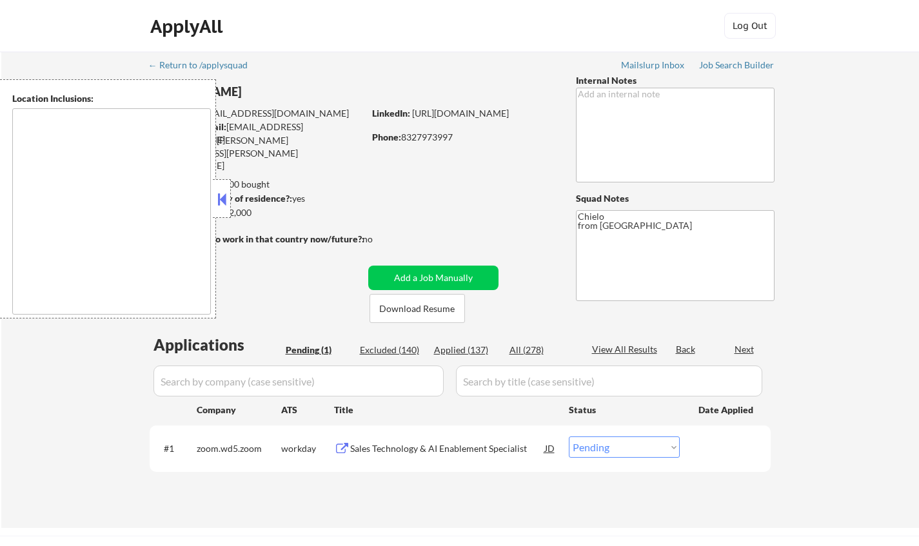
type textarea "[GEOGRAPHIC_DATA], [GEOGRAPHIC_DATA] [GEOGRAPHIC_DATA], [GEOGRAPHIC_DATA] [GEOG…"
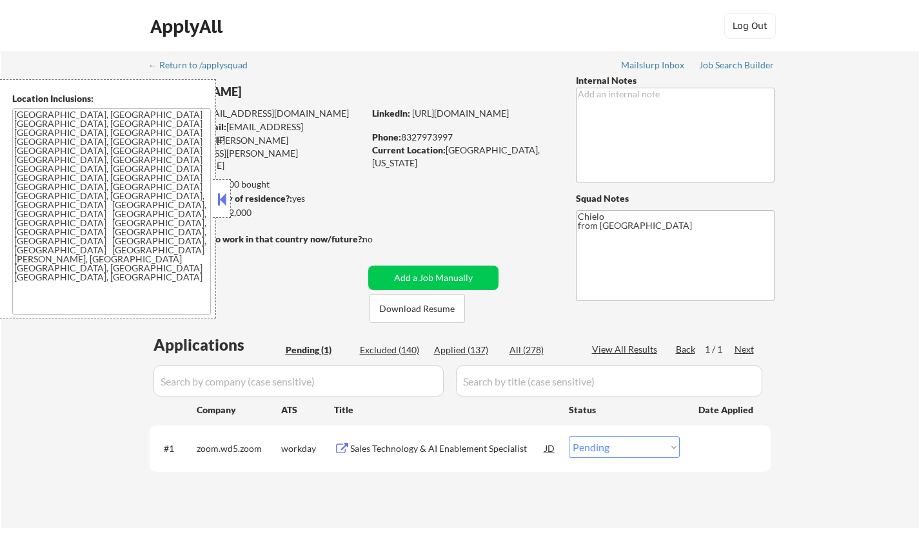
click at [220, 194] on button at bounding box center [222, 199] width 14 height 19
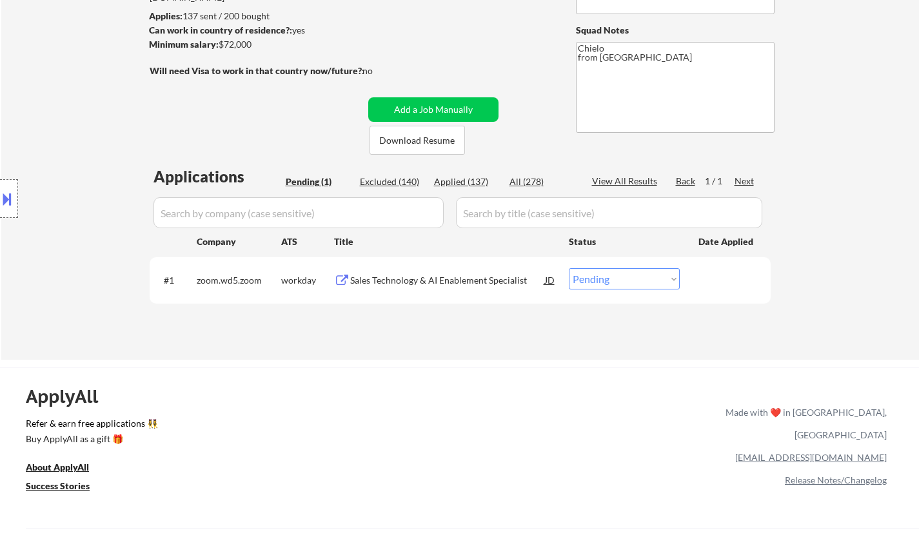
scroll to position [193, 0]
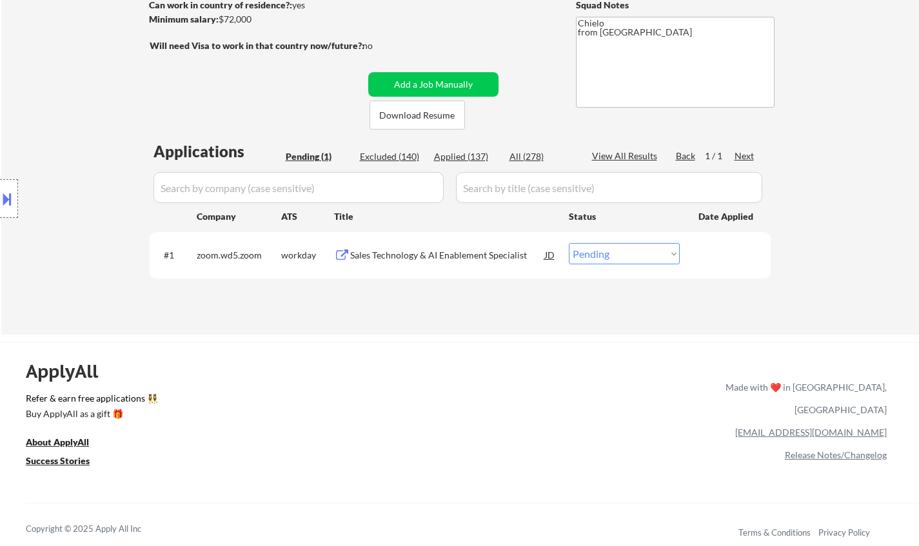
click at [477, 257] on div "Sales Technology & AI Enablement Specialist" at bounding box center [447, 255] width 195 height 13
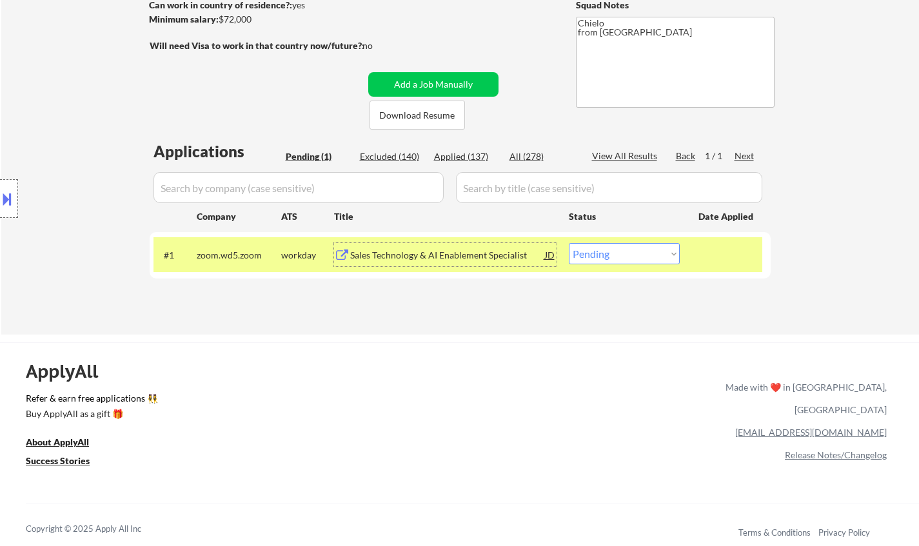
click at [627, 255] on select "Choose an option... Pending Applied Excluded (Questions) Excluded (Expired) Exc…" at bounding box center [624, 253] width 111 height 21
select select ""applied""
click at [569, 243] on select "Choose an option... Pending Applied Excluded (Questions) Excluded (Expired) Exc…" at bounding box center [624, 253] width 111 height 21
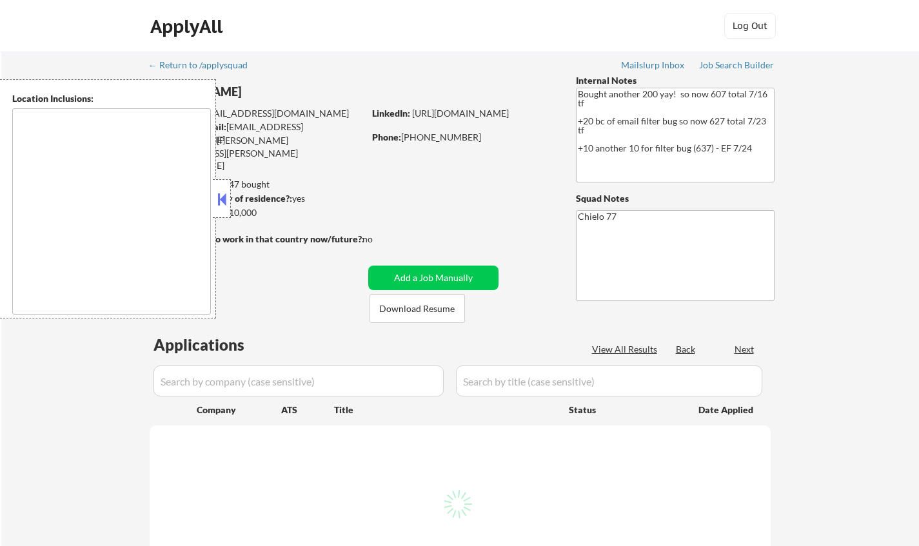
click at [222, 197] on button at bounding box center [222, 199] width 14 height 19
select select ""pending""
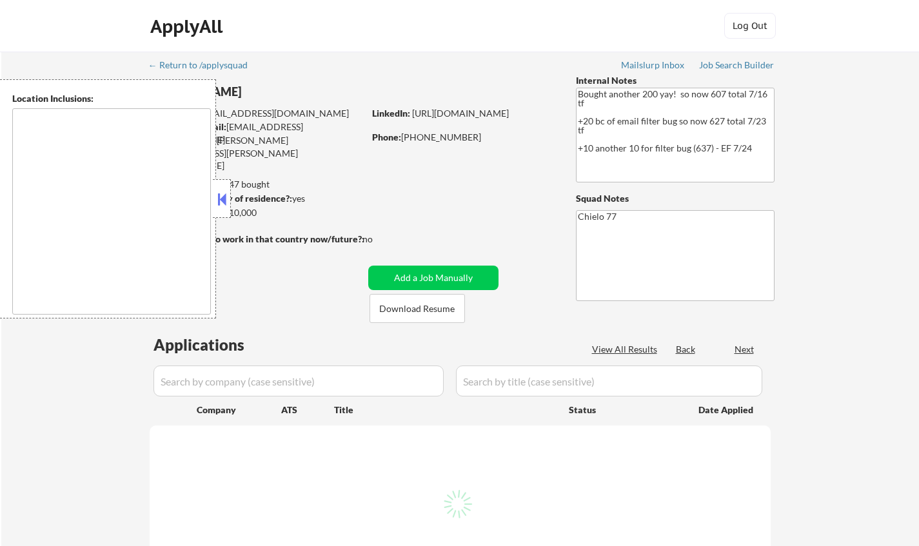
select select ""pending""
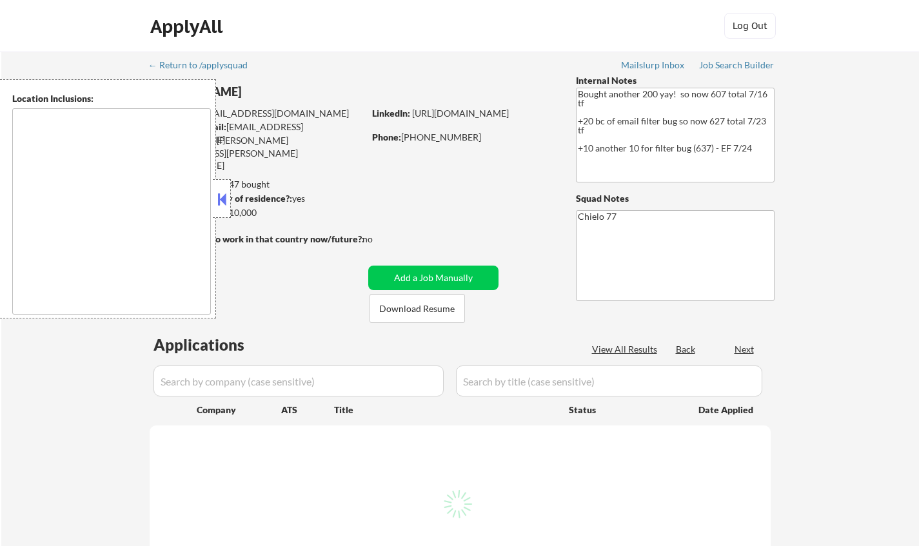
select select ""pending""
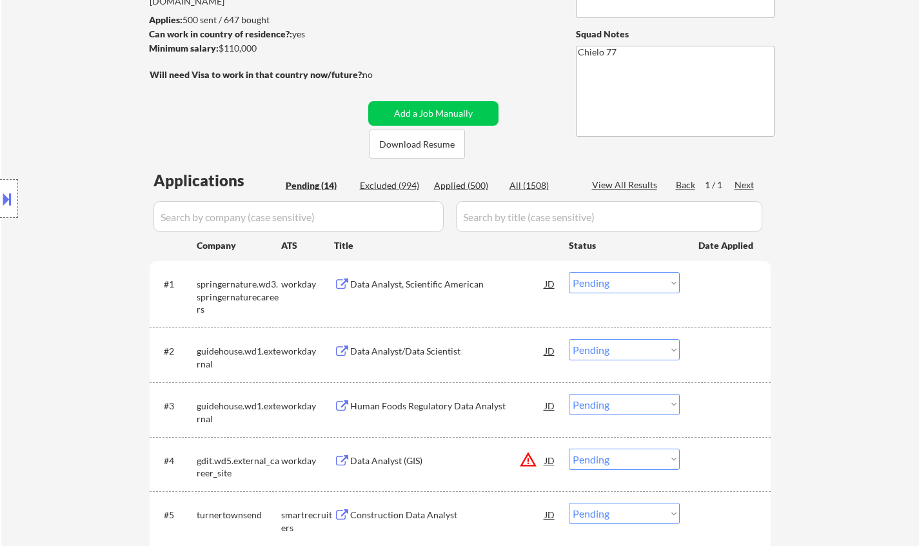
scroll to position [258, 0]
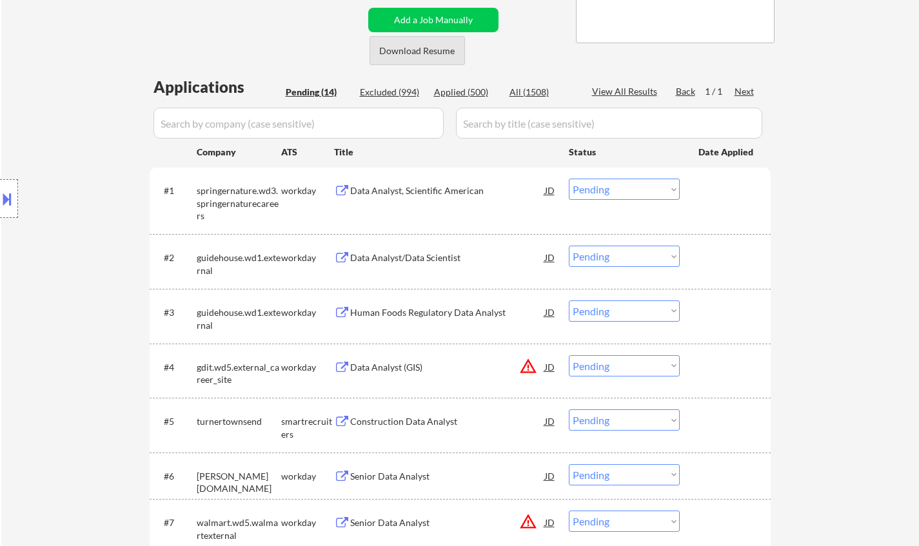
click at [405, 46] on button "Download Resume" at bounding box center [416, 50] width 95 height 29
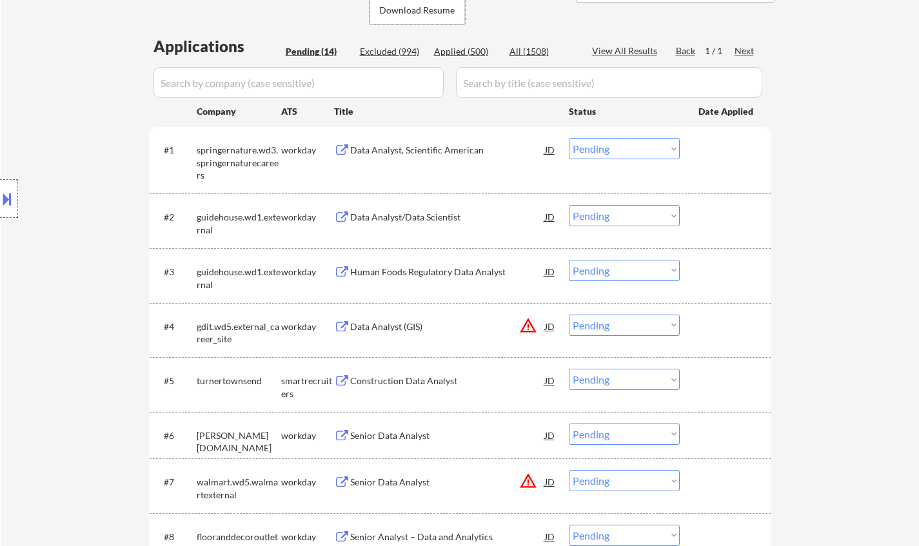
scroll to position [322, 0]
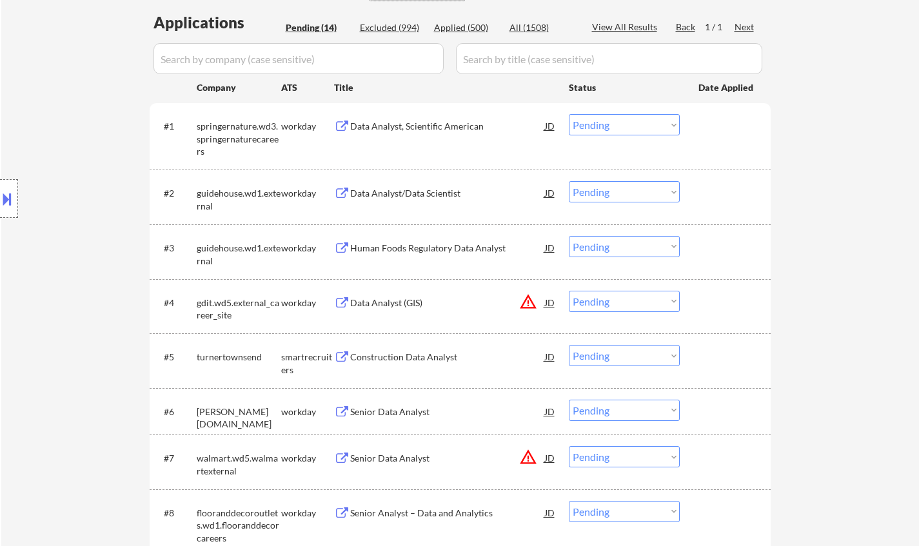
click at [405, 358] on div "Construction Data Analyst" at bounding box center [447, 357] width 195 height 13
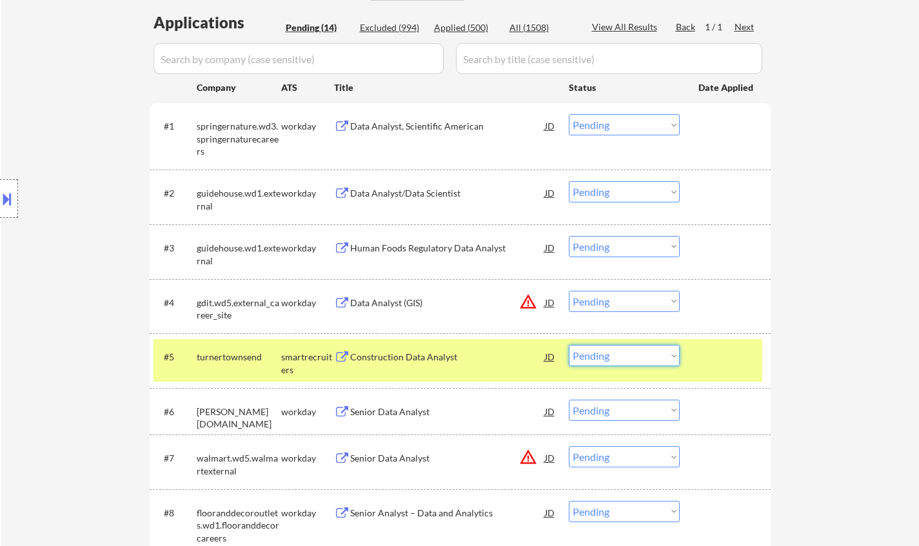
drag, startPoint x: 610, startPoint y: 358, endPoint x: 621, endPoint y: 363, distance: 12.7
click at [610, 358] on select "Choose an option... Pending Applied Excluded (Questions) Excluded (Expired) Exc…" at bounding box center [624, 355] width 111 height 21
click at [569, 345] on select "Choose an option... Pending Applied Excluded (Questions) Excluded (Expired) Exc…" at bounding box center [624, 355] width 111 height 21
select select ""pending""
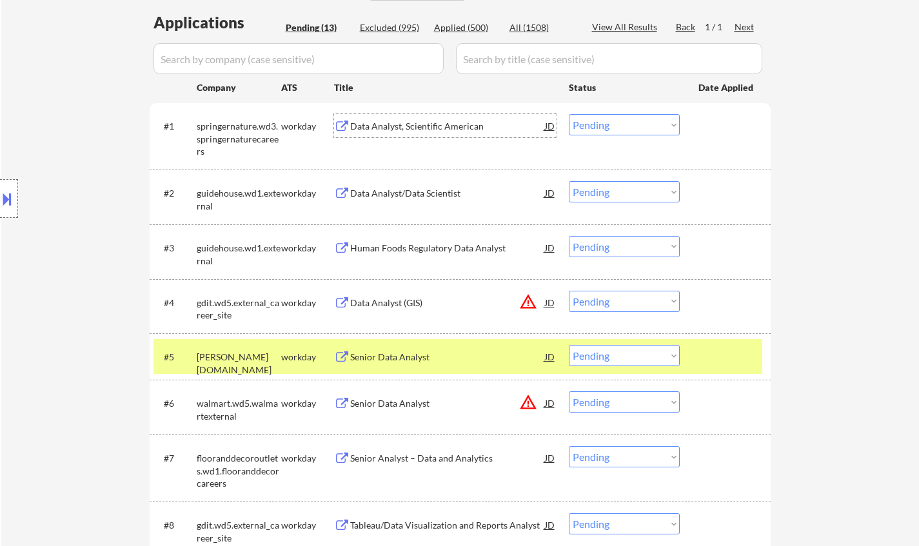
click at [436, 123] on div "Data Analyst, Scientific American" at bounding box center [447, 126] width 195 height 13
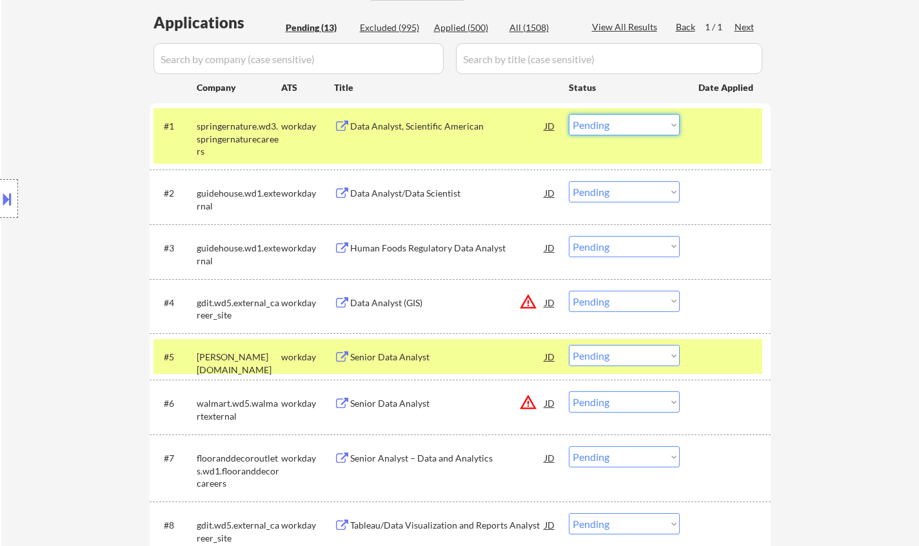
click at [618, 124] on select "Choose an option... Pending Applied Excluded (Questions) Excluded (Expired) Exc…" at bounding box center [624, 124] width 111 height 21
click at [569, 114] on select "Choose an option... Pending Applied Excluded (Questions) Excluded (Expired) Exc…" at bounding box center [624, 124] width 111 height 21
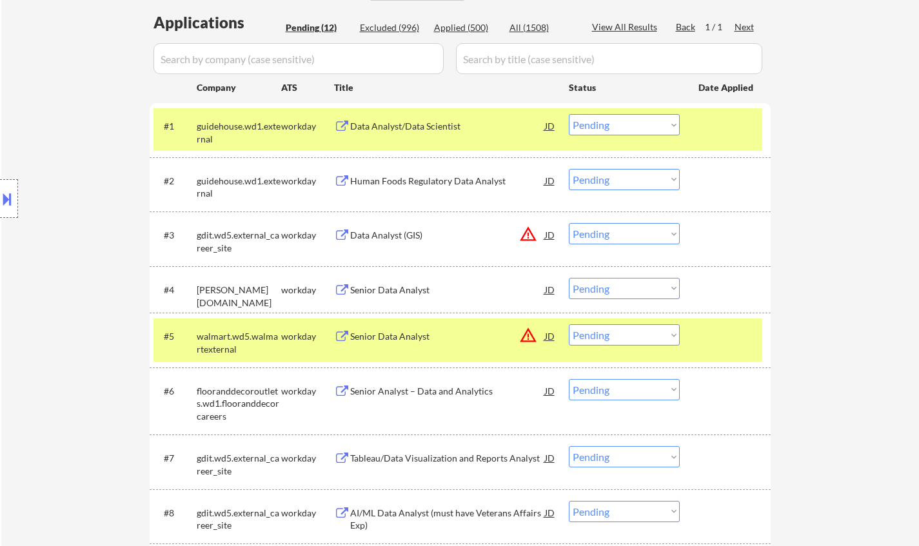
click at [544, 235] on div "JD" at bounding box center [549, 234] width 13 height 23
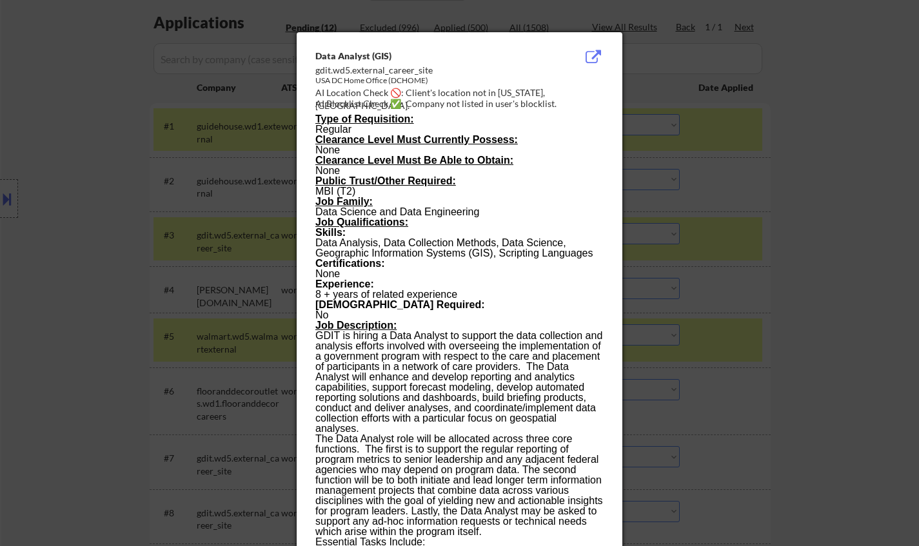
click at [818, 269] on div at bounding box center [459, 273] width 919 height 546
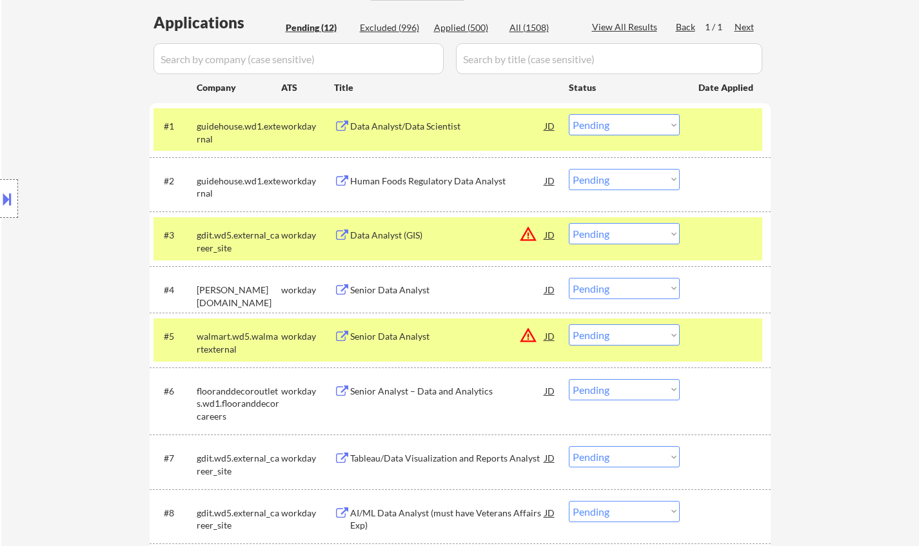
click at [429, 128] on div "Data Analyst/Data Scientist" at bounding box center [447, 126] width 195 height 13
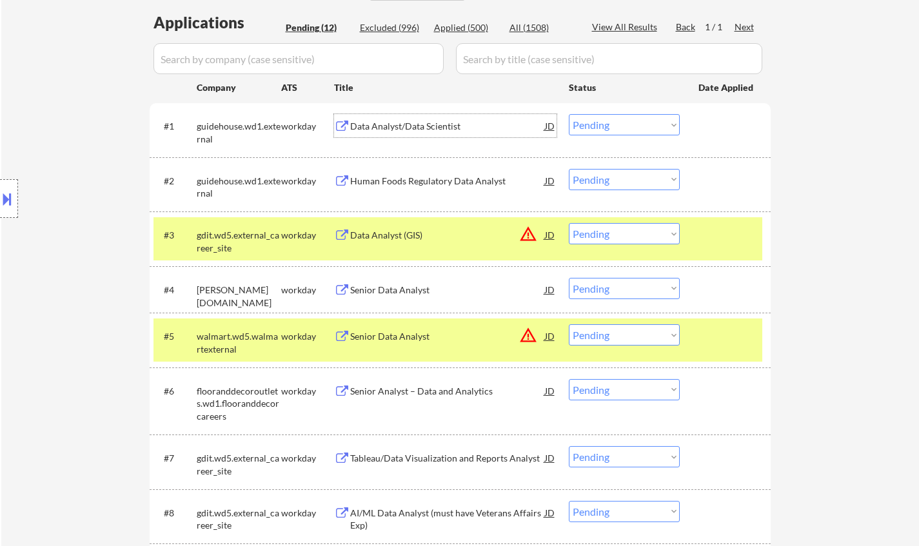
drag, startPoint x: 621, startPoint y: 121, endPoint x: 637, endPoint y: 135, distance: 21.5
click at [621, 121] on select "Choose an option... Pending Applied Excluded (Questions) Excluded (Expired) Exc…" at bounding box center [624, 124] width 111 height 21
click at [569, 114] on select "Choose an option... Pending Applied Excluded (Questions) Excluded (Expired) Exc…" at bounding box center [624, 124] width 111 height 21
select select ""pending""
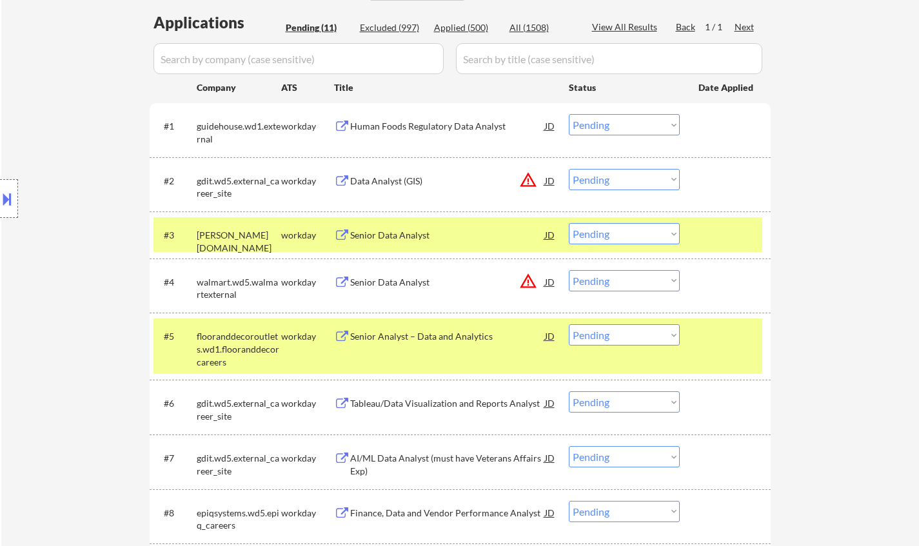
click at [548, 182] on div "JD" at bounding box center [549, 180] width 13 height 23
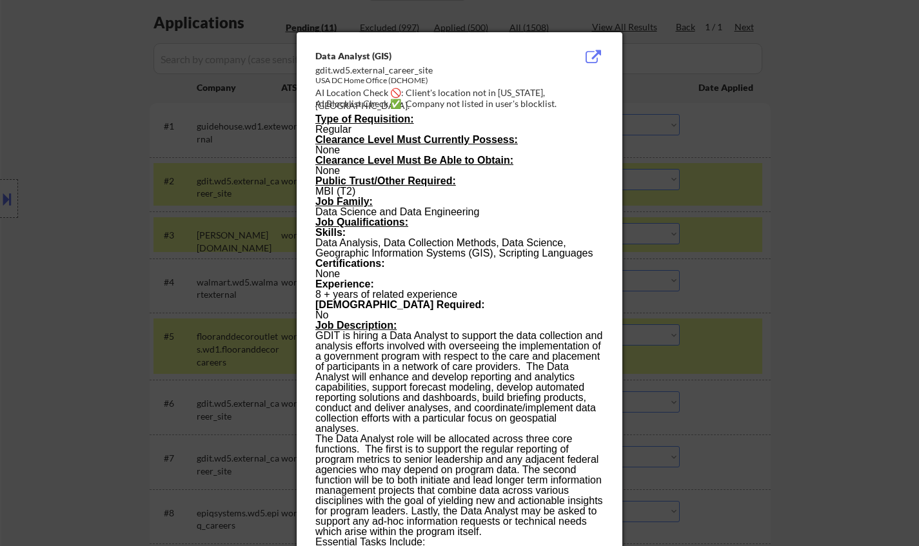
click at [760, 266] on div at bounding box center [459, 273] width 919 height 546
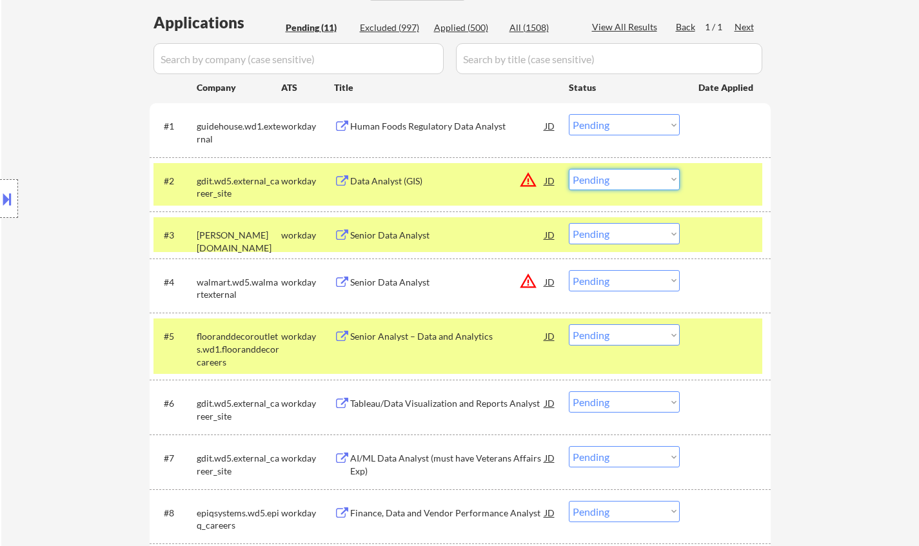
click at [634, 186] on select "Choose an option... Pending Applied Excluded (Questions) Excluded (Expired) Exc…" at bounding box center [624, 179] width 111 height 21
click at [569, 169] on select "Choose an option... Pending Applied Excluded (Questions) Excluded (Expired) Exc…" at bounding box center [624, 179] width 111 height 21
select select ""pending""
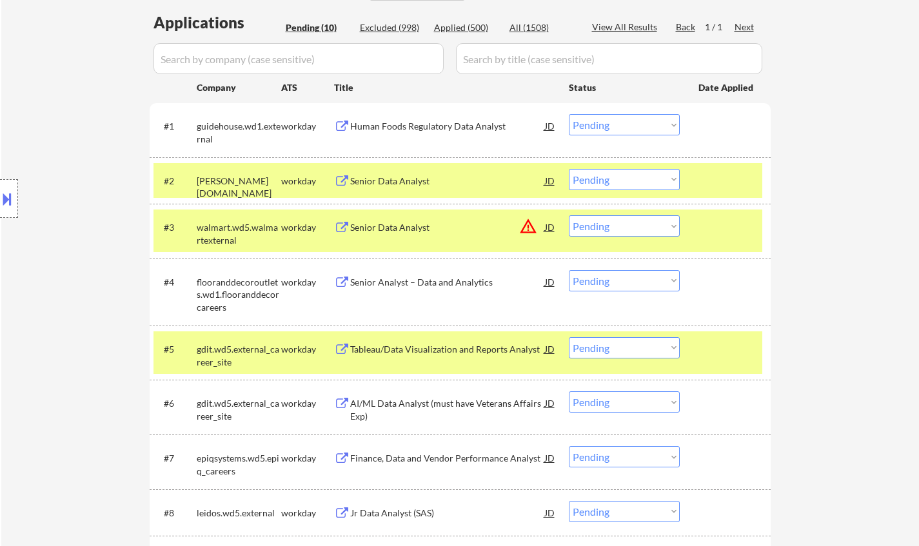
click at [550, 225] on div "JD" at bounding box center [549, 226] width 13 height 23
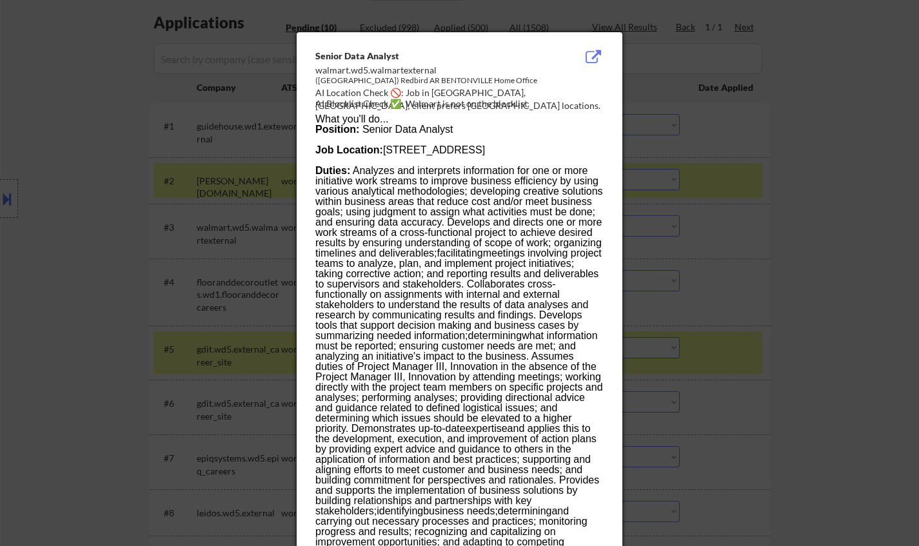
click at [837, 282] on div at bounding box center [459, 273] width 919 height 546
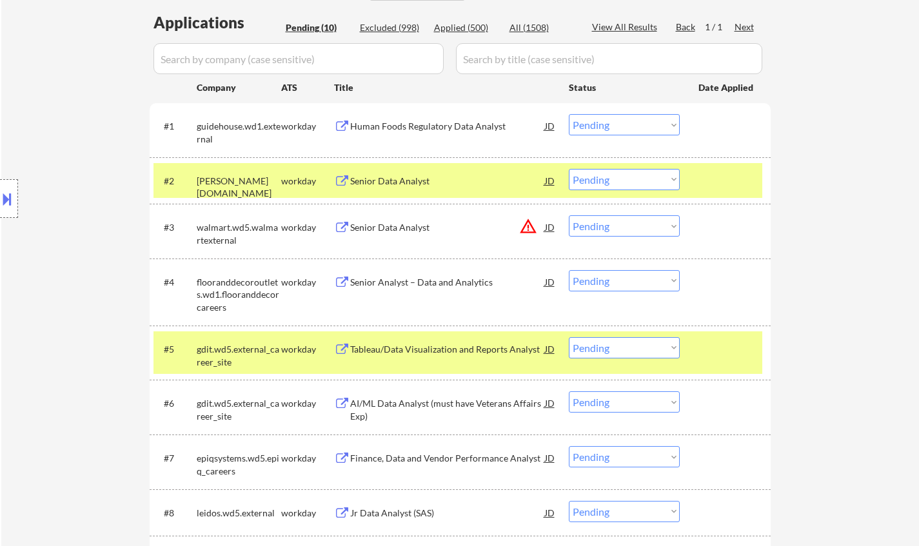
click at [547, 228] on div "JD" at bounding box center [549, 226] width 13 height 23
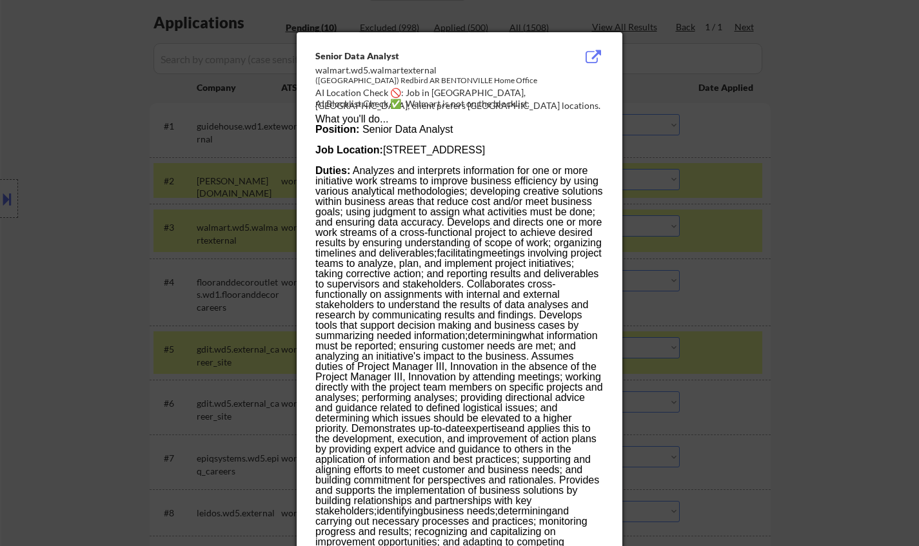
click at [839, 197] on div at bounding box center [459, 273] width 919 height 546
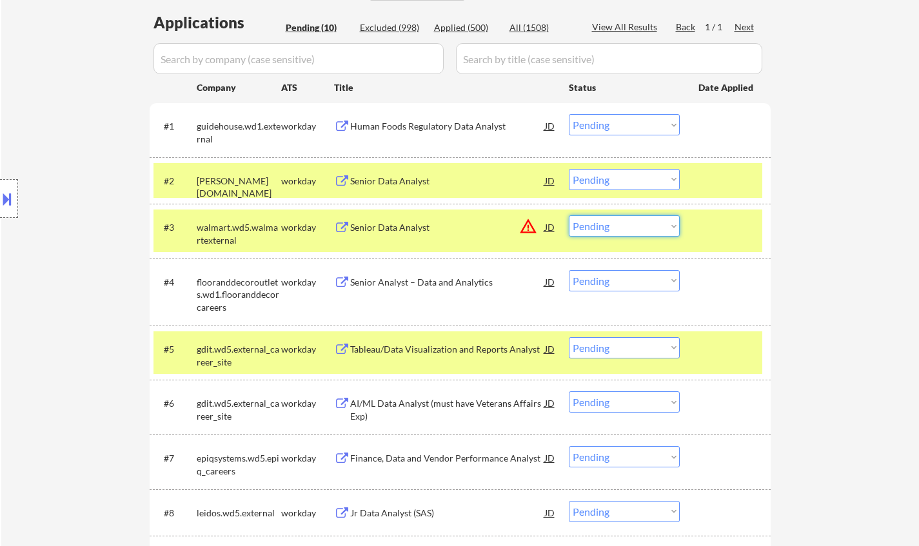
drag, startPoint x: 602, startPoint y: 228, endPoint x: 609, endPoint y: 235, distance: 9.6
click at [603, 229] on select "Choose an option... Pending Applied Excluded (Questions) Excluded (Expired) Exc…" at bounding box center [624, 225] width 111 height 21
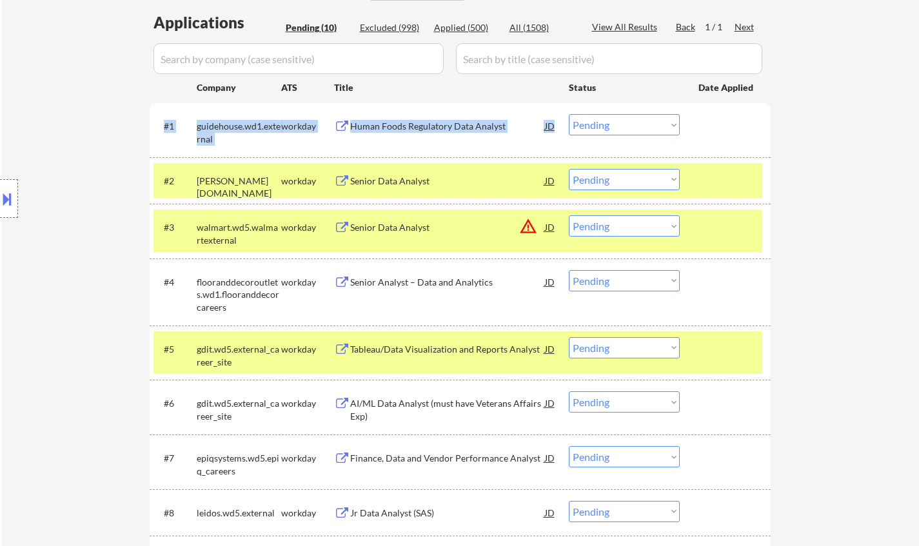
drag, startPoint x: 669, startPoint y: 133, endPoint x: 685, endPoint y: 139, distance: 16.3
click at [674, 130] on div "#1 guidehouse.wd1.external workday Human Foods Regulatory Data Analyst JD Choos…" at bounding box center [460, 130] width 621 height 54
drag, startPoint x: 879, startPoint y: 229, endPoint x: 865, endPoint y: 231, distance: 13.8
click at [874, 229] on div "← Return to /applysquad Mailslurp Inbox Job Search Builder Matthew Haensly User…" at bounding box center [459, 211] width 917 height 964
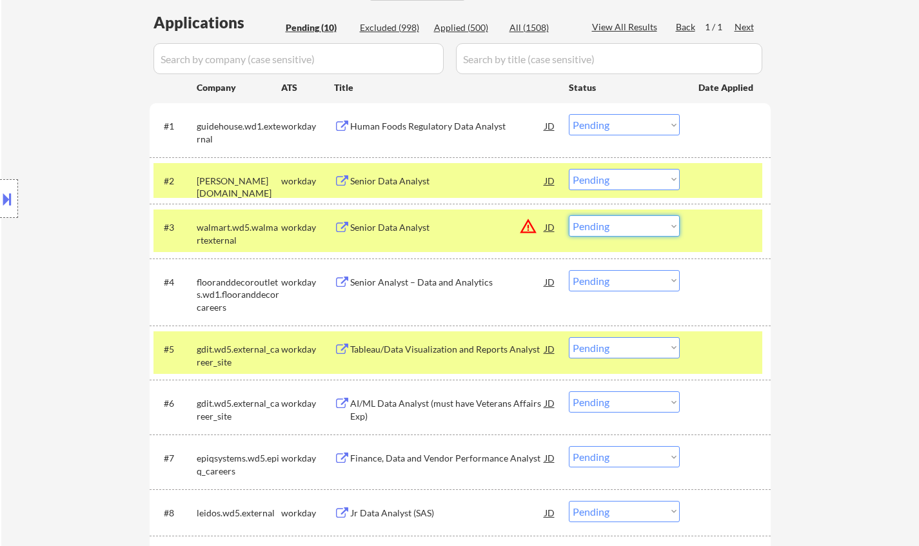
click at [621, 219] on select "Choose an option... Pending Applied Excluded (Questions) Excluded (Expired) Exc…" at bounding box center [624, 225] width 111 height 21
click at [569, 215] on select "Choose an option... Pending Applied Excluded (Questions) Excluded (Expired) Exc…" at bounding box center [624, 225] width 111 height 21
select select ""pending""
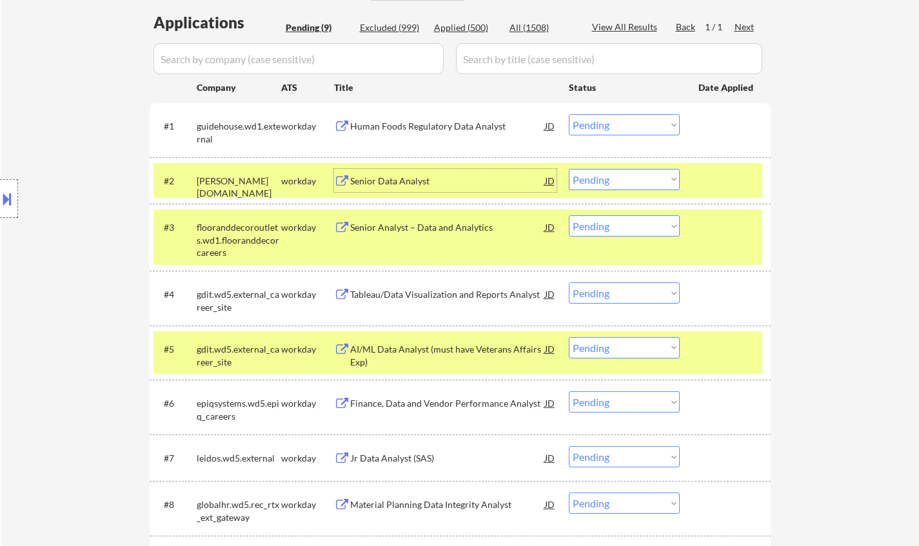
click at [385, 180] on div "Senior Data Analyst" at bounding box center [447, 181] width 195 height 13
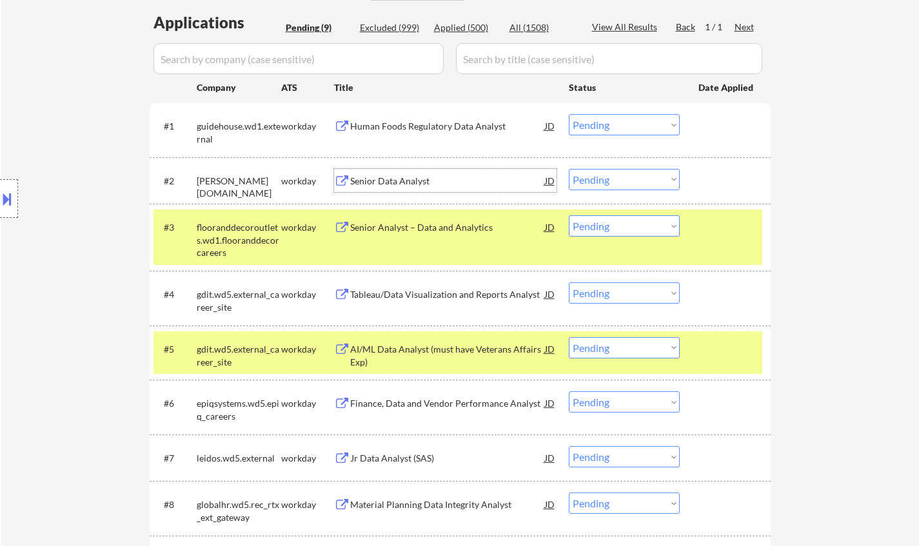
click at [632, 184] on select "Choose an option... Pending Applied Excluded (Questions) Excluded (Expired) Exc…" at bounding box center [624, 179] width 111 height 21
drag, startPoint x: 652, startPoint y: 176, endPoint x: 654, endPoint y: 190, distance: 13.7
click at [652, 176] on select "Choose an option... Pending Applied Excluded (Questions) Excluded (Expired) Exc…" at bounding box center [624, 179] width 111 height 21
click at [614, 177] on select "Choose an option... Pending Applied Excluded (Questions) Excluded (Expired) Exc…" at bounding box center [624, 179] width 111 height 21
click at [569, 169] on select "Choose an option... Pending Applied Excluded (Questions) Excluded (Expired) Exc…" at bounding box center [624, 179] width 111 height 21
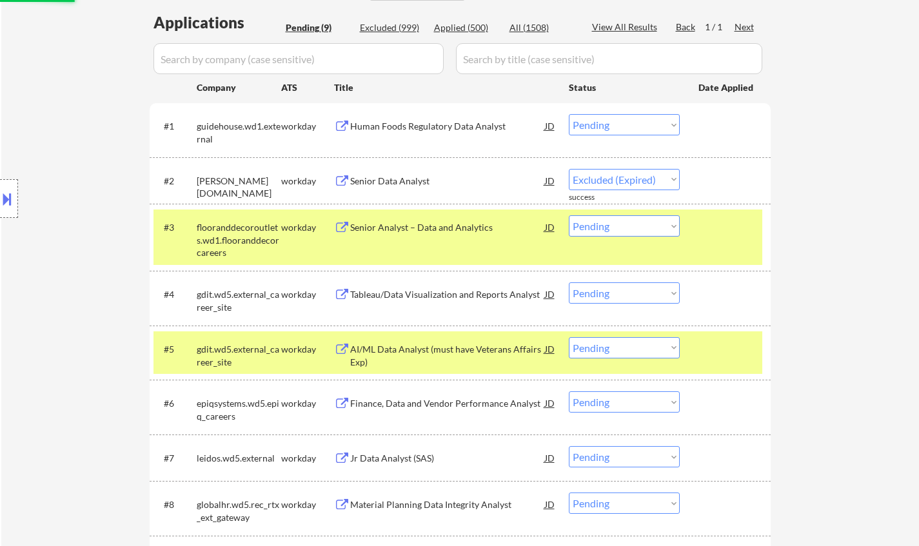
select select ""pending""
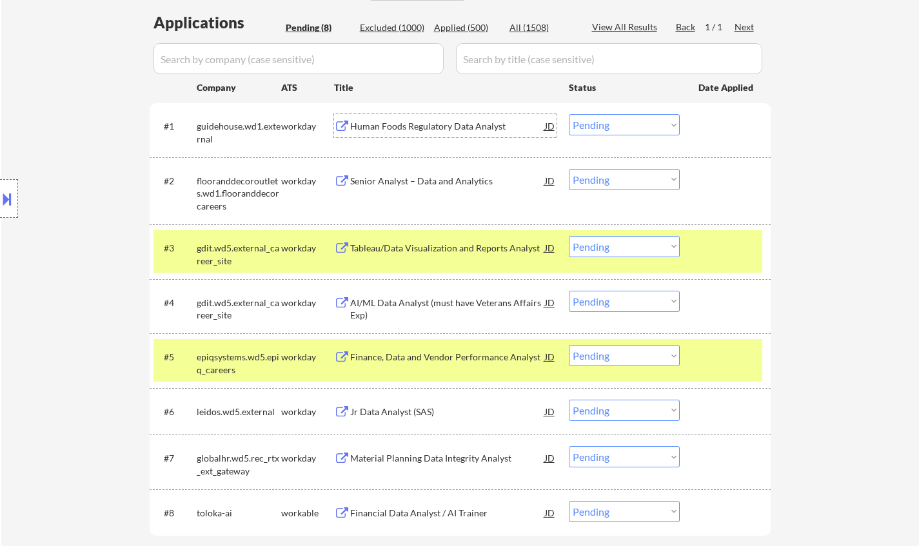
click at [416, 130] on div "Human Foods Regulatory Data Analyst" at bounding box center [447, 126] width 195 height 13
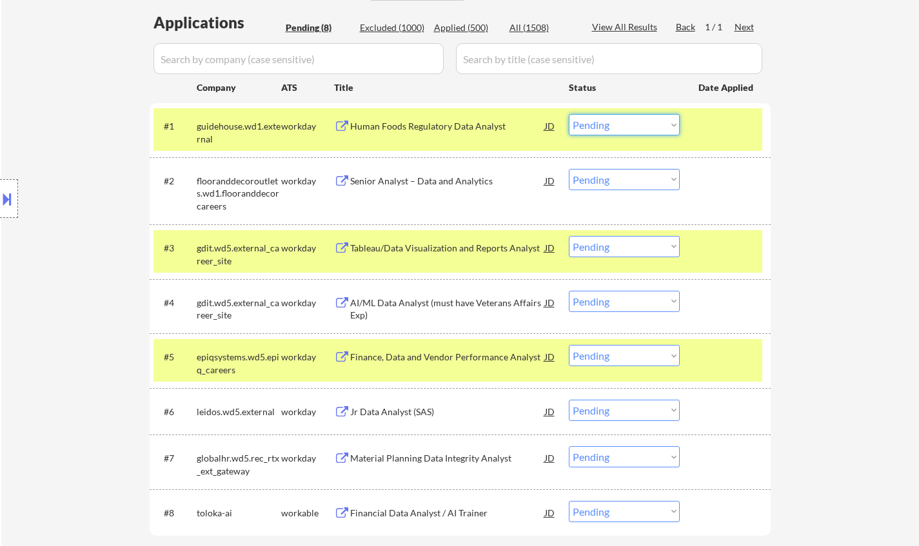
drag, startPoint x: 624, startPoint y: 121, endPoint x: 624, endPoint y: 130, distance: 9.0
click at [624, 124] on select "Choose an option... Pending Applied Excluded (Questions) Excluded (Expired) Exc…" at bounding box center [624, 124] width 111 height 21
click at [620, 130] on select "Choose an option... Pending Applied Excluded (Questions) Excluded (Expired) Exc…" at bounding box center [624, 124] width 111 height 21
click at [569, 114] on select "Choose an option... Pending Applied Excluded (Questions) Excluded (Expired) Exc…" at bounding box center [624, 124] width 111 height 21
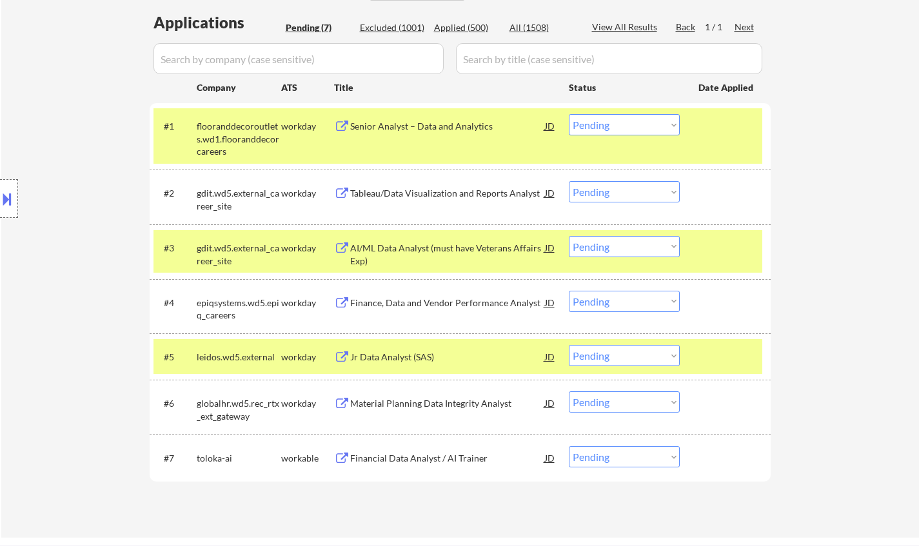
click at [387, 128] on div "Senior Analyst – Data and Analytics" at bounding box center [447, 126] width 195 height 13
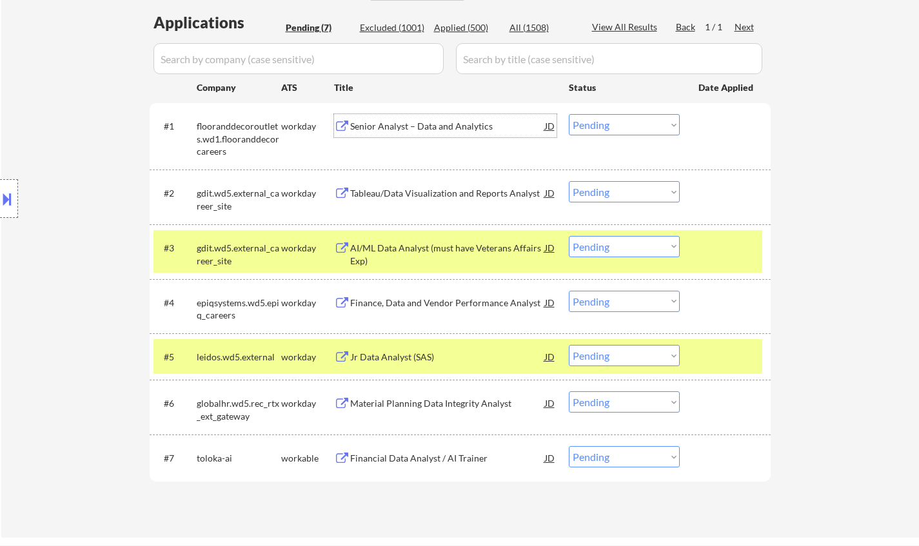
click at [427, 129] on div "Senior Analyst – Data and Analytics" at bounding box center [447, 126] width 195 height 13
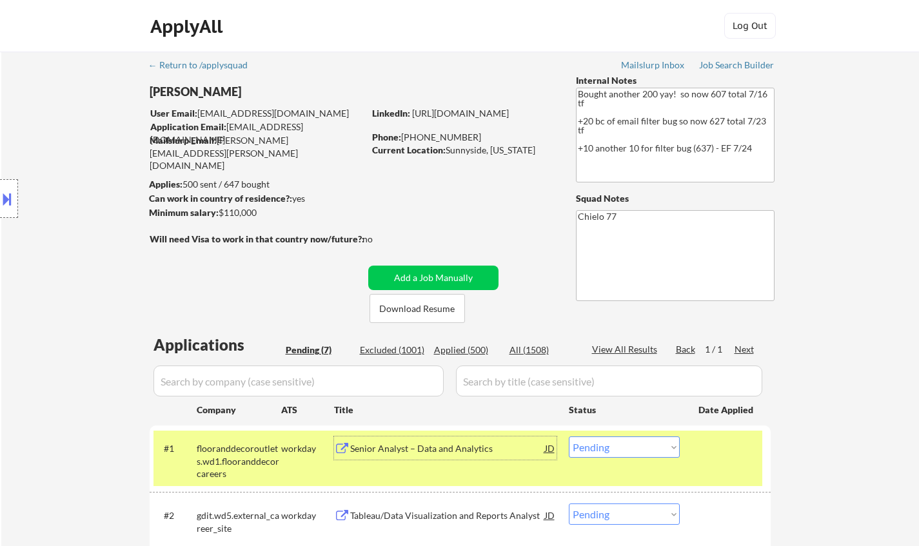
scroll to position [387, 0]
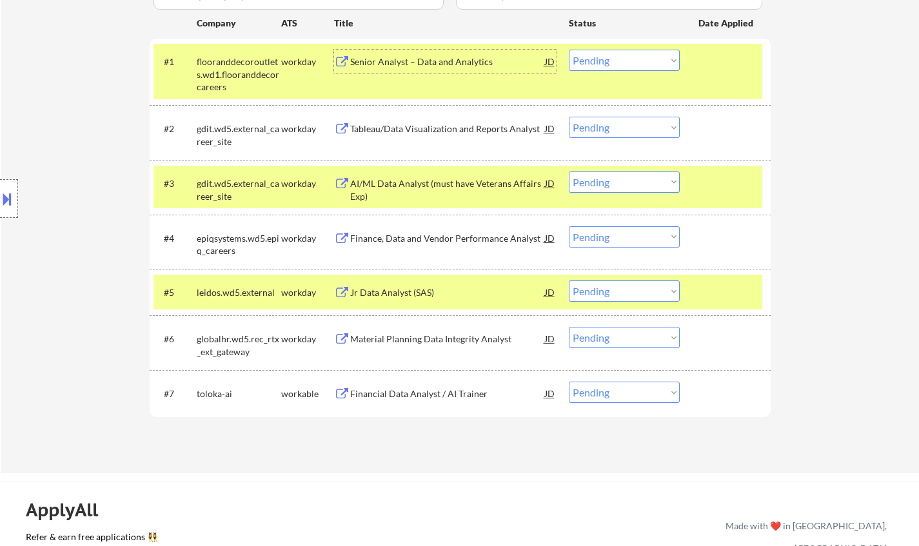
click at [636, 61] on select "Choose an option... Pending Applied Excluded (Questions) Excluded (Expired) Exc…" at bounding box center [624, 60] width 111 height 21
click at [569, 50] on select "Choose an option... Pending Applied Excluded (Questions) Excluded (Expired) Exc…" at bounding box center [624, 60] width 111 height 21
select select ""pending""
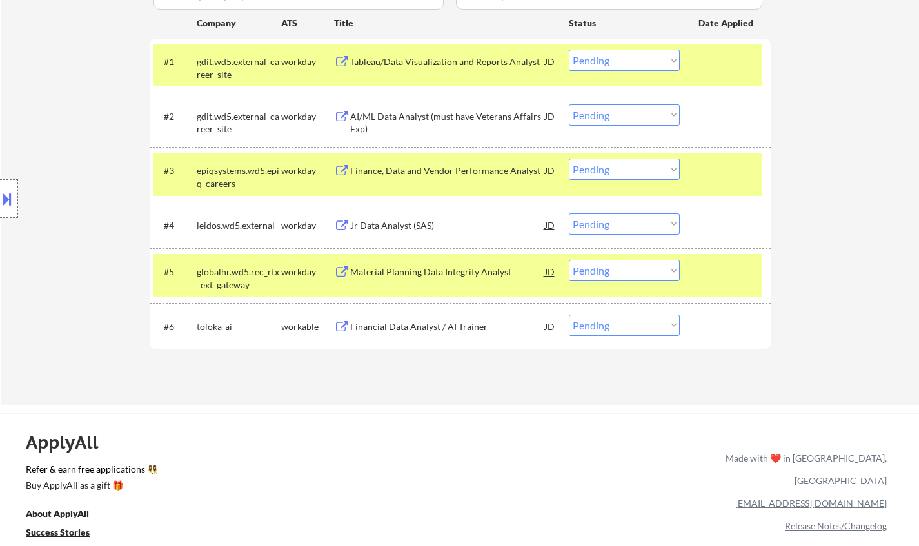
click at [383, 226] on div "Jr Data Analyst (SAS)" at bounding box center [447, 225] width 195 height 13
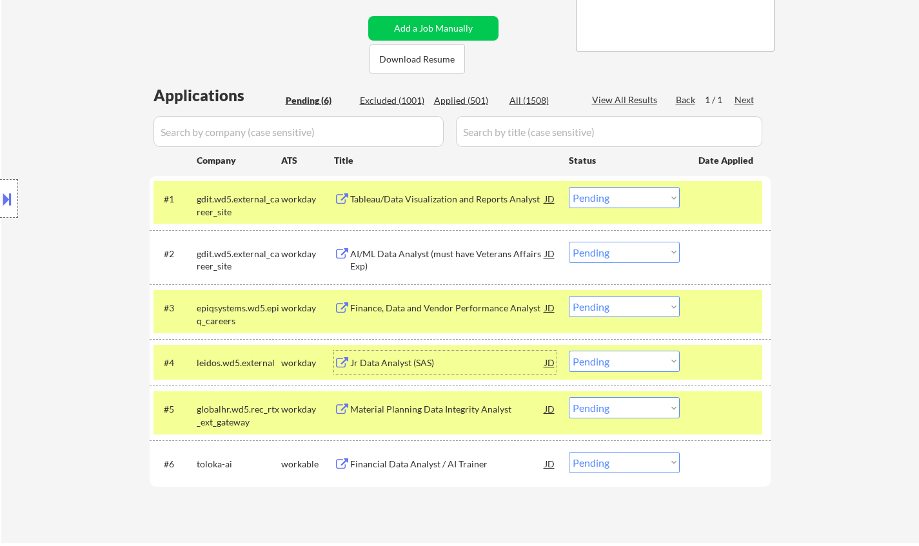
scroll to position [193, 0]
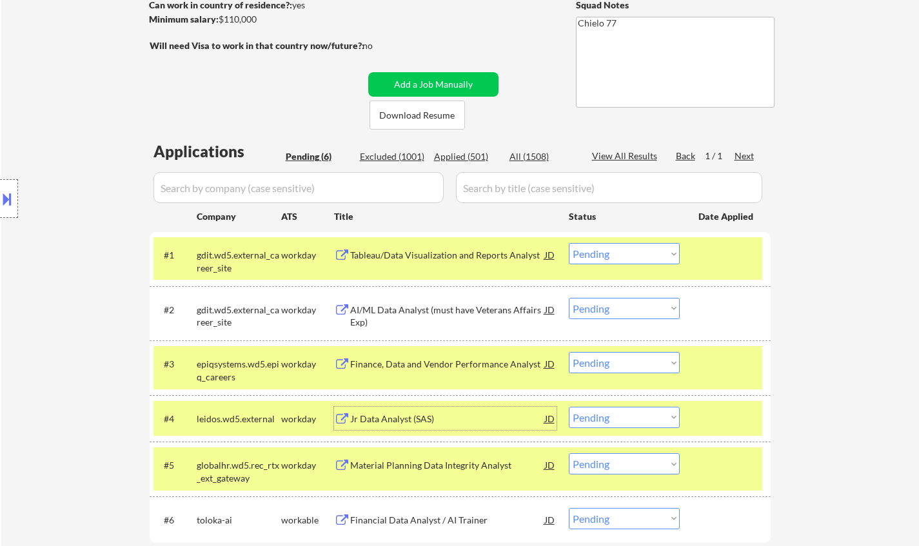
click at [458, 155] on div "Applied (501)" at bounding box center [466, 156] width 64 height 13
select select ""applied""
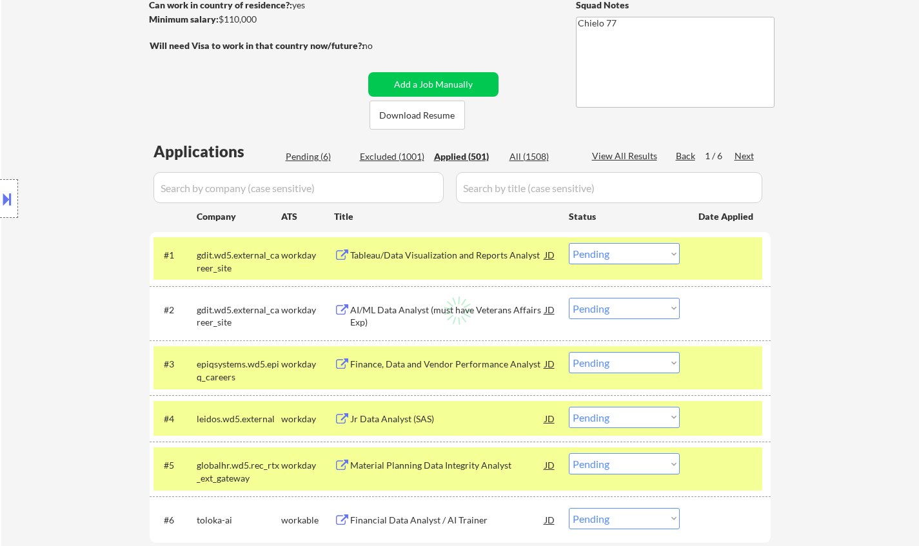
select select ""applied""
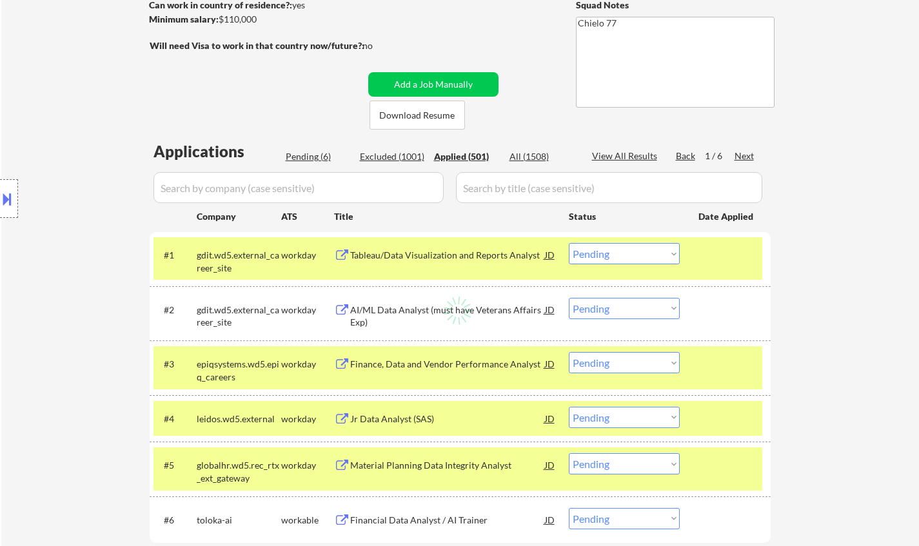
select select ""applied""
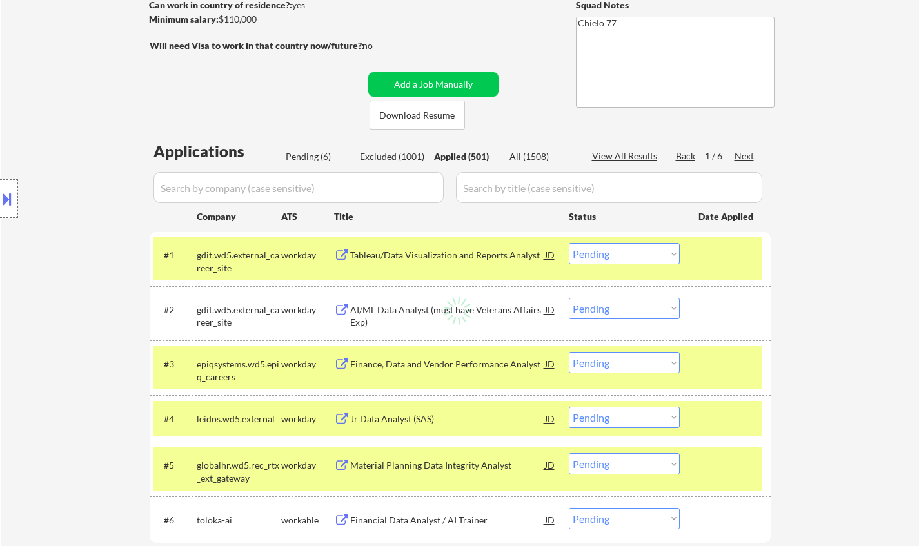
select select ""applied""
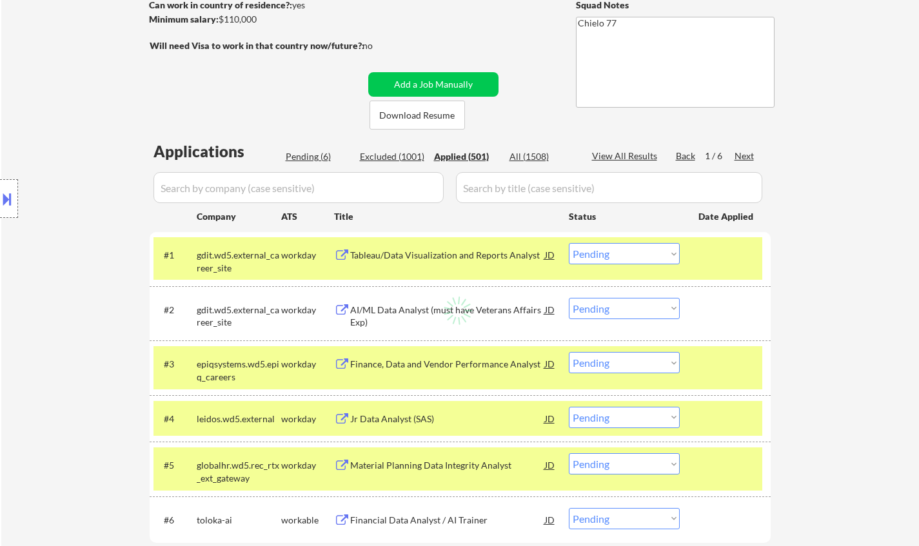
select select ""applied""
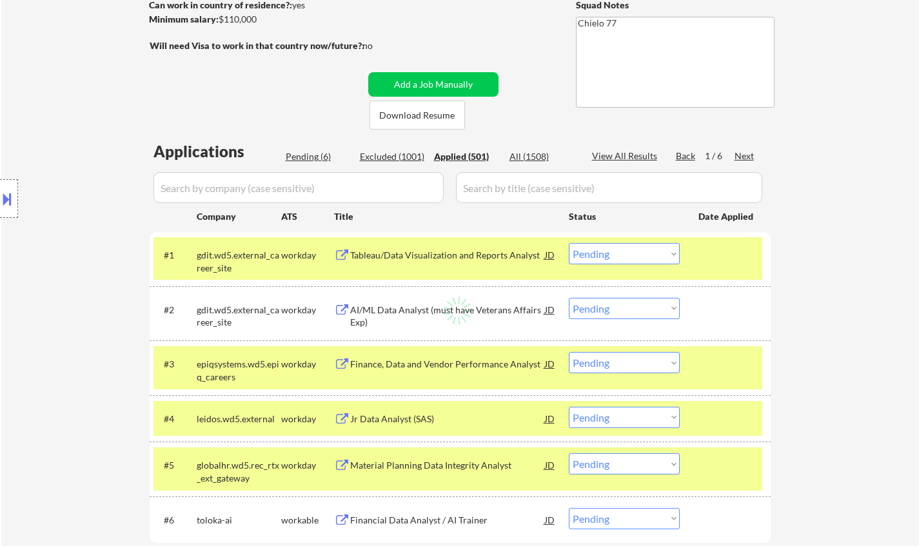
select select ""applied""
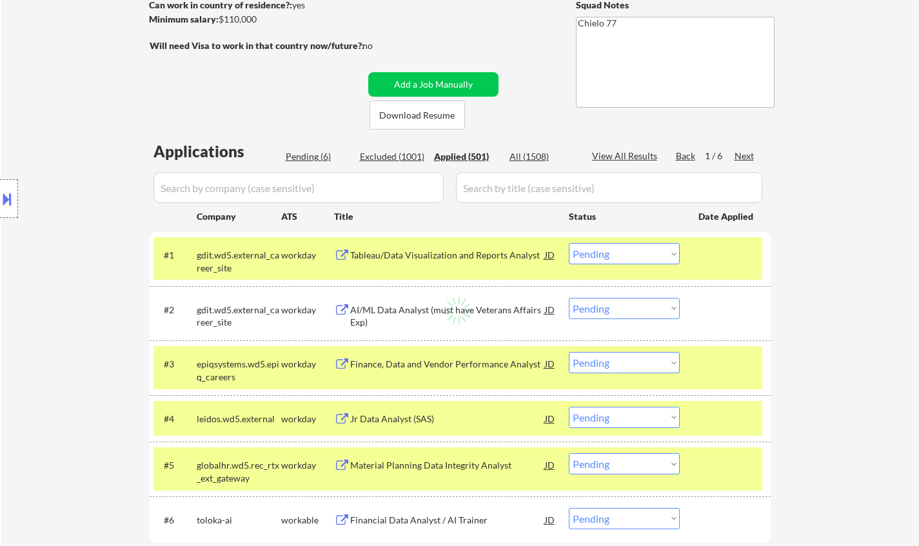
select select ""applied""
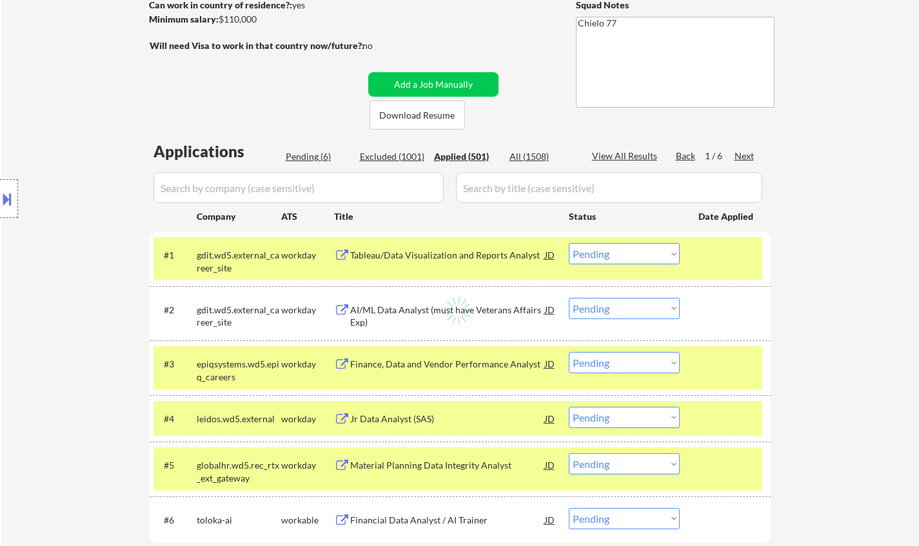
select select ""applied""
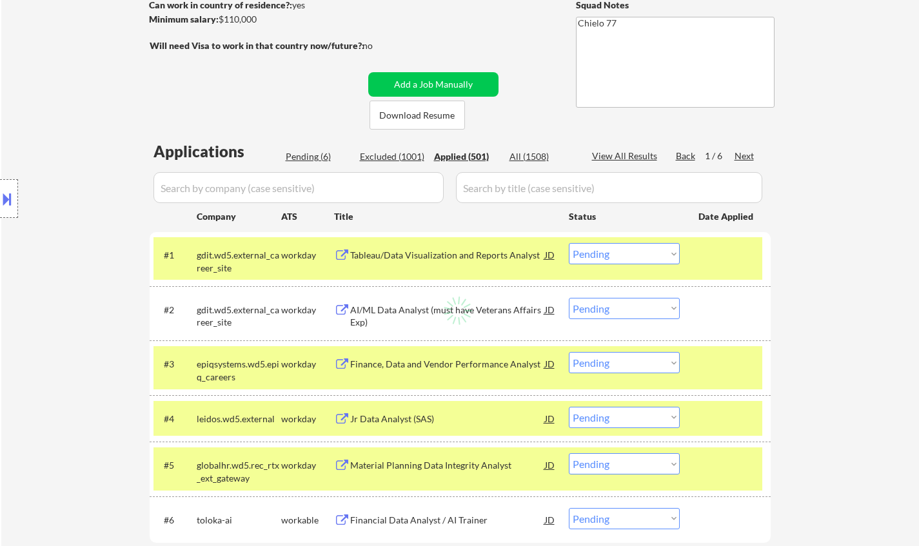
select select ""applied""
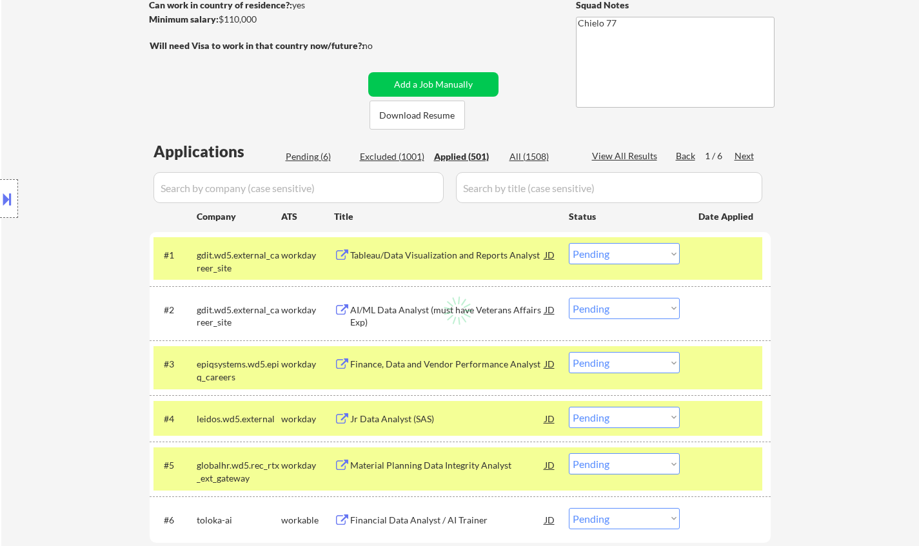
select select ""applied""
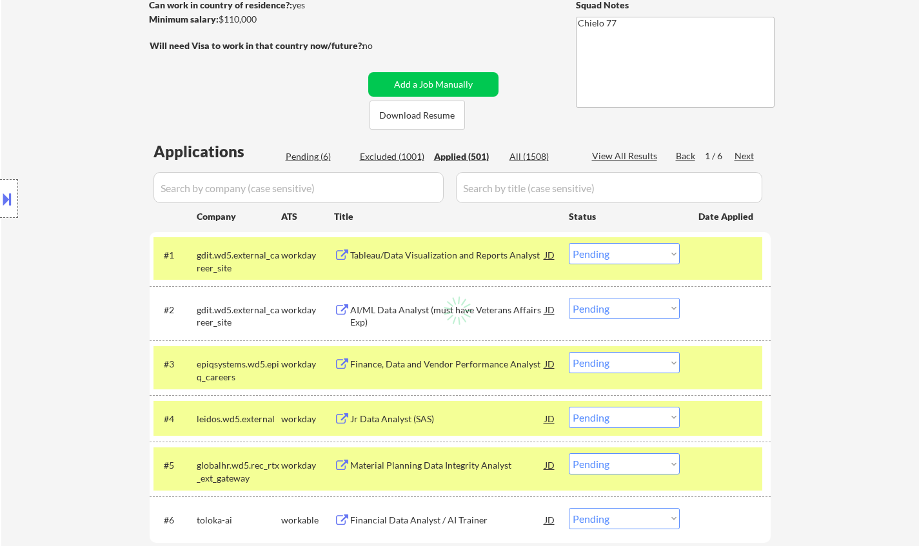
select select ""applied""
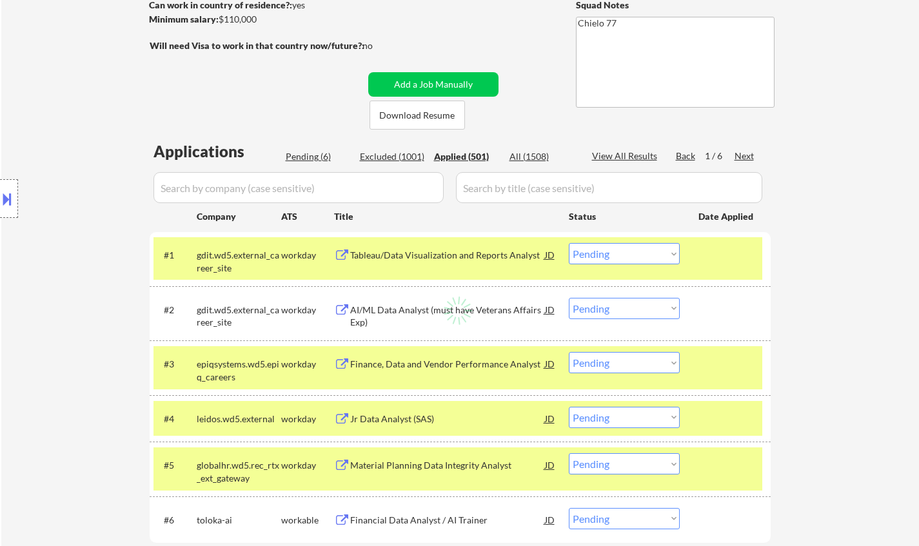
select select ""applied""
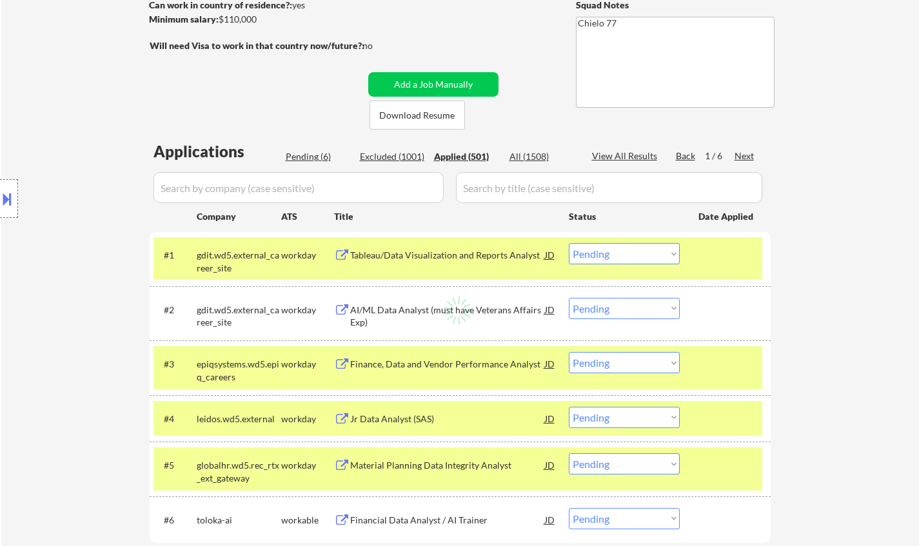
select select ""applied""
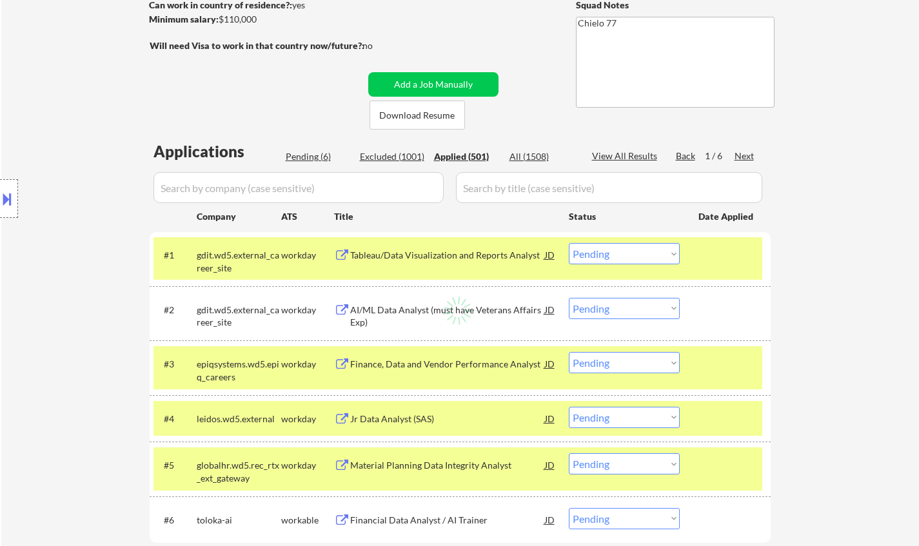
select select ""applied""
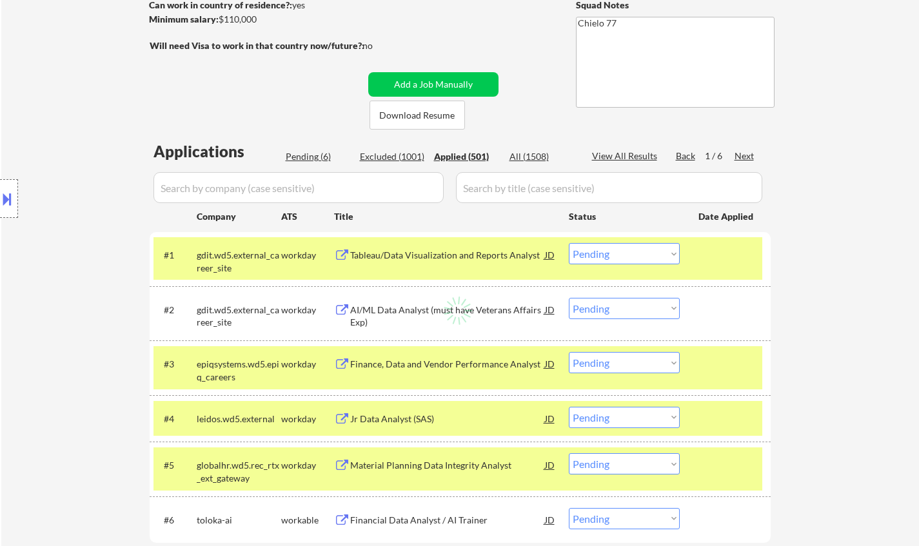
select select ""applied""
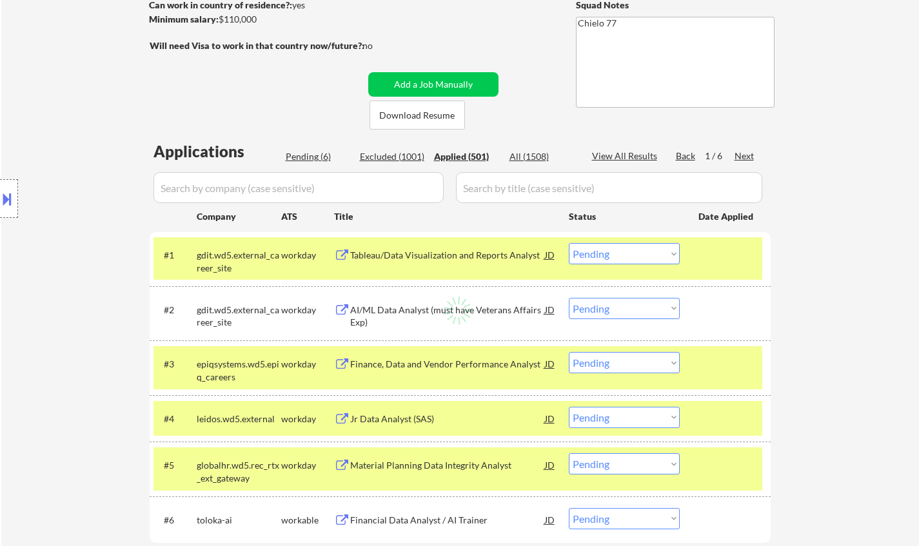
select select ""applied""
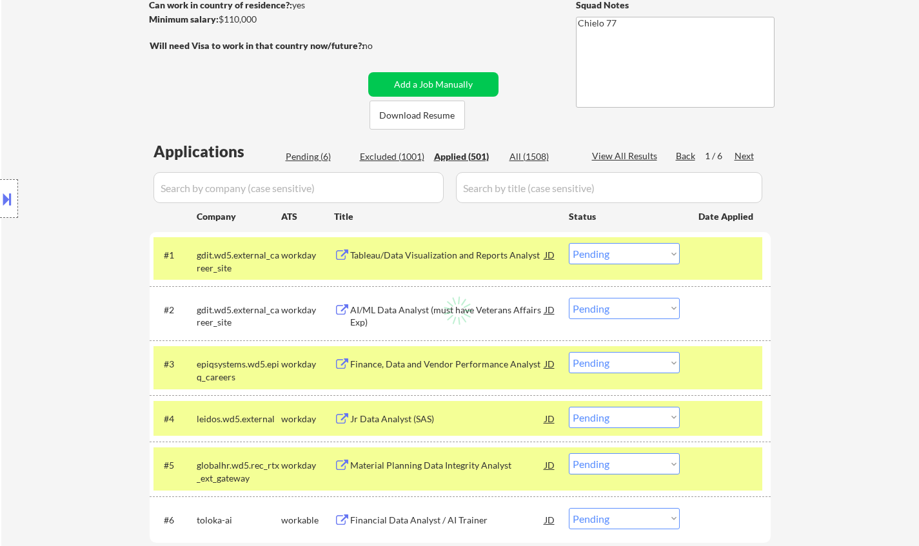
select select ""applied""
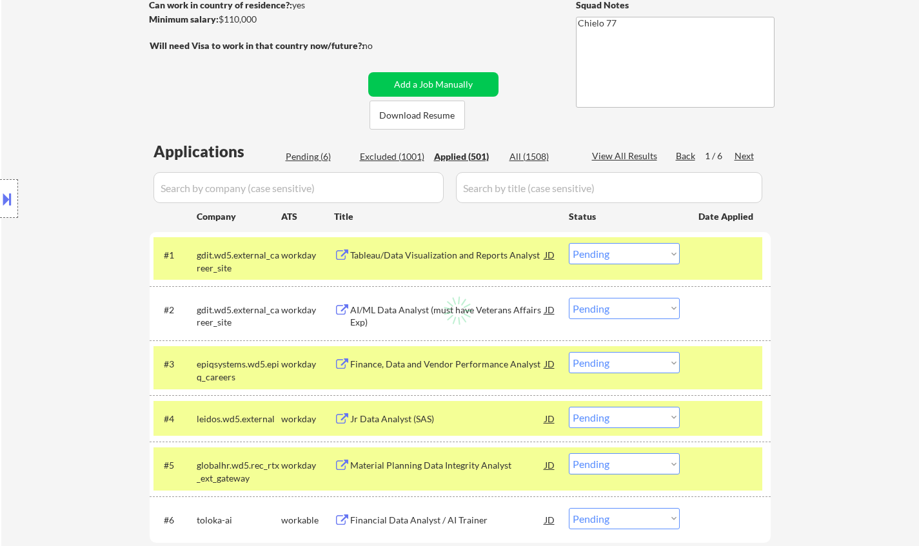
select select ""applied""
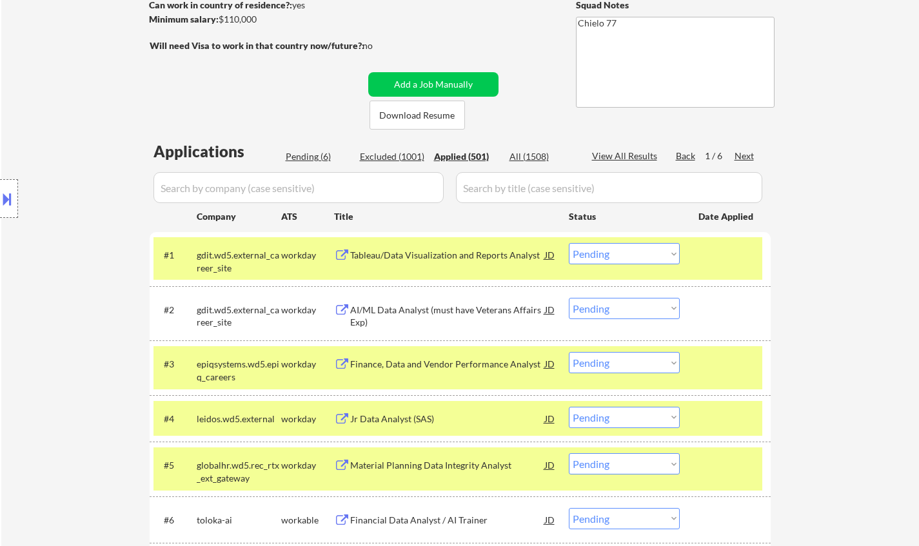
select select ""applied""
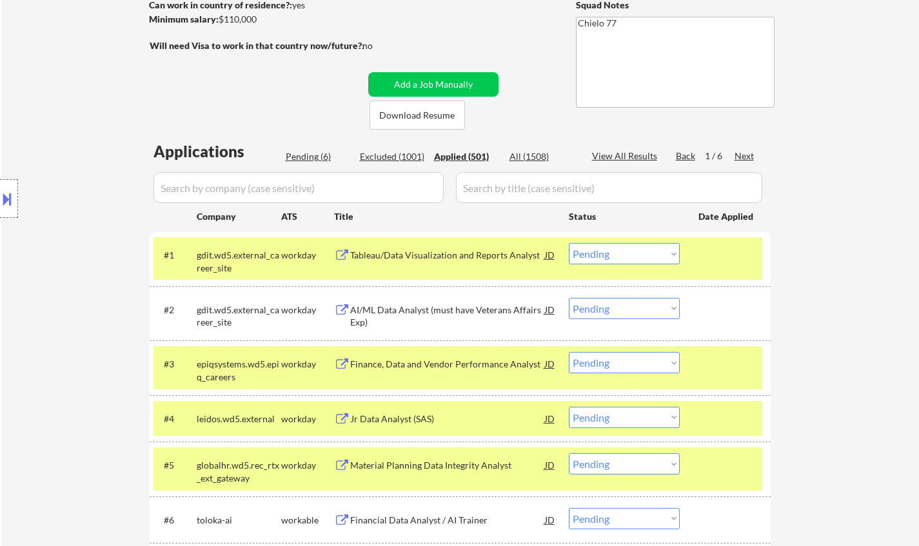
select select ""applied""
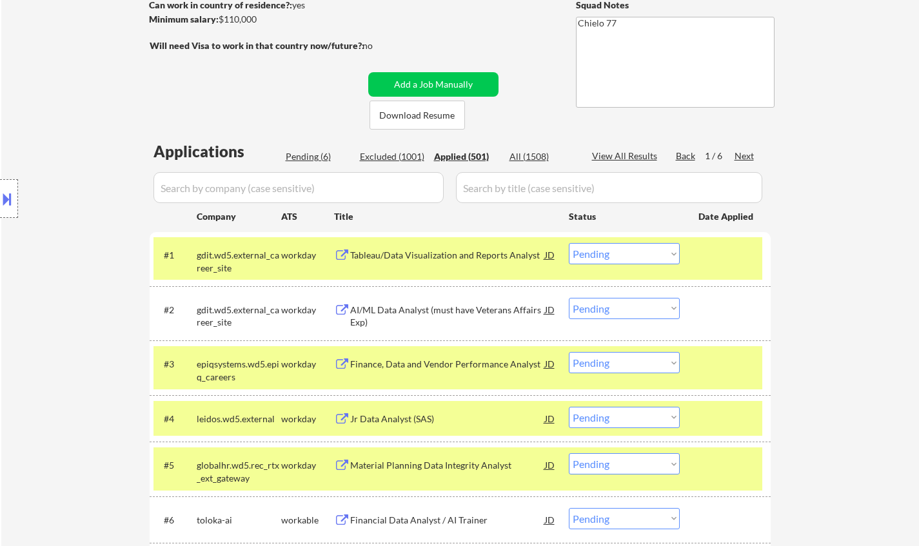
select select ""applied""
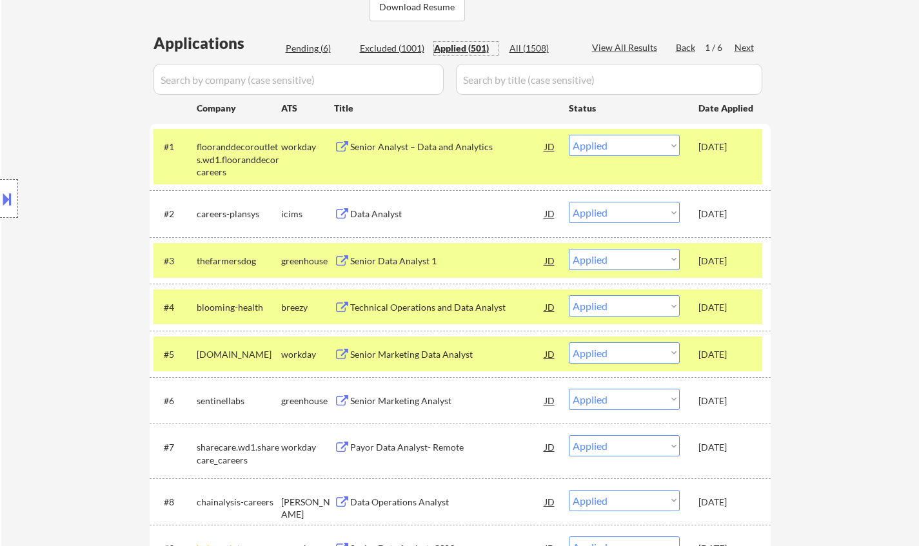
scroll to position [258, 0]
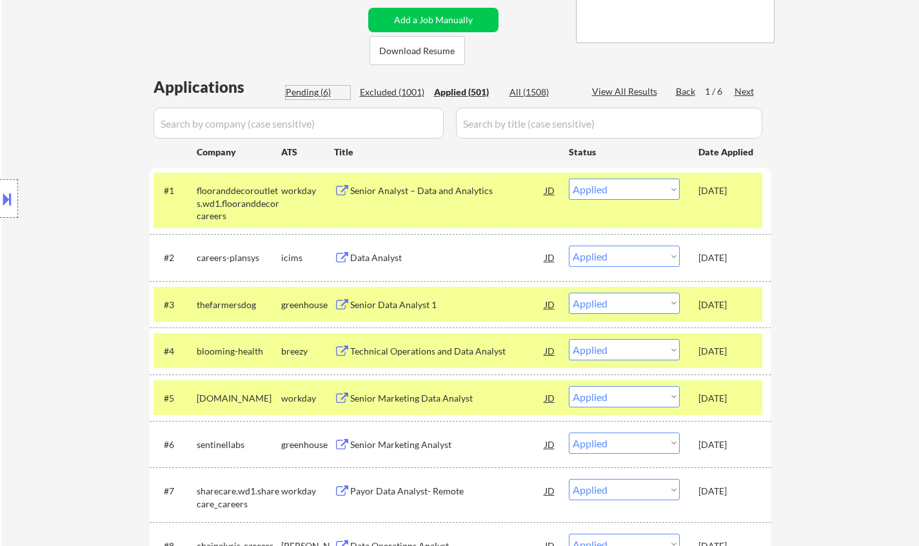
click at [311, 96] on div "Pending (6)" at bounding box center [318, 92] width 64 height 13
select select ""pending""
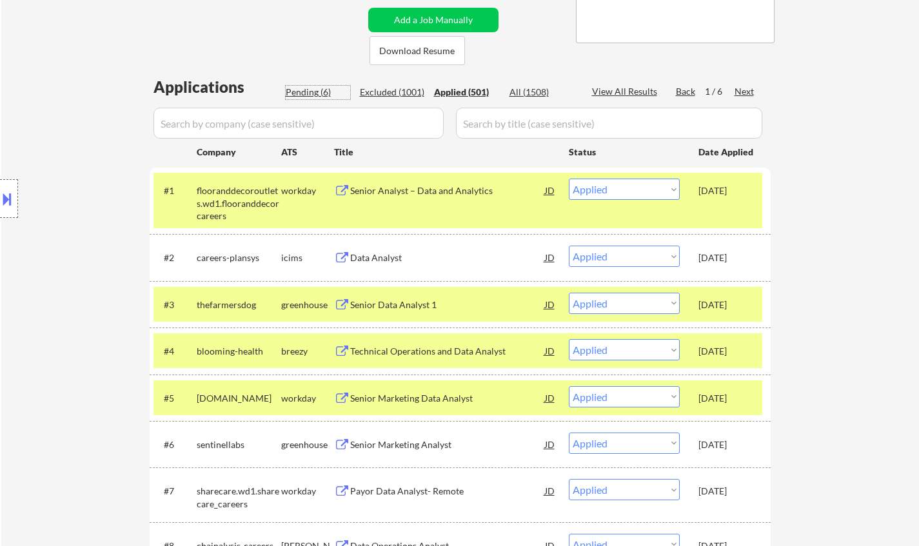
select select ""pending""
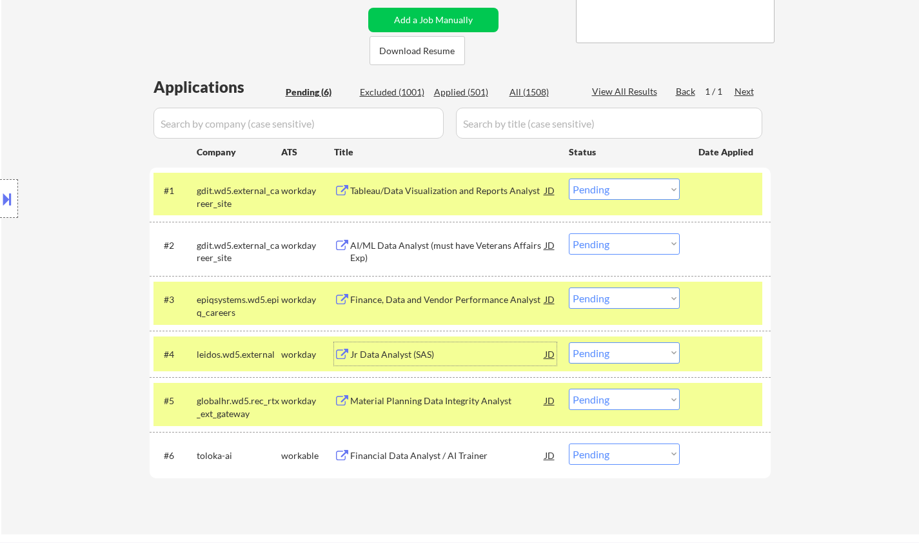
click at [387, 353] on div "Jr Data Analyst (SAS)" at bounding box center [447, 354] width 195 height 13
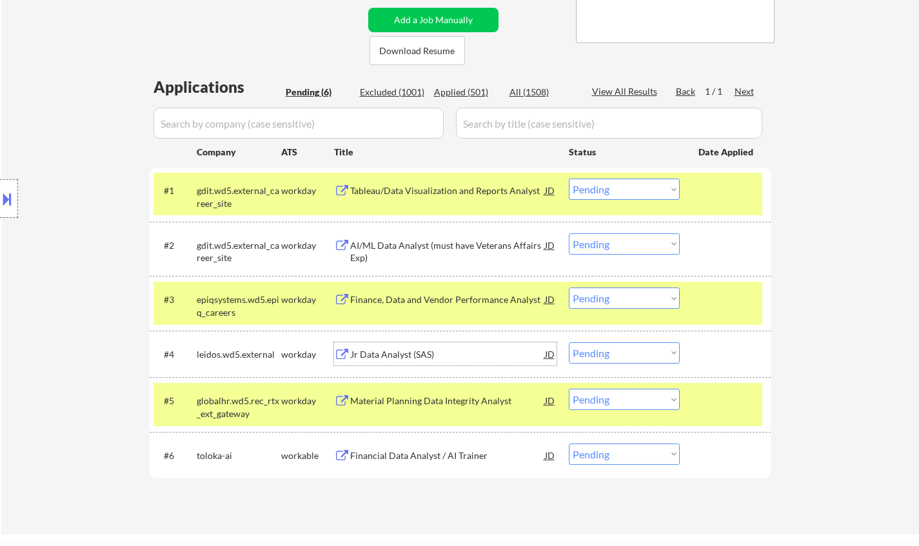
drag, startPoint x: 648, startPoint y: 351, endPoint x: 649, endPoint y: 359, distance: 7.8
click at [648, 351] on select "Choose an option... Pending Applied Excluded (Questions) Excluded (Expired) Exc…" at bounding box center [624, 352] width 111 height 21
click at [569, 342] on select "Choose an option... Pending Applied Excluded (Questions) Excluded (Expired) Exc…" at bounding box center [624, 352] width 111 height 21
select select ""pending""
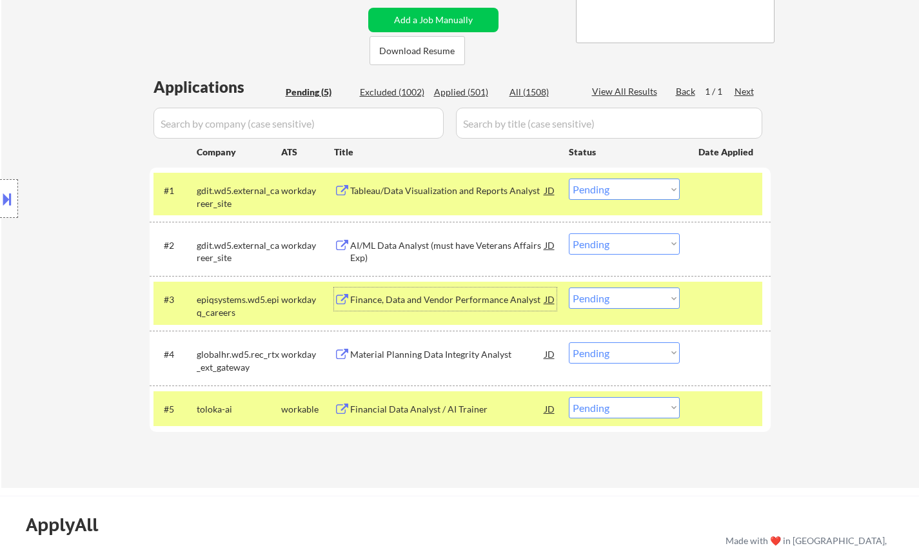
click at [423, 291] on div "Finance, Data and Vendor Performance Analyst" at bounding box center [447, 299] width 195 height 23
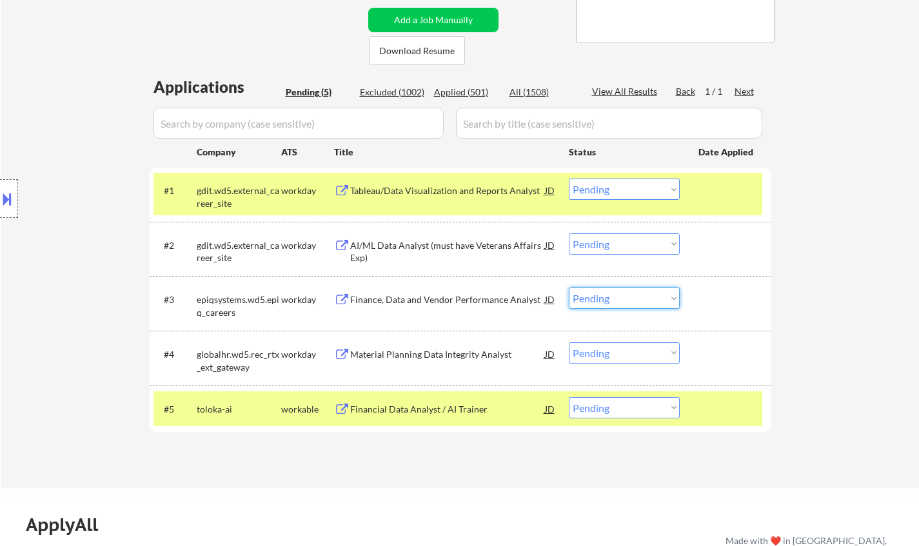
click at [616, 297] on select "Choose an option... Pending Applied Excluded (Questions) Excluded (Expired) Exc…" at bounding box center [624, 298] width 111 height 21
click at [569, 288] on select "Choose an option... Pending Applied Excluded (Questions) Excluded (Expired) Exc…" at bounding box center [624, 298] width 111 height 21
select select ""pending""
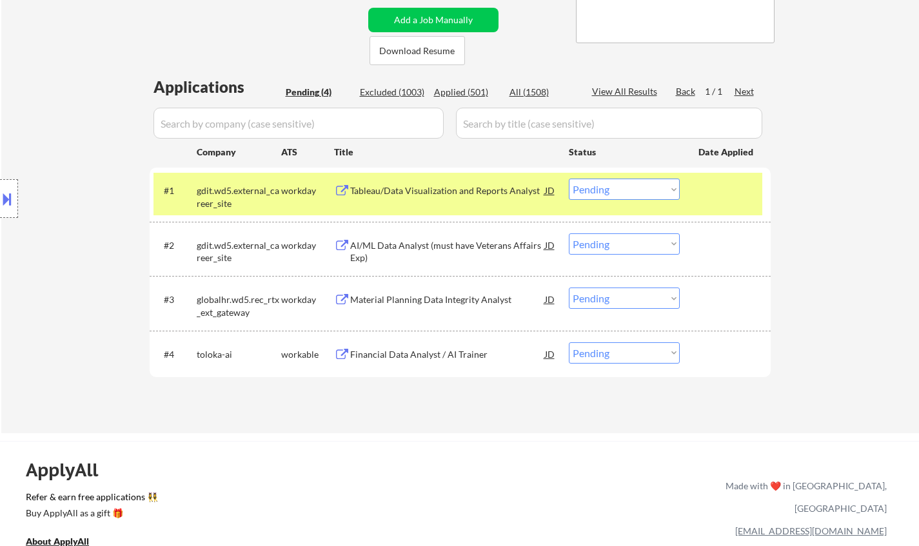
click at [420, 360] on div "Financial Data Analyst / AI Trainer" at bounding box center [447, 354] width 195 height 13
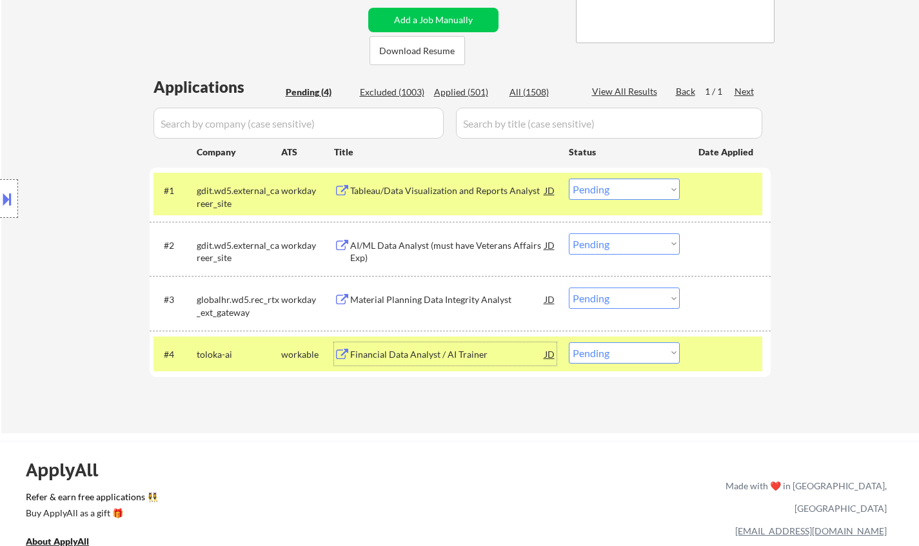
drag, startPoint x: 643, startPoint y: 349, endPoint x: 657, endPoint y: 362, distance: 18.7
click at [644, 352] on select "Choose an option... Pending Applied Excluded (Questions) Excluded (Expired) Exc…" at bounding box center [624, 352] width 111 height 21
select select ""excluded__bad_match_""
click at [569, 342] on select "Choose an option... Pending Applied Excluded (Questions) Excluded (Expired) Exc…" at bounding box center [624, 352] width 111 height 21
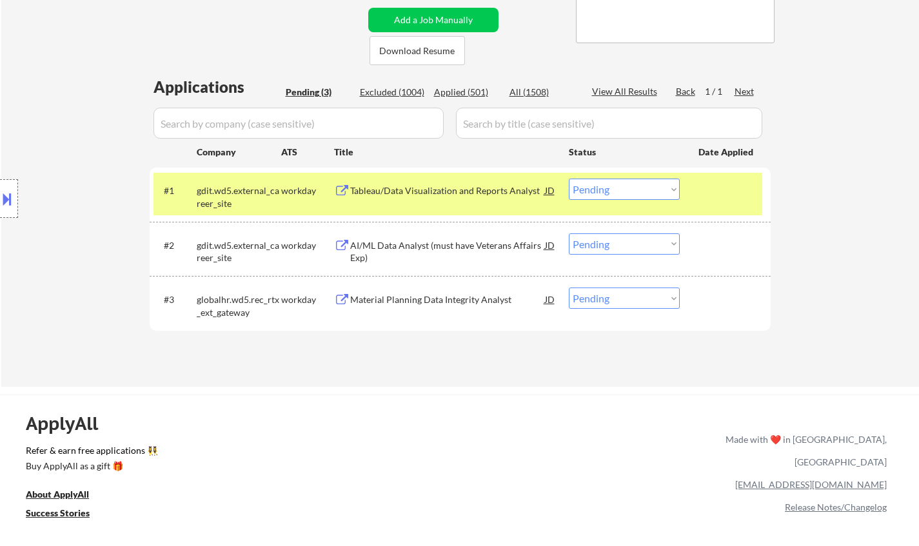
click at [456, 302] on div "Material Planning Data Integrity Analyst" at bounding box center [447, 299] width 195 height 13
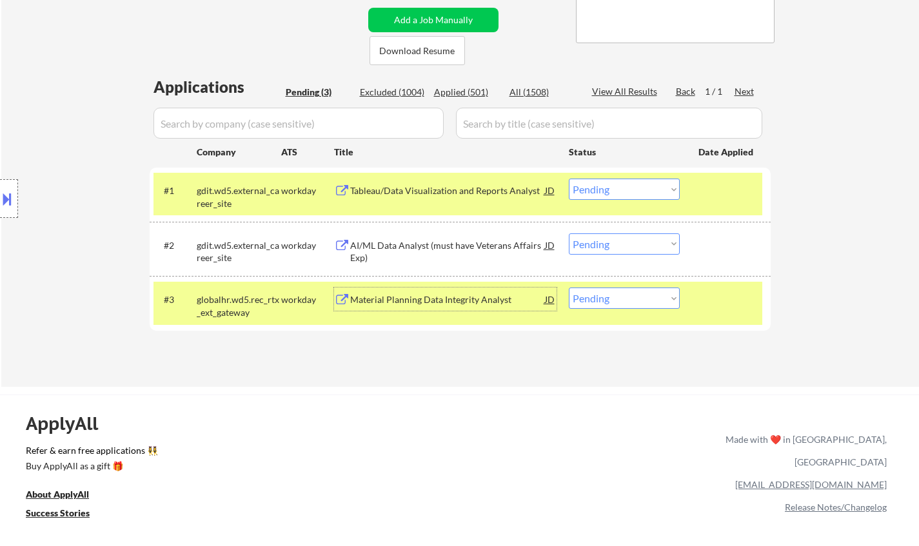
click at [629, 295] on select "Choose an option... Pending Applied Excluded (Questions) Excluded (Expired) Exc…" at bounding box center [624, 298] width 111 height 21
select select ""excluded__expired_""
click at [569, 288] on select "Choose an option... Pending Applied Excluded (Questions) Excluded (Expired) Exc…" at bounding box center [624, 298] width 111 height 21
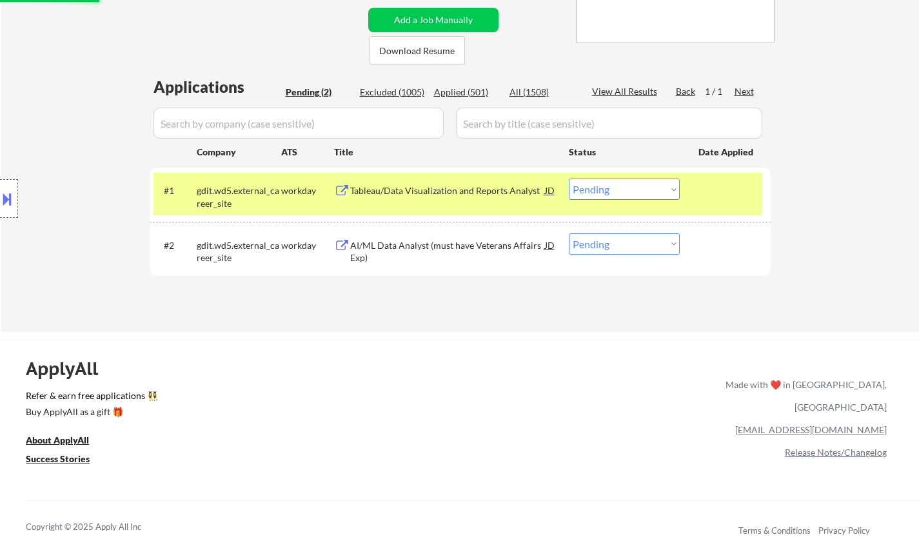
click at [451, 242] on div "AI/ML Data Analyst (must have Veterans Affairs Exp)" at bounding box center [447, 251] width 195 height 25
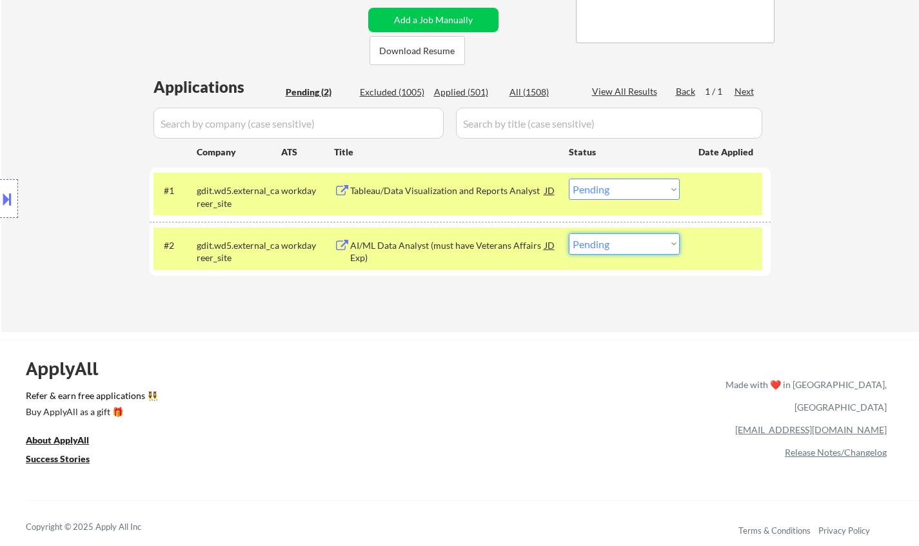
drag, startPoint x: 643, startPoint y: 246, endPoint x: 658, endPoint y: 254, distance: 16.5
click at [645, 246] on select "Choose an option... Pending Applied Excluded (Questions) Excluded (Expired) Exc…" at bounding box center [624, 243] width 111 height 21
select select ""excluded__expired_""
click at [569, 233] on select "Choose an option... Pending Applied Excluded (Questions) Excluded (Expired) Exc…" at bounding box center [624, 243] width 111 height 21
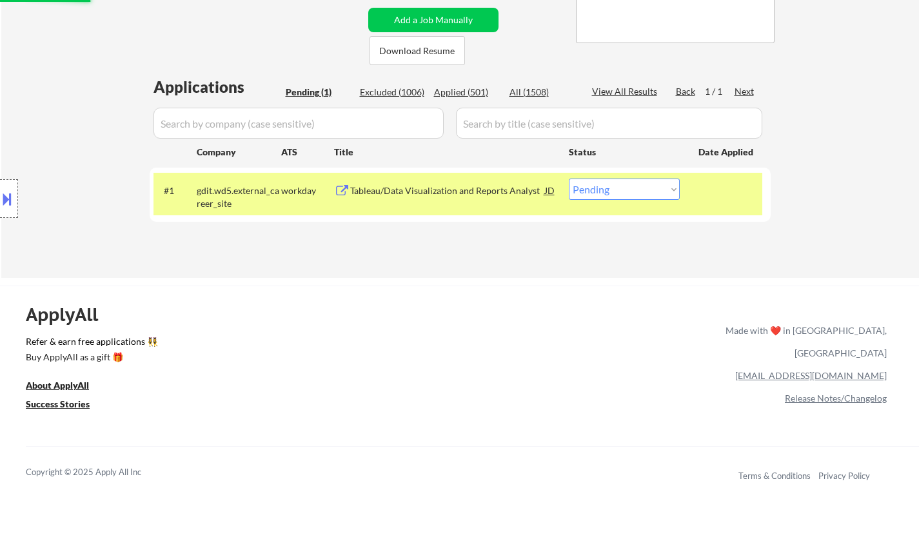
click at [417, 207] on div "#1 gdit.wd5.external_career_site workday Tableau/Data Visualization and Reports…" at bounding box center [457, 194] width 609 height 43
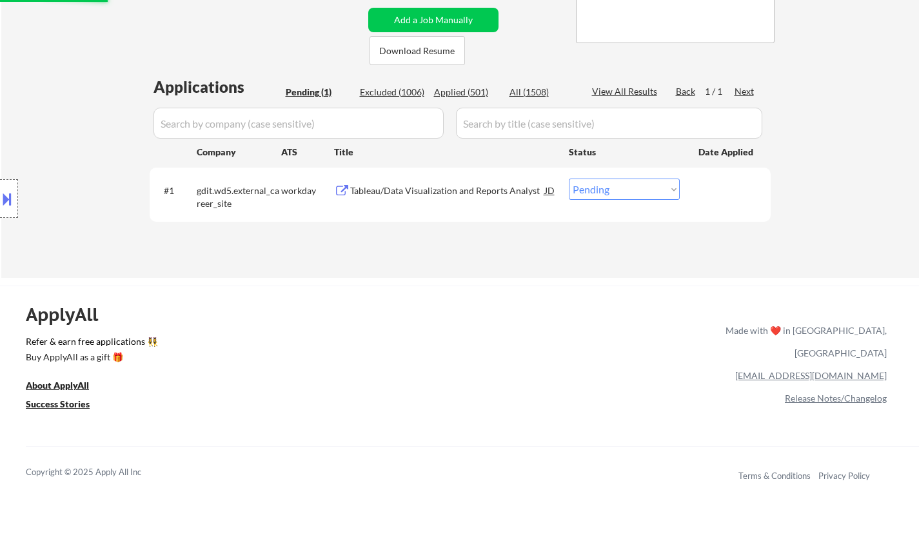
click at [424, 196] on div "Tableau/Data Visualization and Reports Analyst" at bounding box center [447, 190] width 195 height 13
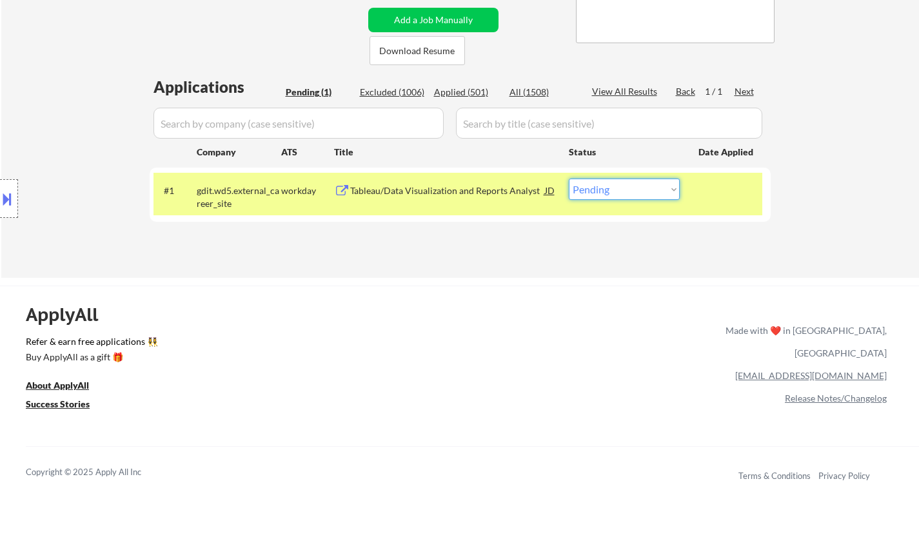
drag, startPoint x: 630, startPoint y: 183, endPoint x: 633, endPoint y: 198, distance: 15.2
click at [629, 183] on select "Choose an option... Pending Applied Excluded (Questions) Excluded (Expired) Exc…" at bounding box center [624, 189] width 111 height 21
select select ""excluded__expired_""
click at [569, 179] on select "Choose an option... Pending Applied Excluded (Questions) Excluded (Expired) Exc…" at bounding box center [624, 189] width 111 height 21
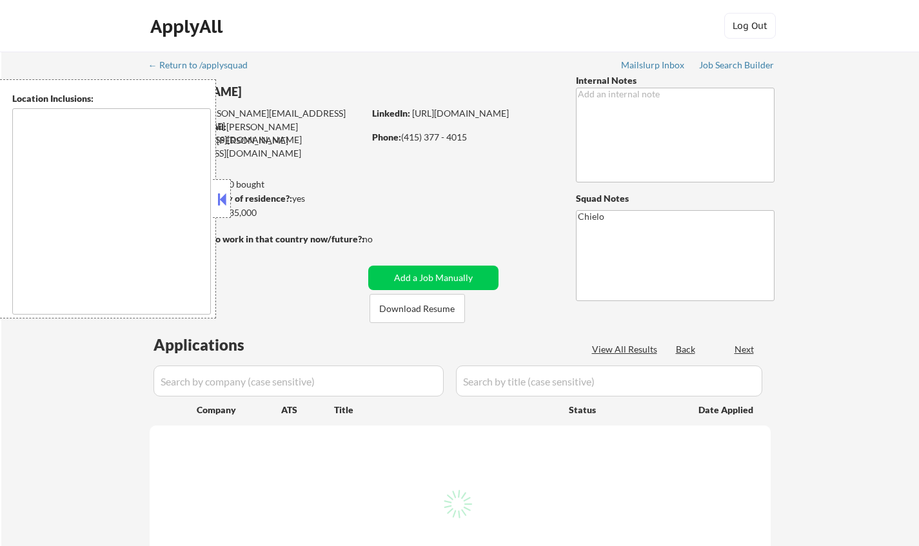
select select ""pending""
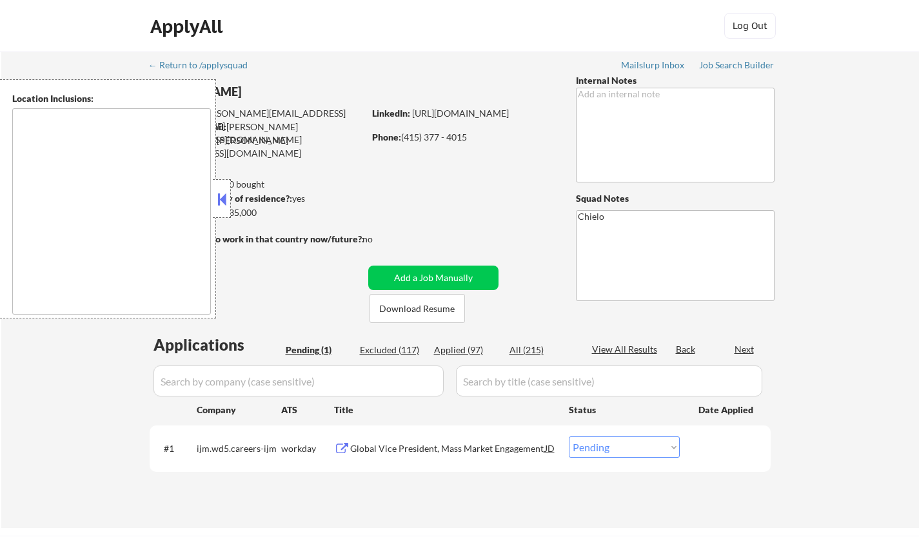
type textarea "[GEOGRAPHIC_DATA], [GEOGRAPHIC_DATA] [GEOGRAPHIC_DATA], [GEOGRAPHIC_DATA] [GEOG…"
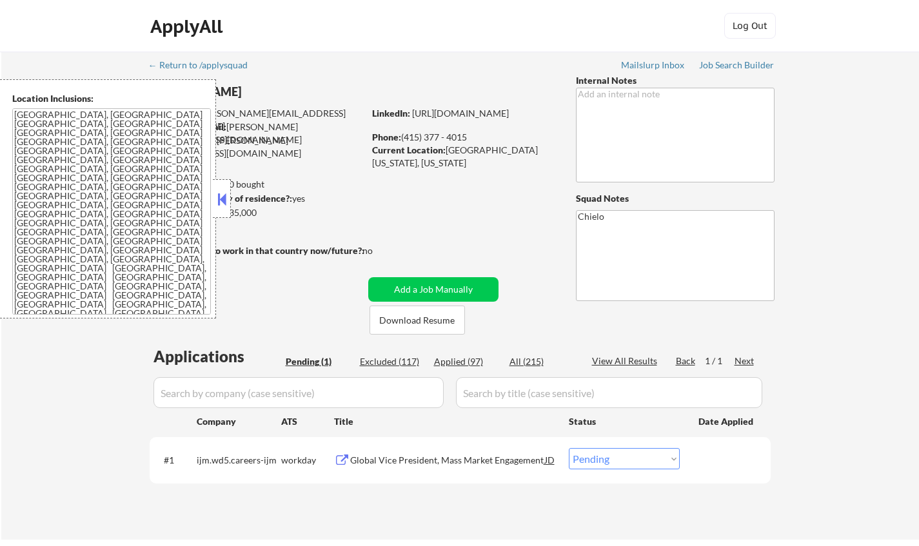
click at [205, 211] on textarea "[GEOGRAPHIC_DATA], [GEOGRAPHIC_DATA] [GEOGRAPHIC_DATA], [GEOGRAPHIC_DATA] [GEOG…" at bounding box center [111, 211] width 199 height 206
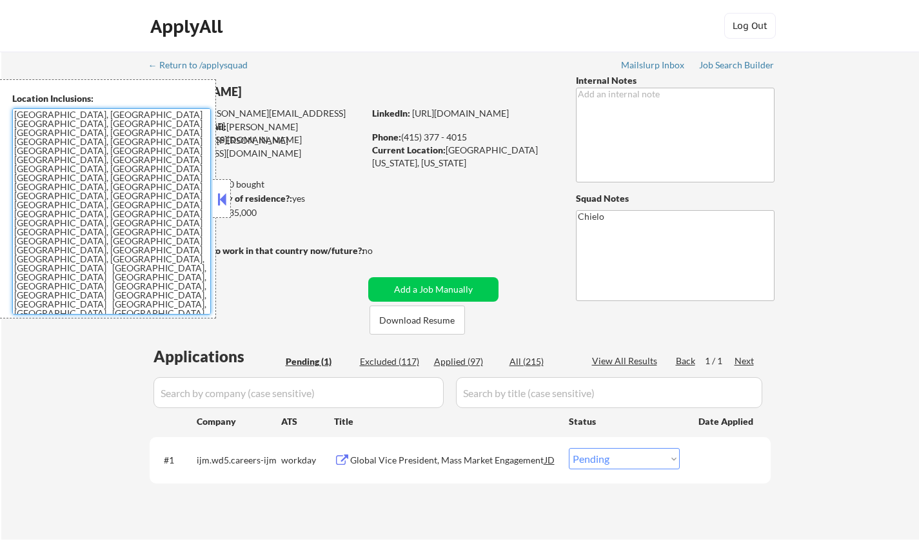
click at [218, 207] on button at bounding box center [222, 199] width 14 height 19
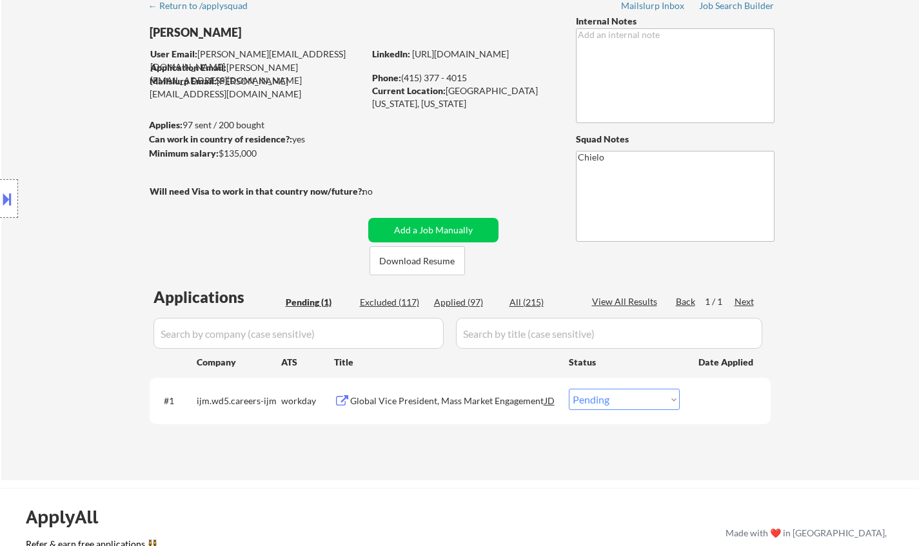
scroll to position [129, 0]
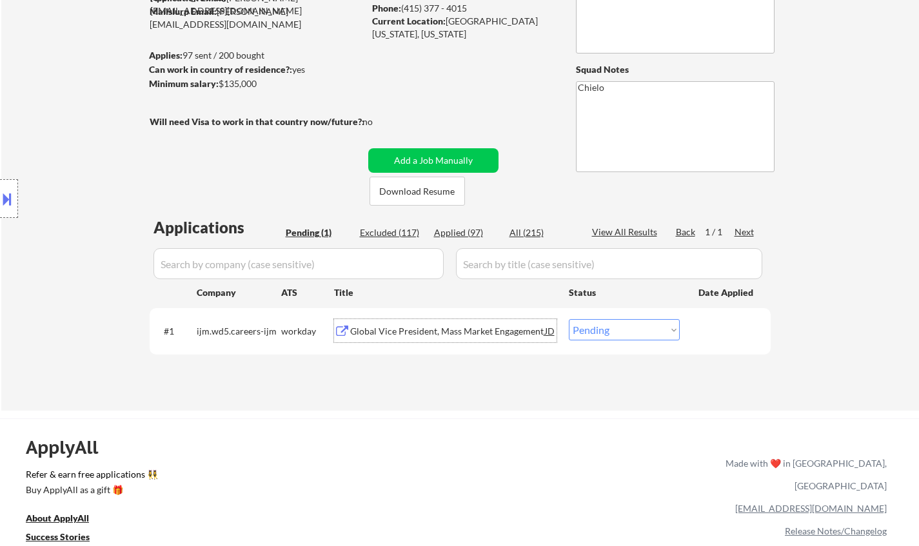
click at [422, 335] on div "Global Vice President, Mass Market Engagement" at bounding box center [447, 331] width 195 height 13
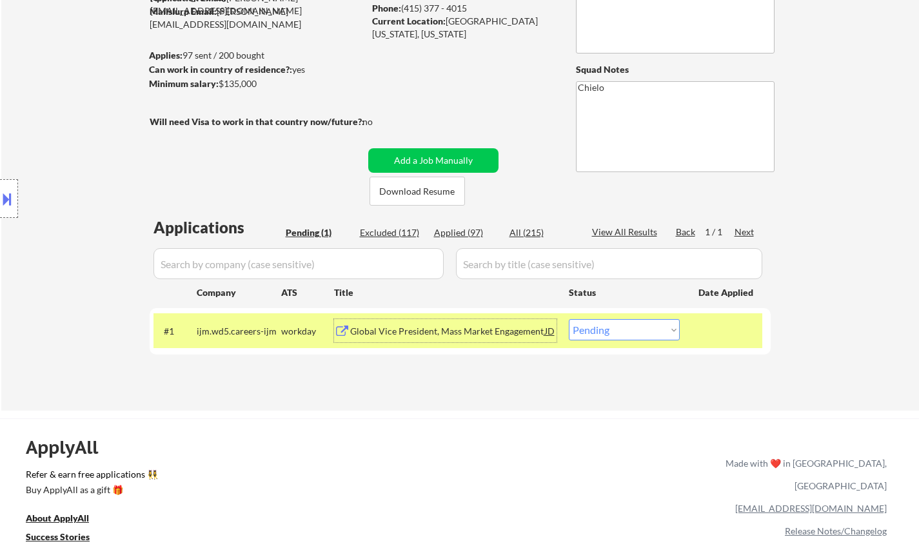
drag, startPoint x: 1, startPoint y: 190, endPoint x: 2, endPoint y: 197, distance: 7.1
click at [1, 193] on button at bounding box center [7, 198] width 14 height 21
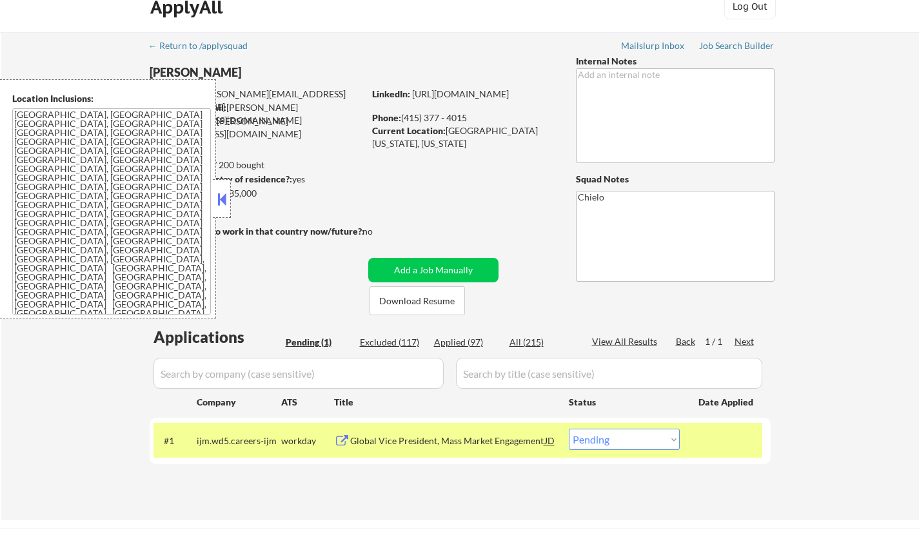
scroll to position [0, 0]
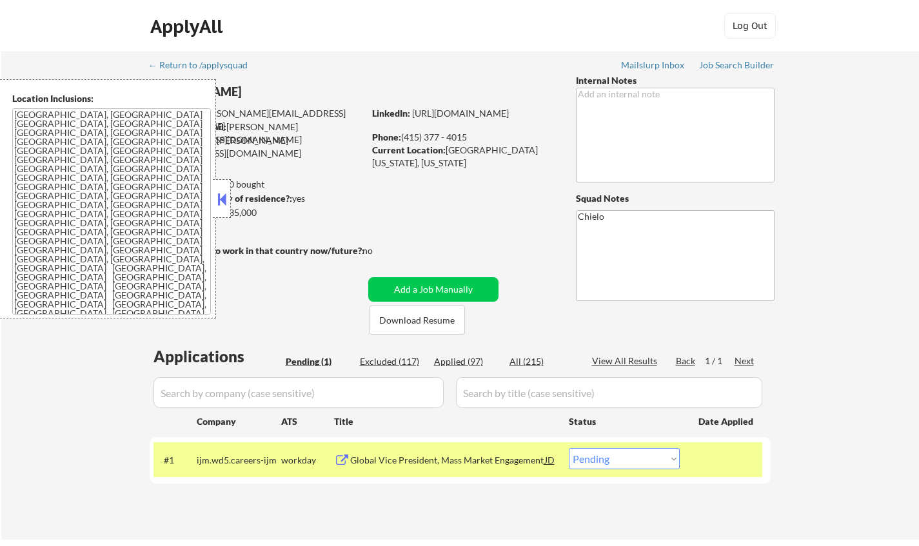
click at [222, 197] on button at bounding box center [222, 199] width 14 height 19
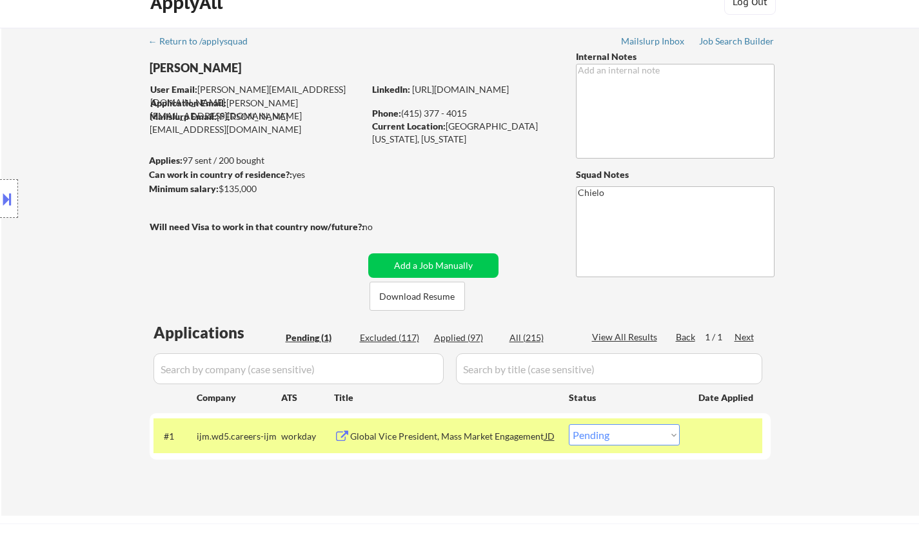
scroll to position [129, 0]
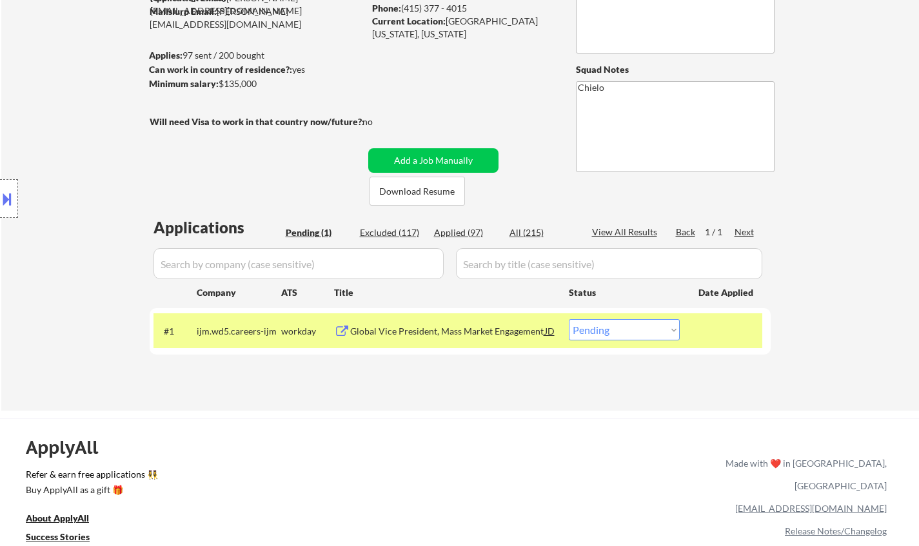
click at [436, 330] on div "Global Vice President, Mass Market Engagement" at bounding box center [447, 331] width 195 height 13
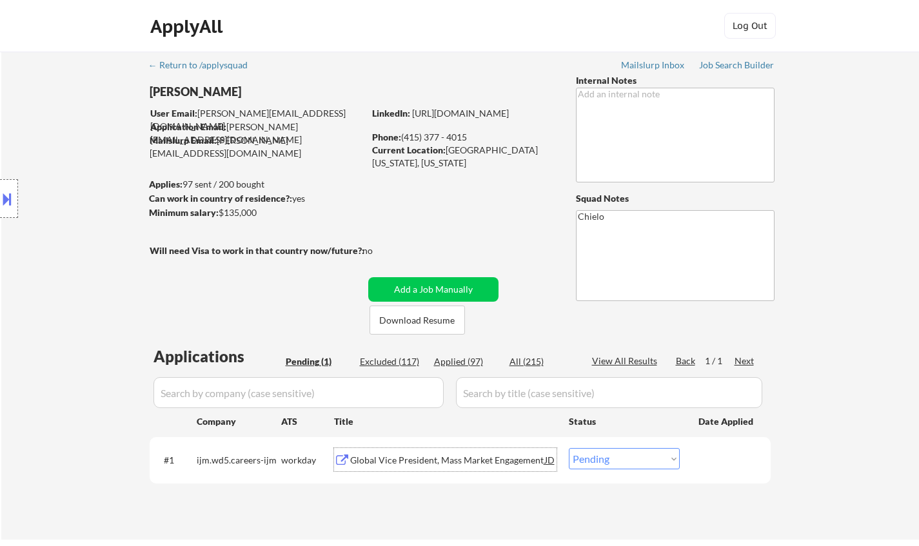
scroll to position [258, 0]
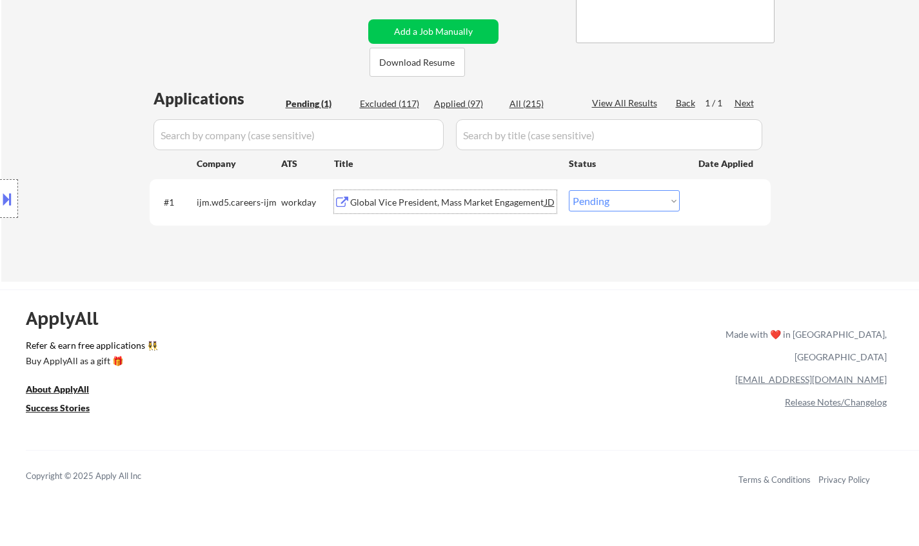
click at [624, 204] on select "Choose an option... Pending Applied Excluded (Questions) Excluded (Expired) Exc…" at bounding box center [624, 200] width 111 height 21
select select ""excluded""
click at [569, 190] on select "Choose an option... Pending Applied Excluded (Questions) Excluded (Expired) Exc…" at bounding box center [624, 200] width 111 height 21
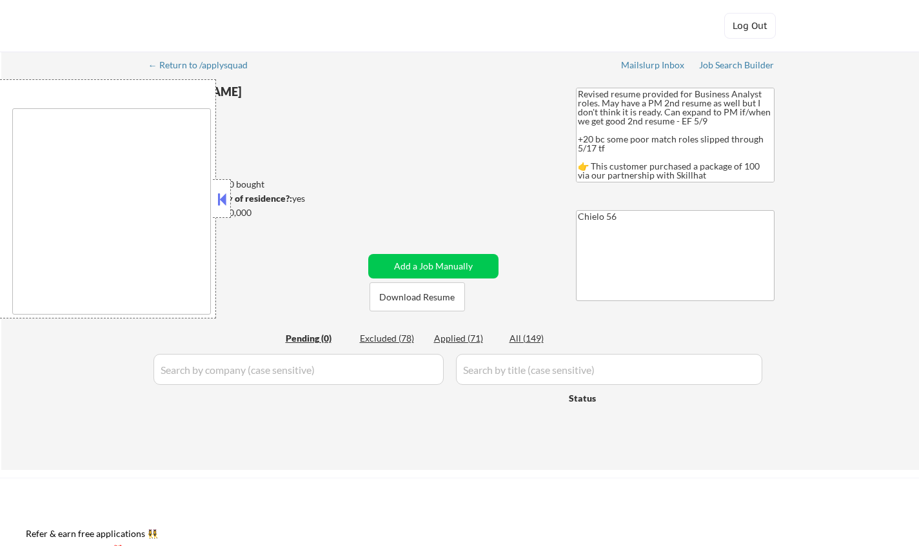
type textarea "[GEOGRAPHIC_DATA], ON [GEOGRAPHIC_DATA], [GEOGRAPHIC_DATA] [GEOGRAPHIC_DATA], O…"
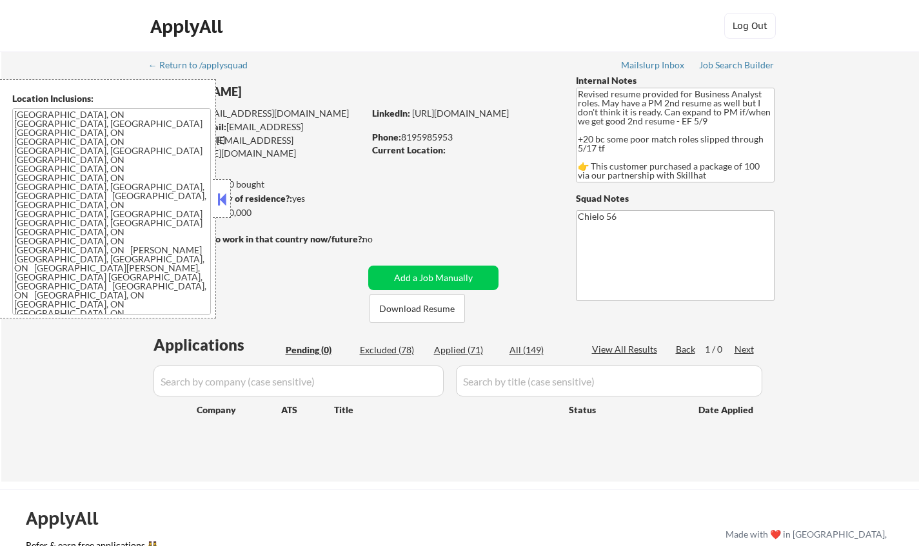
click at [218, 194] on button at bounding box center [222, 199] width 14 height 19
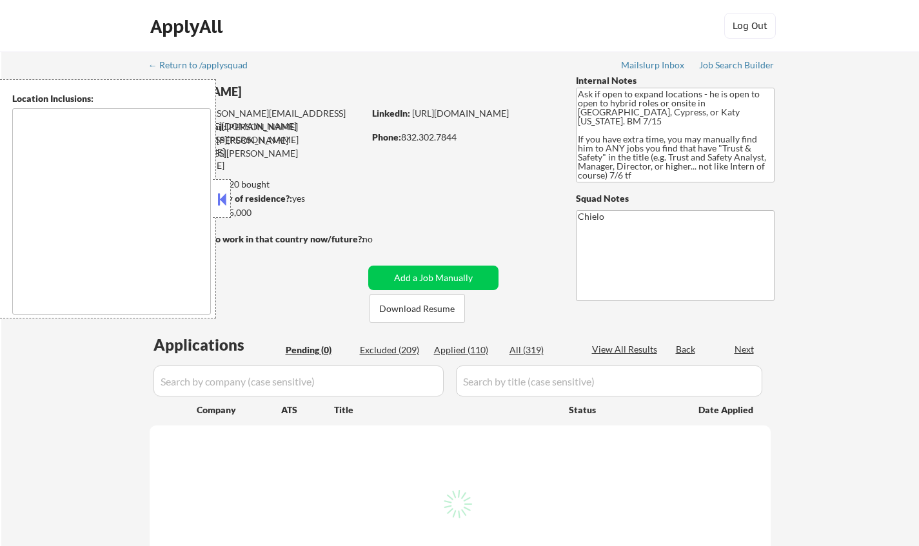
type textarea "[GEOGRAPHIC_DATA], [GEOGRAPHIC_DATA] [GEOGRAPHIC_DATA], [GEOGRAPHIC_DATA] [GEOG…"
